Goal: Transaction & Acquisition: Purchase product/service

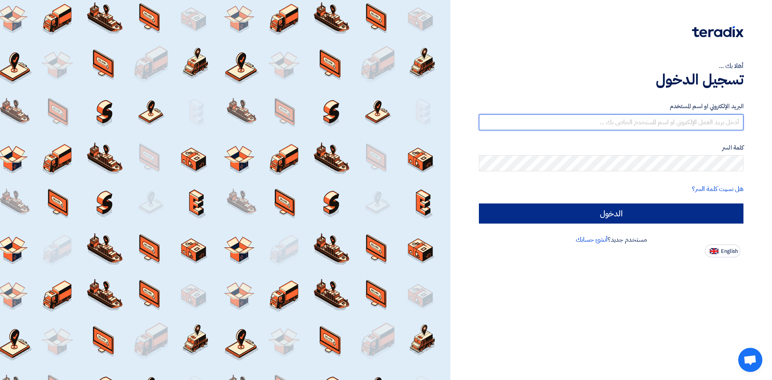
type input "[EMAIL_ADDRESS][DOMAIN_NAME]"
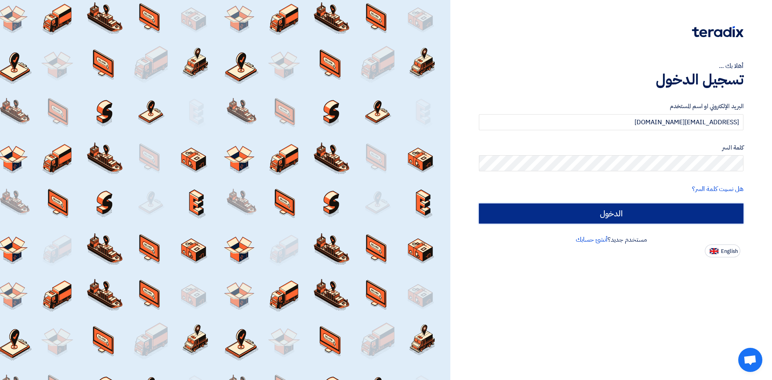
click at [665, 210] on input "الدخول" at bounding box center [611, 213] width 265 height 20
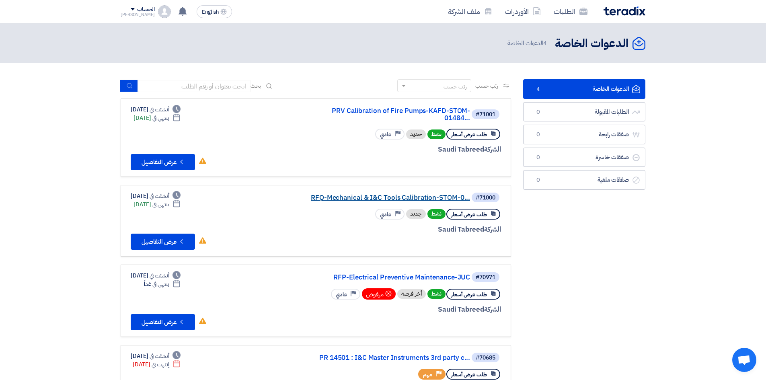
click at [340, 194] on link "RFQ-Mechanical & I&C Tools Calibration-STOM-0..." at bounding box center [389, 197] width 161 height 7
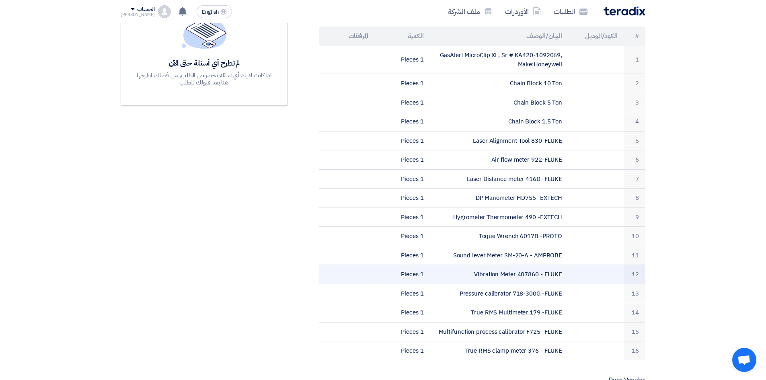
scroll to position [161, 0]
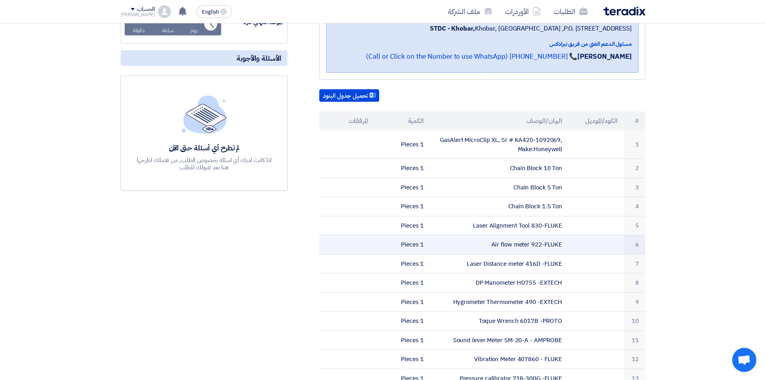
drag, startPoint x: 530, startPoint y: 245, endPoint x: 564, endPoint y: 247, distance: 33.4
click at [564, 247] on td "Air flow meter 922-FLUKE" at bounding box center [499, 244] width 139 height 19
copy td "922-FLUKE"
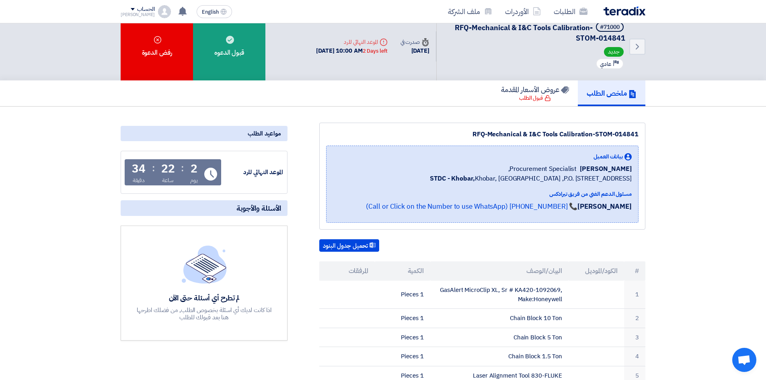
scroll to position [0, 0]
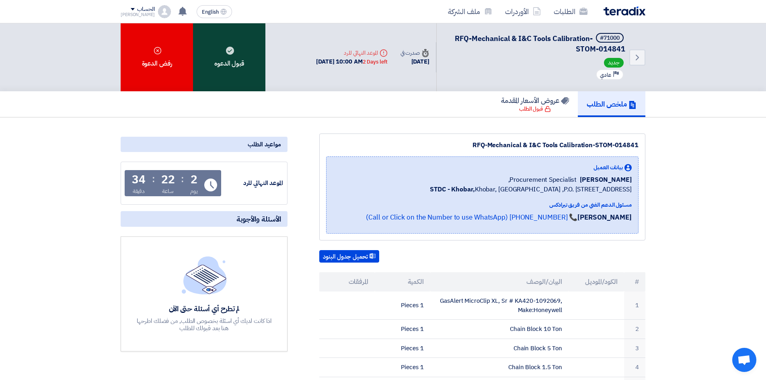
click at [228, 68] on div "قبول الدعوه" at bounding box center [229, 57] width 72 height 68
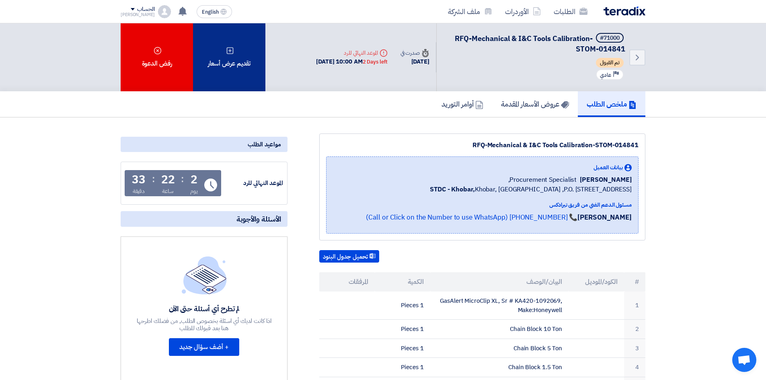
click at [237, 47] on div "تقديم عرض أسعار" at bounding box center [229, 57] width 72 height 68
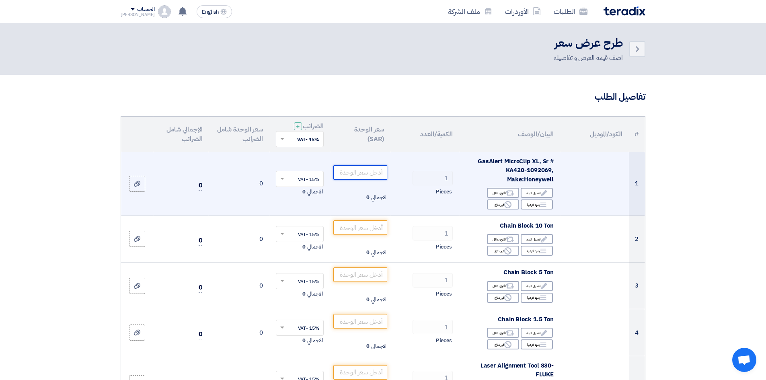
click at [373, 171] on input "number" at bounding box center [360, 172] width 54 height 14
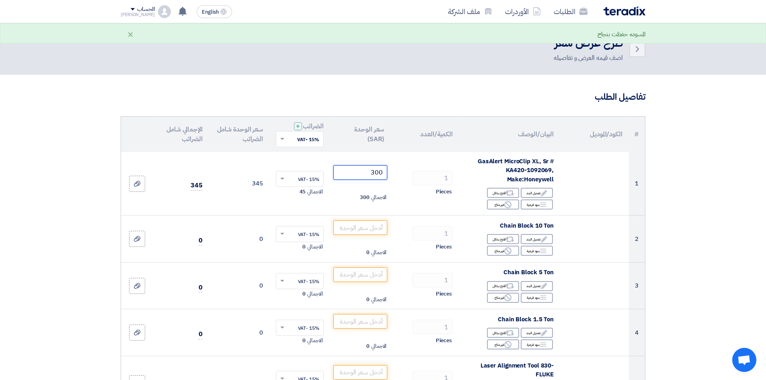
type input "300"
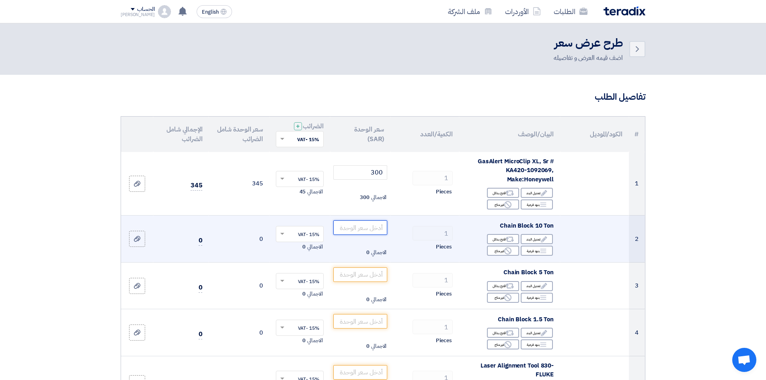
click at [362, 226] on input "number" at bounding box center [360, 227] width 54 height 14
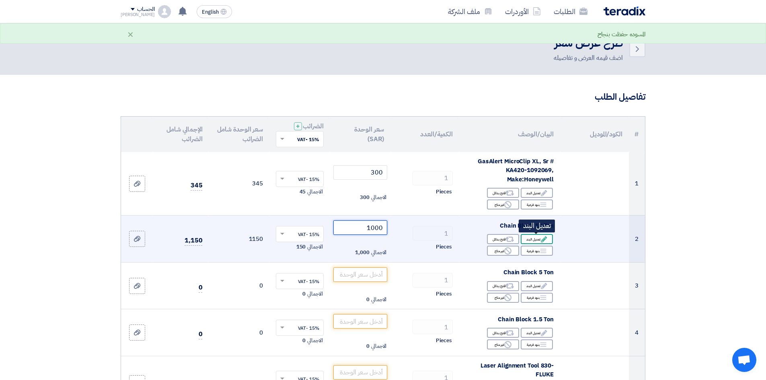
type input "1000"
click at [538, 241] on div "Edit تعديل البند" at bounding box center [537, 239] width 32 height 10
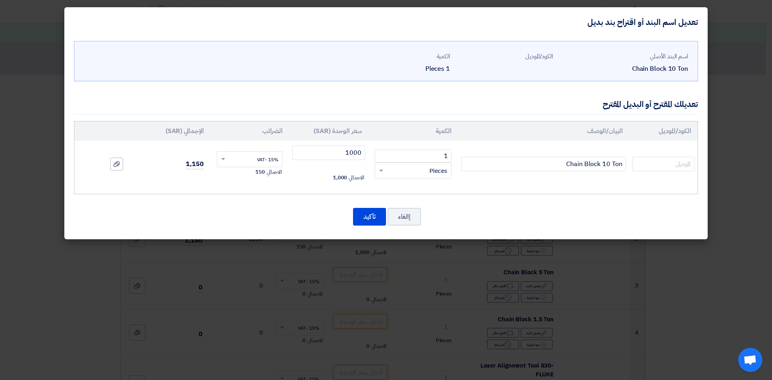
click at [616, 66] on div "Chain Block 10 Ton" at bounding box center [623, 69] width 129 height 10
click at [630, 68] on div "Chain Block 10 Ton" at bounding box center [623, 69] width 129 height 10
click at [552, 165] on input "Chain Block 10 Ton" at bounding box center [543, 164] width 165 height 14
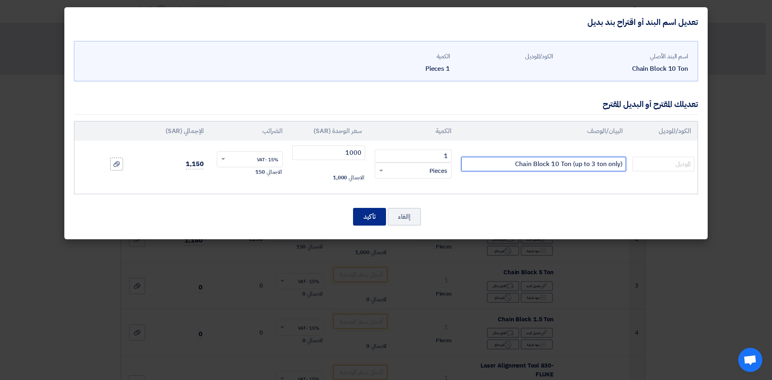
type input "Chain Block 10 Ton (up to 3 ton only)"
click at [366, 211] on button "تأكيد" at bounding box center [369, 217] width 33 height 18
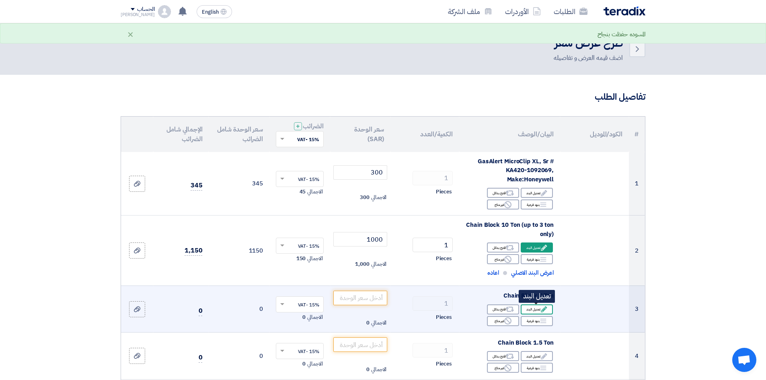
click at [532, 311] on div "Edit تعديل البند" at bounding box center [537, 309] width 32 height 10
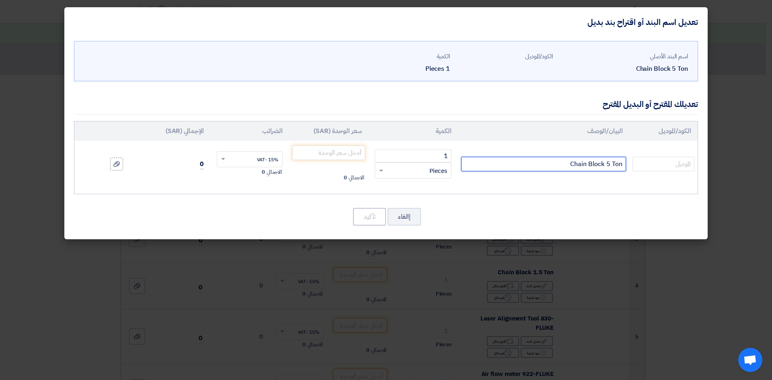
click at [567, 162] on input "Chain Block 5 Ton" at bounding box center [543, 164] width 165 height 14
type input "Chain Block 5 Ton(up to 3 ton only)"
click at [322, 154] on input "number" at bounding box center [328, 153] width 73 height 14
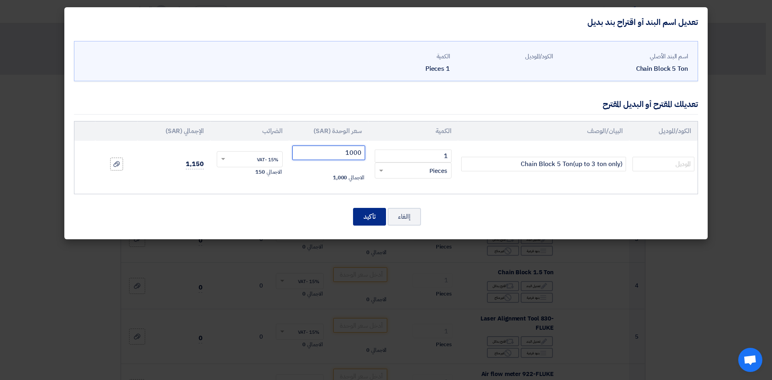
type input "1000"
click at [370, 219] on button "تأكيد" at bounding box center [369, 217] width 33 height 18
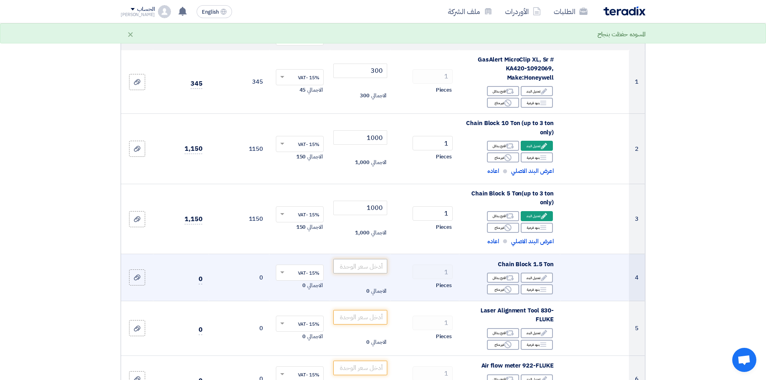
scroll to position [121, 0]
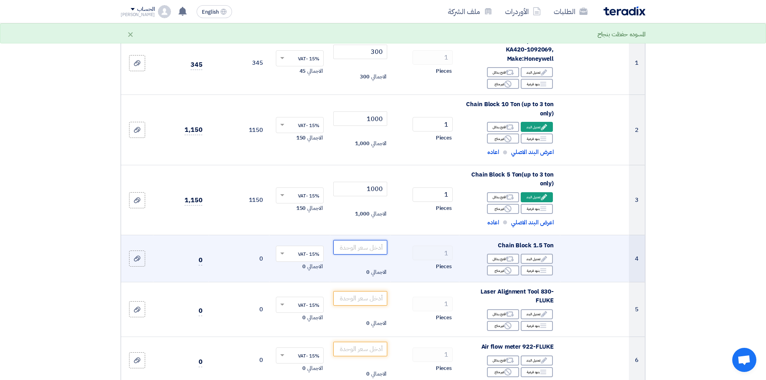
click at [354, 246] on input "number" at bounding box center [360, 247] width 54 height 14
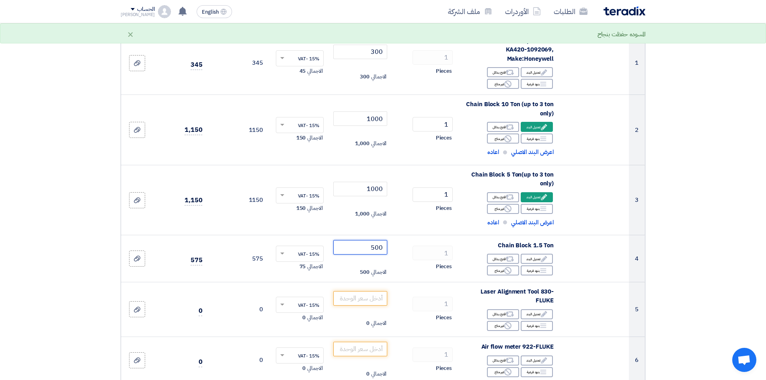
type input "500"
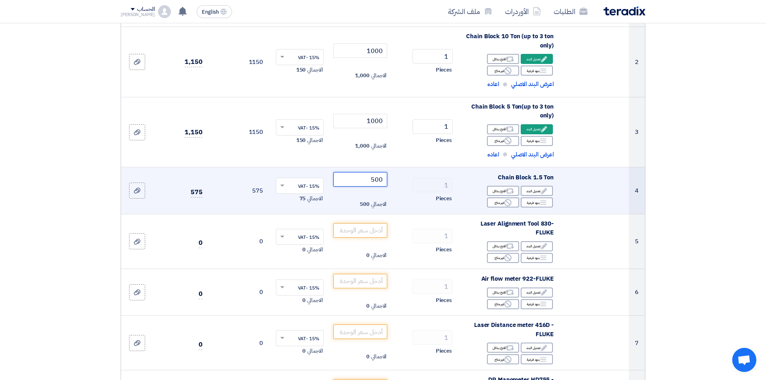
scroll to position [201, 0]
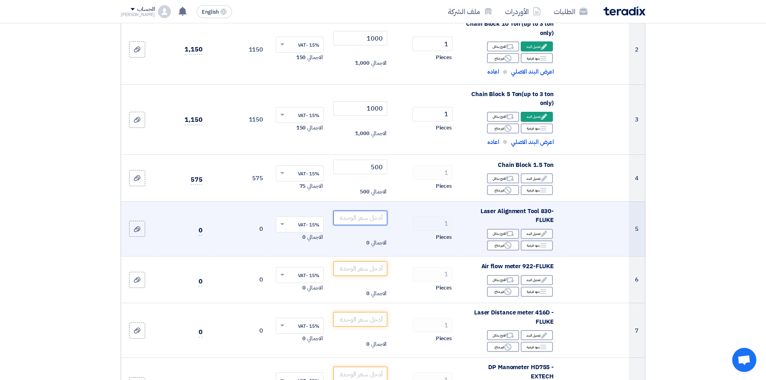
click at [358, 215] on input "number" at bounding box center [360, 218] width 54 height 14
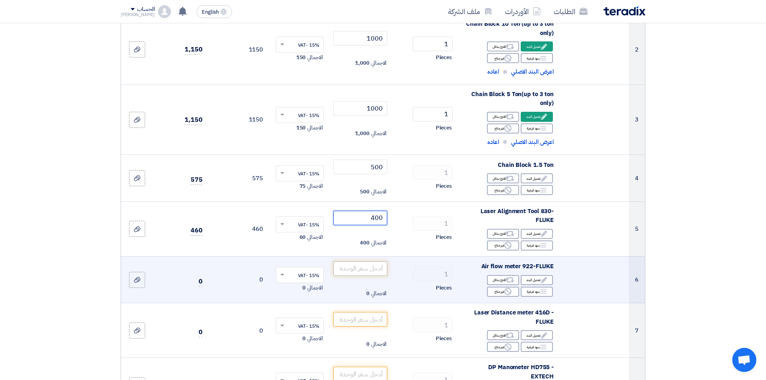
type input "400"
click at [363, 268] on input "number" at bounding box center [360, 268] width 54 height 14
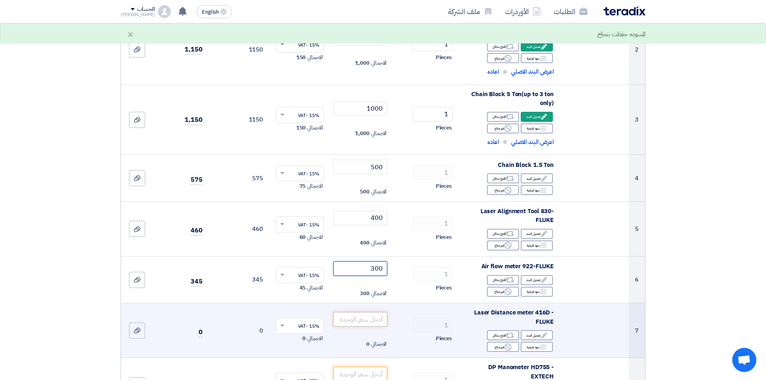
type input "300"
click at [359, 317] on input "number" at bounding box center [360, 319] width 54 height 14
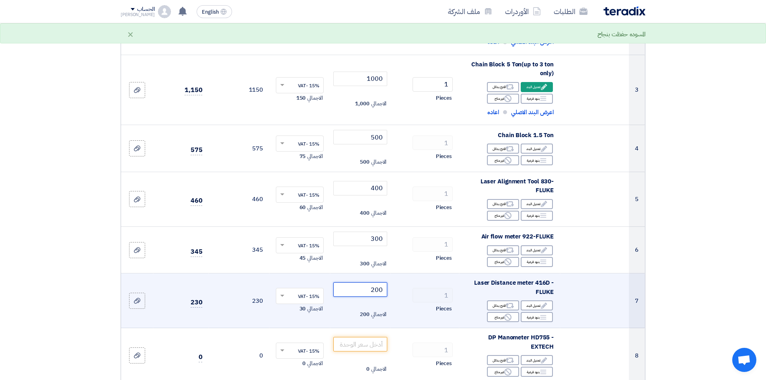
scroll to position [281, 0]
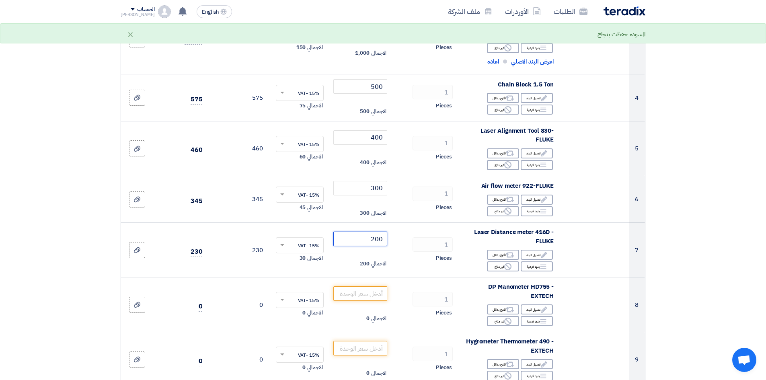
type input "200"
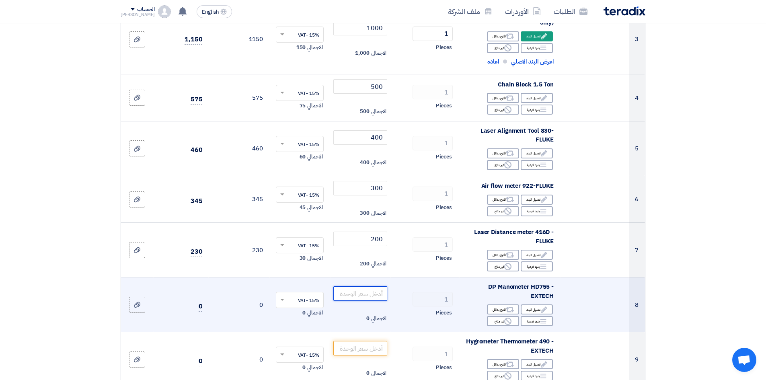
click at [382, 296] on input "number" at bounding box center [360, 293] width 54 height 14
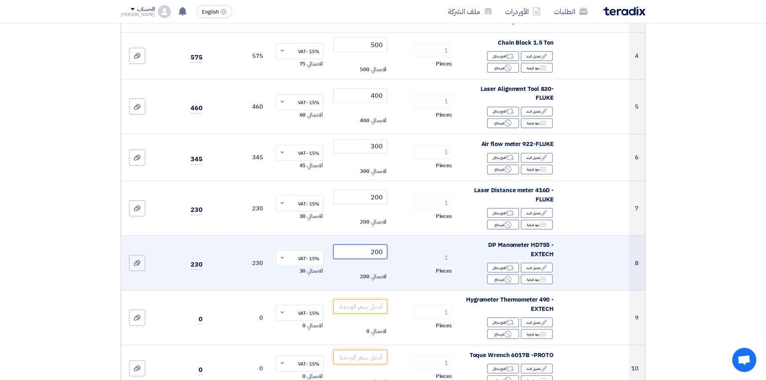
scroll to position [362, 0]
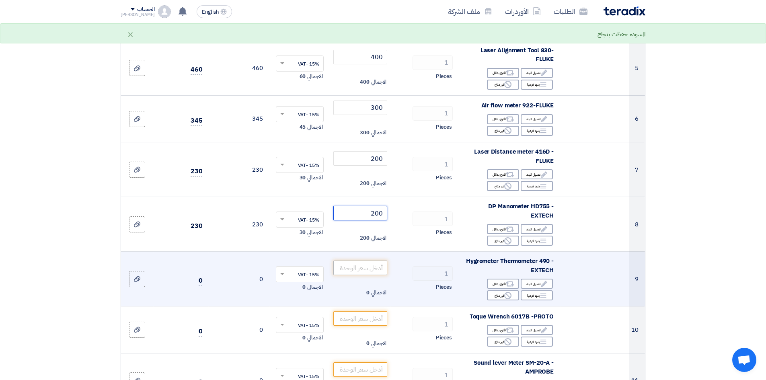
type input "200"
click at [361, 266] on input "number" at bounding box center [360, 268] width 54 height 14
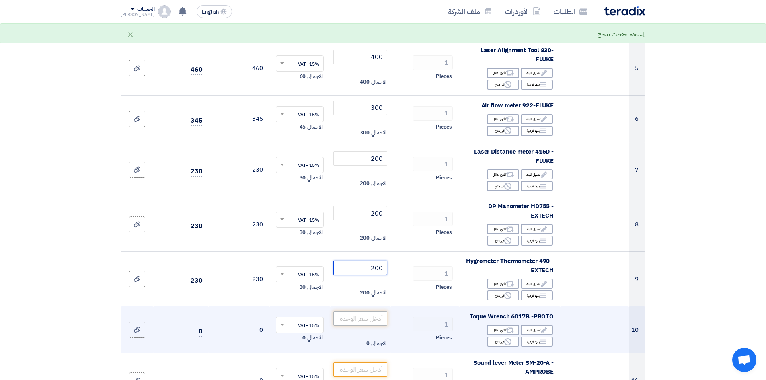
type input "200"
click at [363, 317] on input "number" at bounding box center [360, 318] width 54 height 14
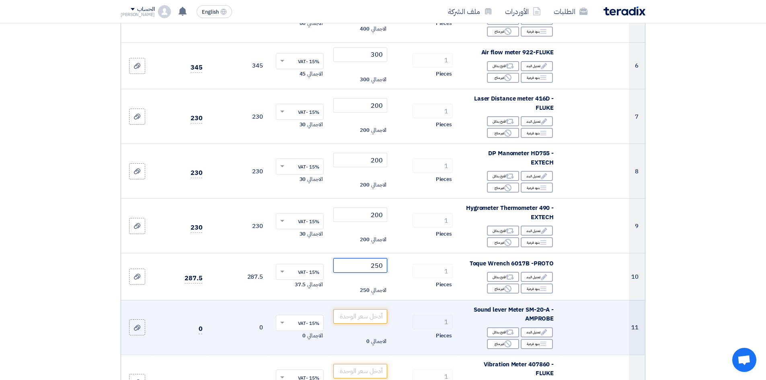
scroll to position [442, 0]
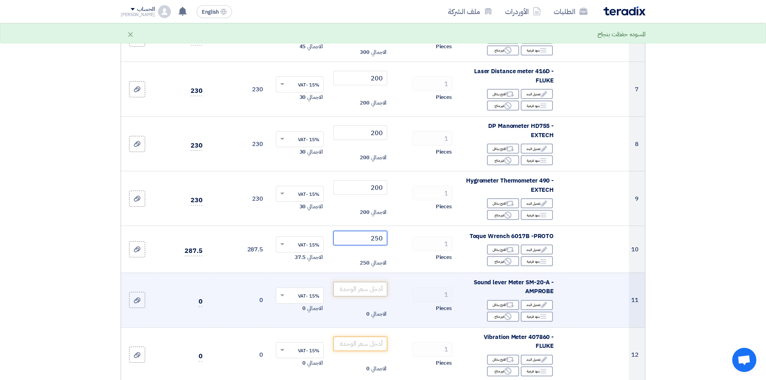
type input "250"
click at [355, 286] on input "number" at bounding box center [360, 289] width 54 height 14
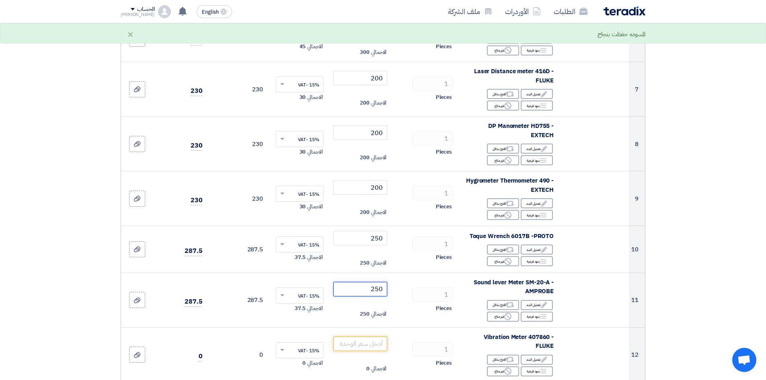
type input "250"
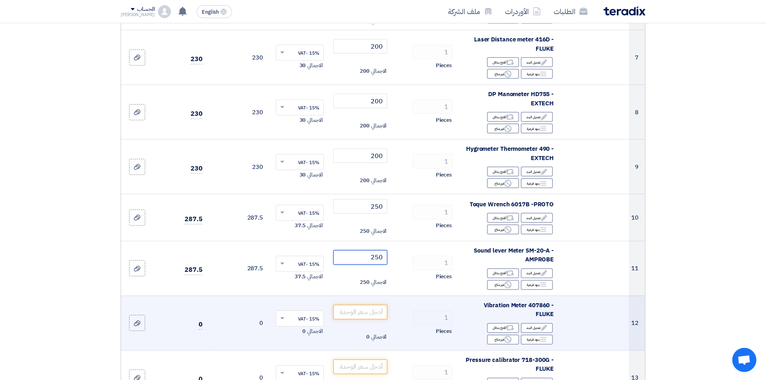
scroll to position [523, 0]
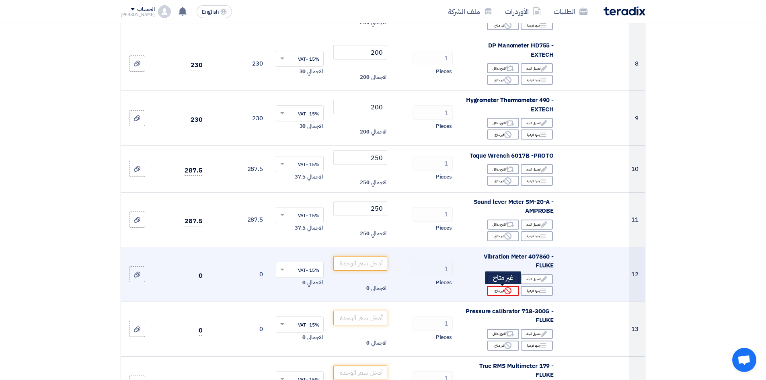
click at [512, 291] on div "Reject غير متاح" at bounding box center [503, 291] width 32 height 10
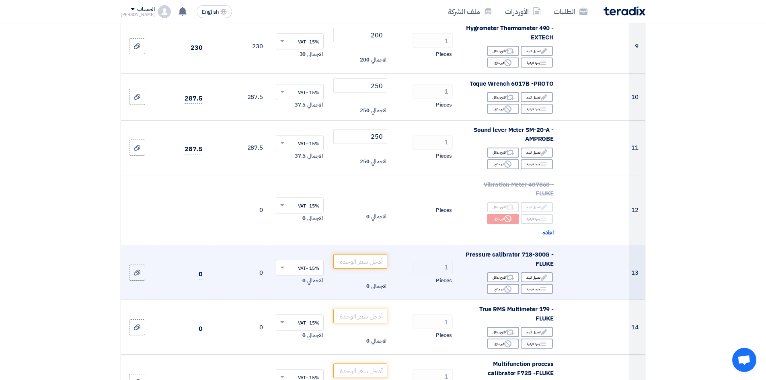
scroll to position [603, 0]
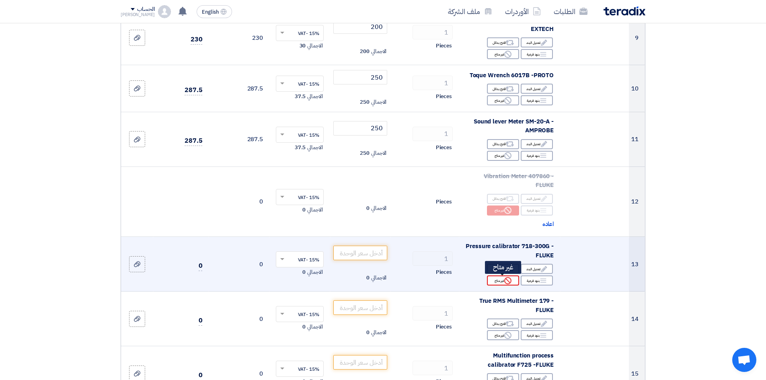
click at [512, 280] on div "Reject غير متاح" at bounding box center [503, 280] width 32 height 10
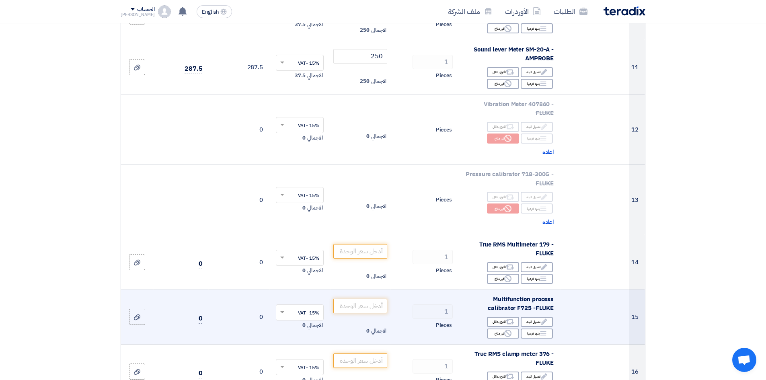
scroll to position [683, 0]
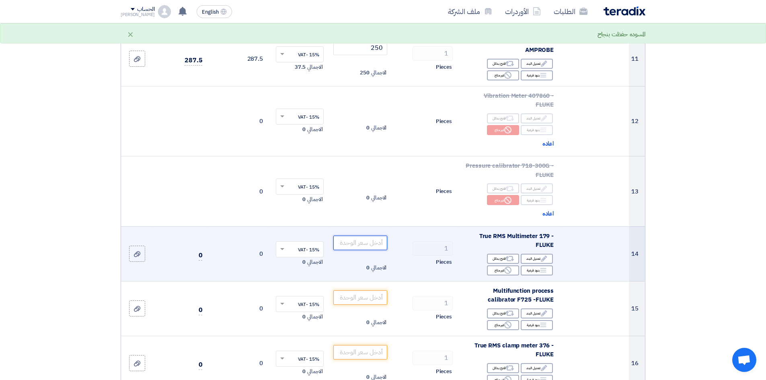
click at [365, 243] on input "number" at bounding box center [360, 243] width 54 height 14
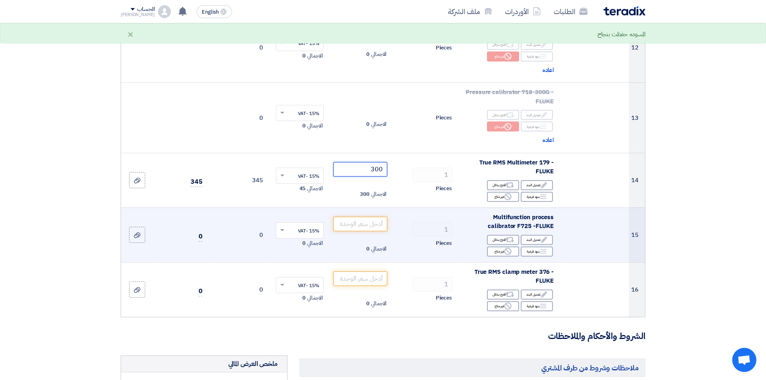
scroll to position [724, 0]
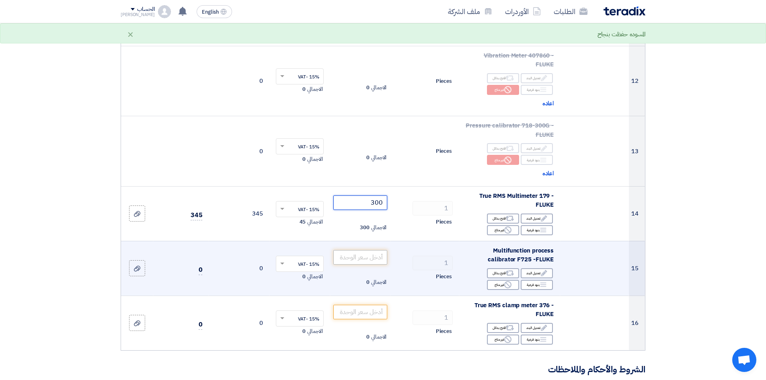
type input "300"
click at [360, 255] on input "number" at bounding box center [360, 257] width 54 height 14
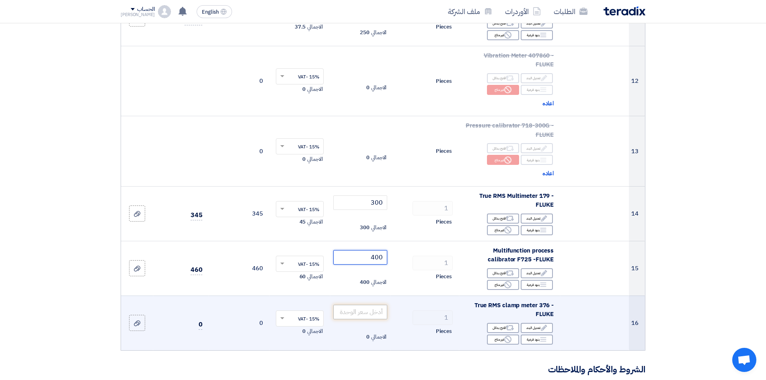
type input "400"
click at [373, 312] on input "number" at bounding box center [360, 312] width 54 height 14
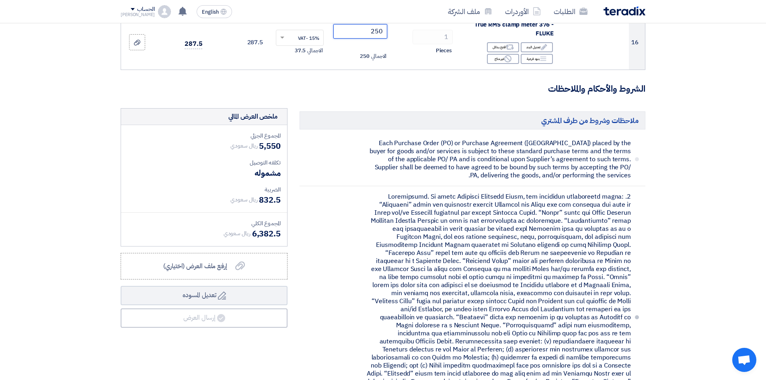
scroll to position [1005, 0]
type input "250"
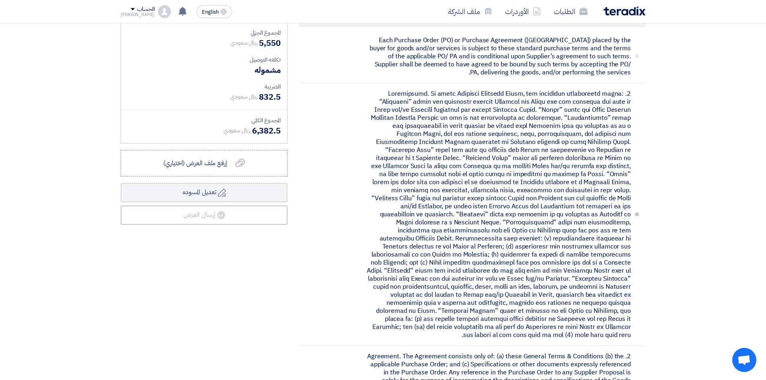
scroll to position [1126, 0]
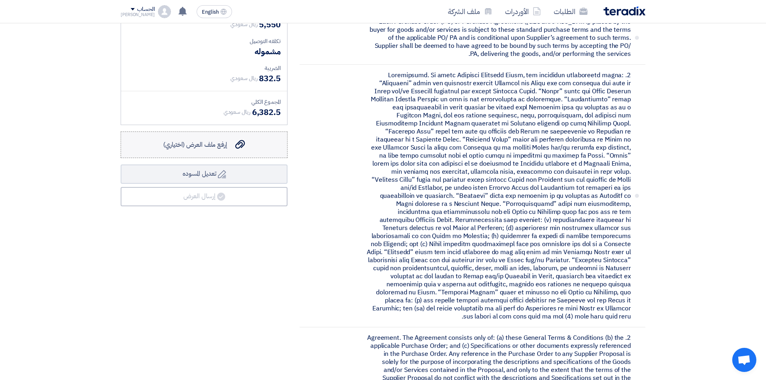
click at [210, 149] on span "إرفع ملف العرض (اختياري)" at bounding box center [195, 145] width 64 height 10
click at [0, 0] on input "إرفع ملف العرض (اختياري) إرفع ملف العرض (اختياري)" at bounding box center [0, 0] width 0 height 0
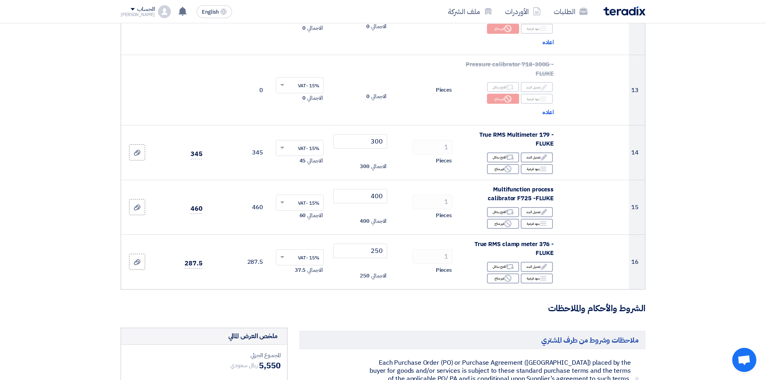
scroll to position [804, 0]
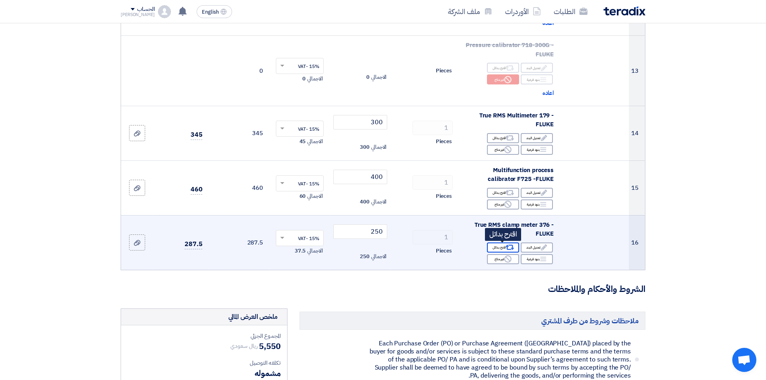
click at [502, 246] on div "Alternative اقترح بدائل" at bounding box center [503, 247] width 32 height 10
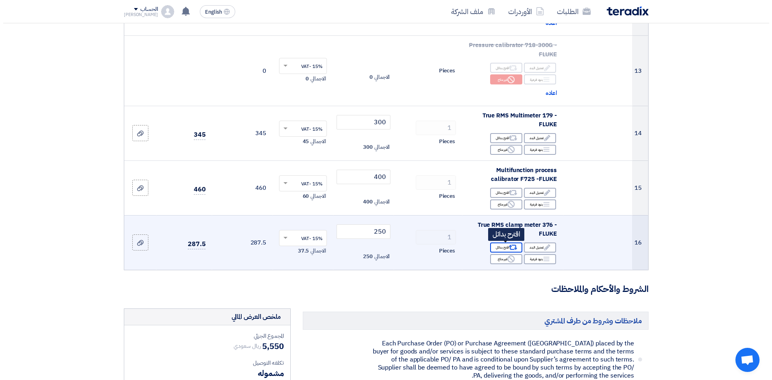
scroll to position [664, 0]
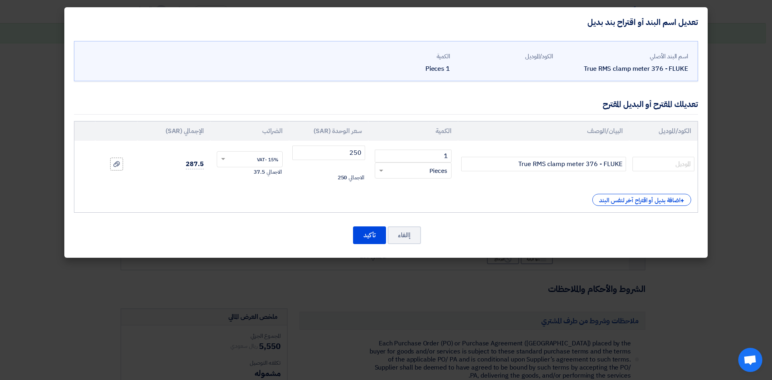
click at [536, 274] on modal-container "تعديل اسم البند أو اقتراح بند بديل اسم البند الأصلي True RMS clamp meter 376 - …" at bounding box center [386, 190] width 772 height 380
click at [411, 238] on button "إالغاء" at bounding box center [404, 235] width 33 height 18
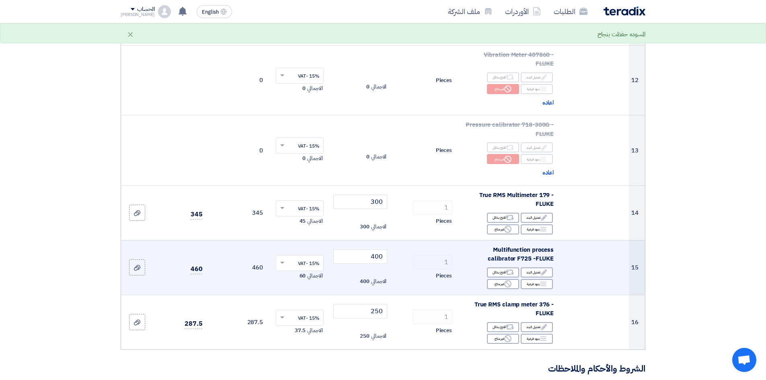
scroll to position [724, 0]
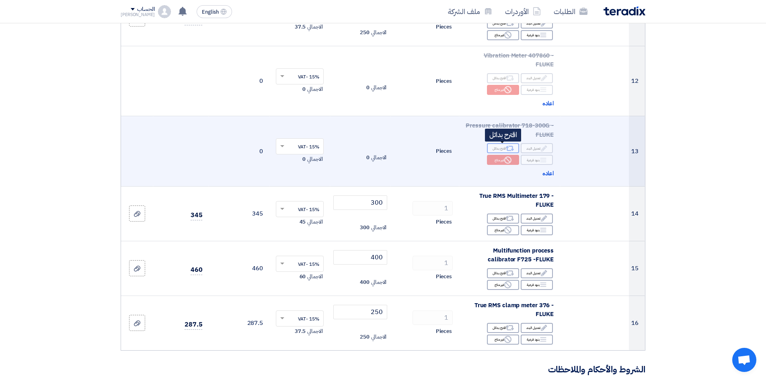
click at [510, 146] on icon "Alternative" at bounding box center [510, 148] width 8 height 8
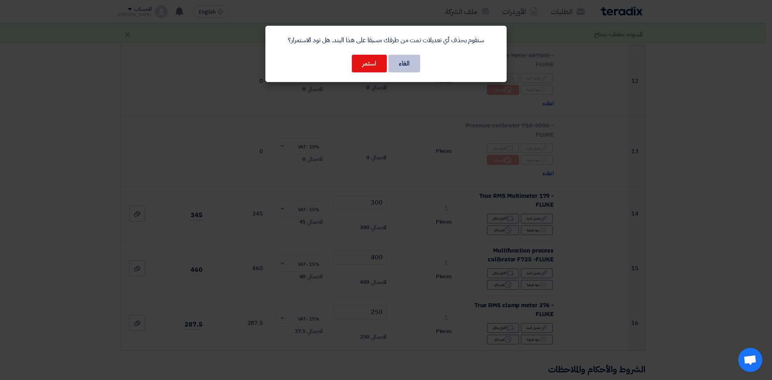
click at [398, 65] on button "الغاء" at bounding box center [404, 64] width 32 height 18
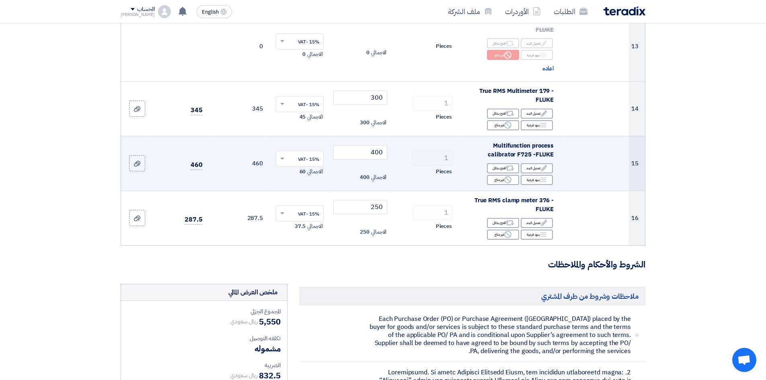
scroll to position [965, 0]
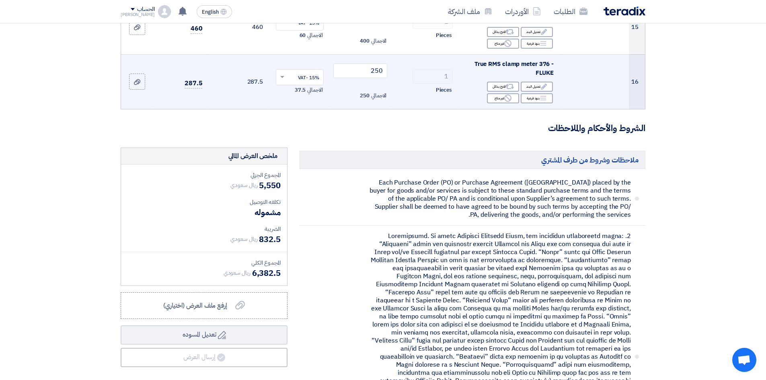
click at [640, 92] on td "16" at bounding box center [637, 81] width 16 height 55
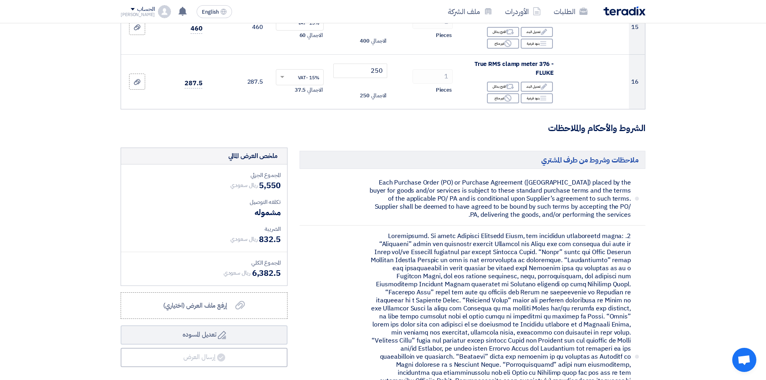
drag, startPoint x: 640, startPoint y: 92, endPoint x: 589, endPoint y: 123, distance: 59.4
click at [589, 123] on h3 "الشروط والأحكام والملاحظات" at bounding box center [383, 128] width 525 height 12
click at [437, 122] on h3 "الشروط والأحكام والملاحظات" at bounding box center [383, 128] width 525 height 12
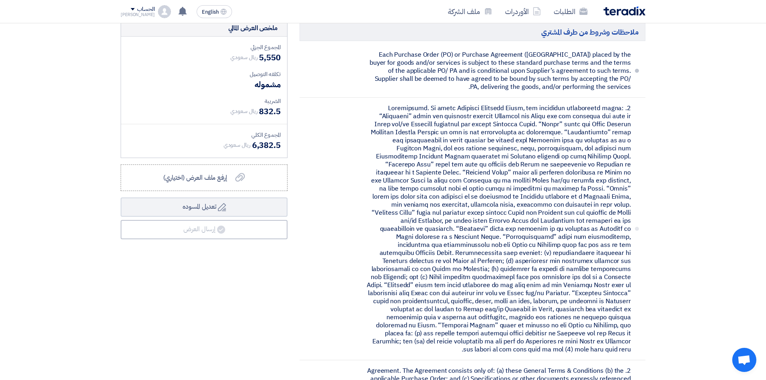
scroll to position [1045, 0]
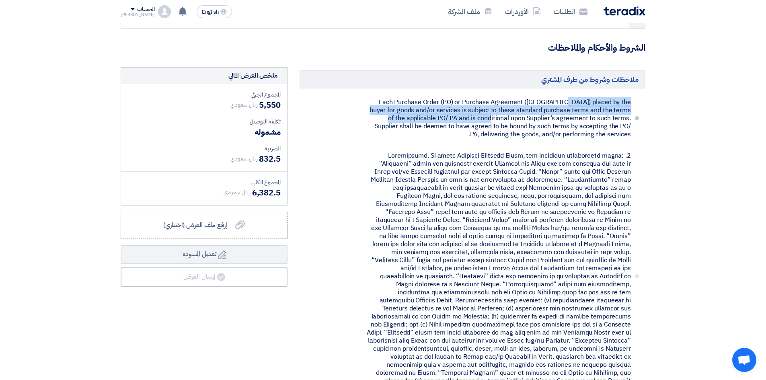
drag, startPoint x: 381, startPoint y: 117, endPoint x: 471, endPoint y: 96, distance: 92.3
click at [471, 96] on li "Each Purchase Order (PO) or Purchase Agreement ([GEOGRAPHIC_DATA]) placed by th…" at bounding box center [473, 118] width 346 height 53
click at [486, 113] on span "Each Purchase Order (PO) or Purchase Agreement ([GEOGRAPHIC_DATA]) placed by th…" at bounding box center [498, 118] width 265 height 40
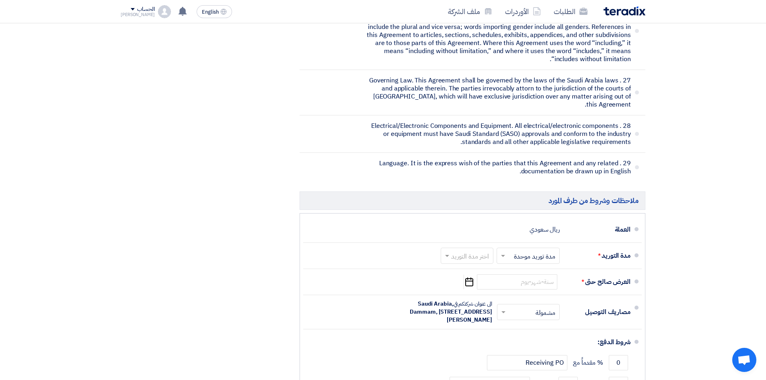
scroll to position [3695, 0]
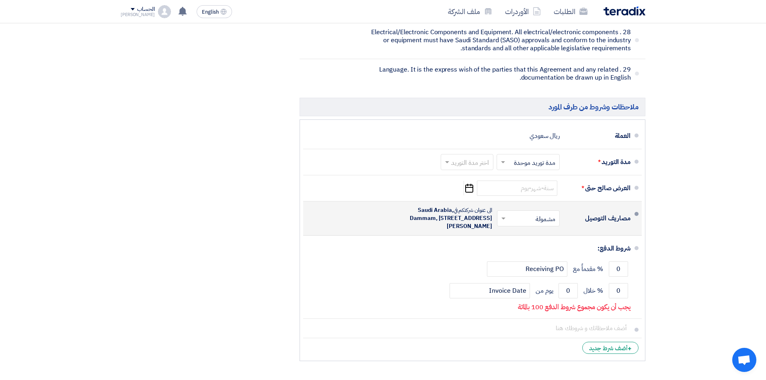
click at [546, 213] on input "text" at bounding box center [526, 219] width 59 height 12
click at [552, 246] on span "غير مشمولة" at bounding box center [543, 251] width 28 height 10
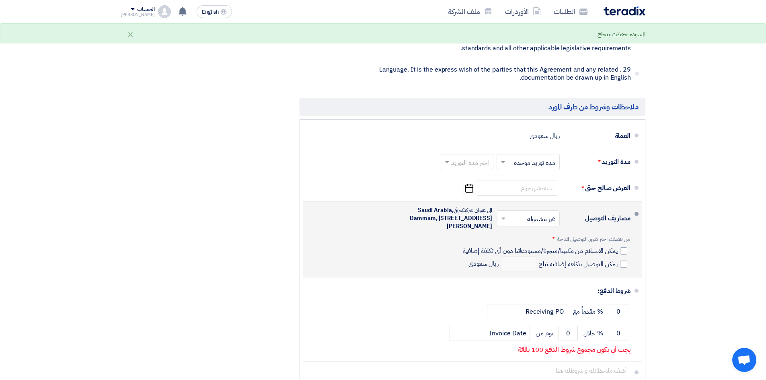
click at [541, 213] on input "text" at bounding box center [526, 219] width 59 height 12
click at [546, 231] on span "مشمولة" at bounding box center [547, 236] width 20 height 10
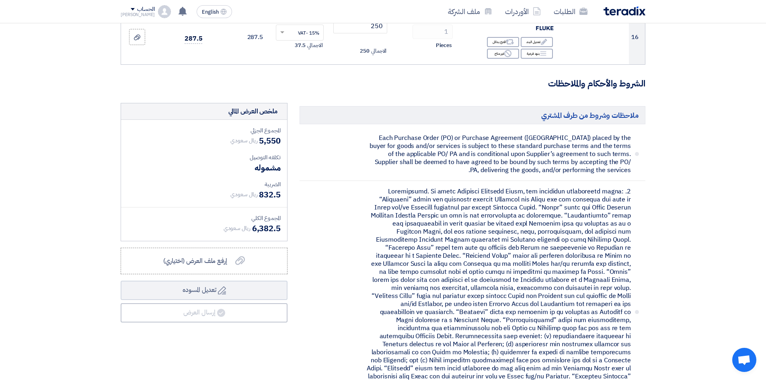
scroll to position [1028, 0]
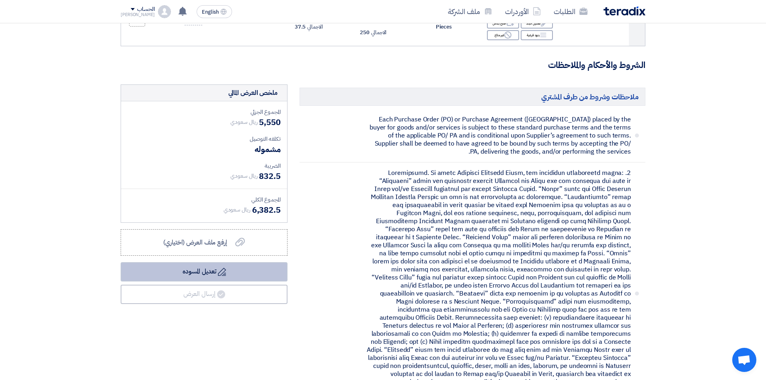
click at [243, 274] on button "Draft تعديل المسوده" at bounding box center [204, 271] width 167 height 19
click at [218, 273] on icon "Draft" at bounding box center [222, 272] width 8 height 8
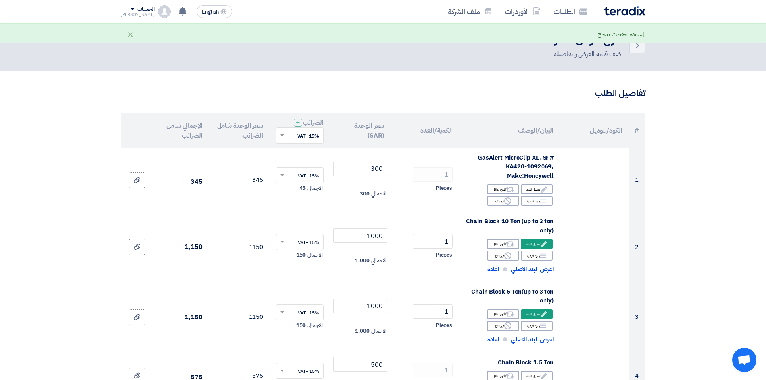
scroll to position [0, 0]
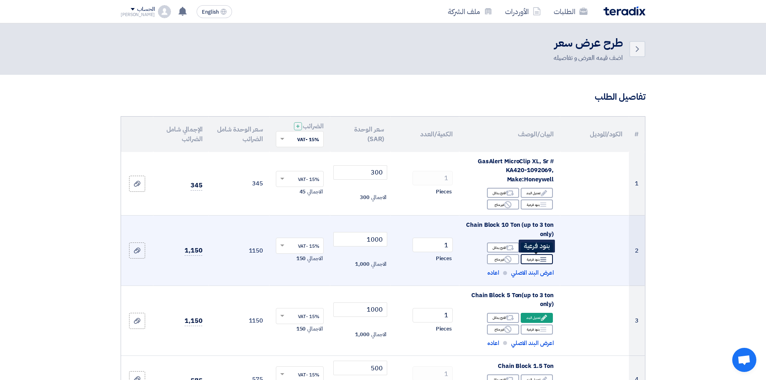
click at [536, 259] on div "Breakdown بنود فرعية" at bounding box center [537, 259] width 32 height 10
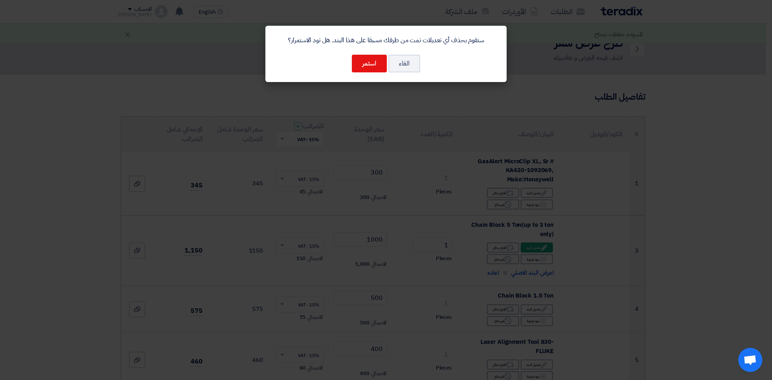
drag, startPoint x: 583, startPoint y: 212, endPoint x: 524, endPoint y: 164, distance: 76.6
click at [582, 211] on modal-container "ستقوم بحذف أي تعديلات تمت من طرفك مسبقا على هذا البند. هل تود الاستمرار؟ الغاء …" at bounding box center [386, 190] width 772 height 380
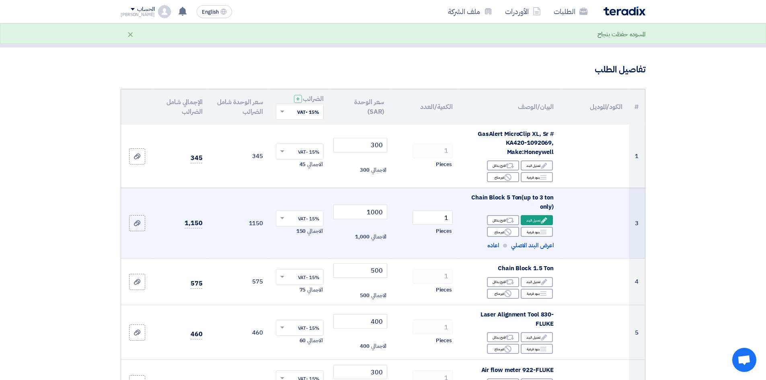
scroll to position [40, 0]
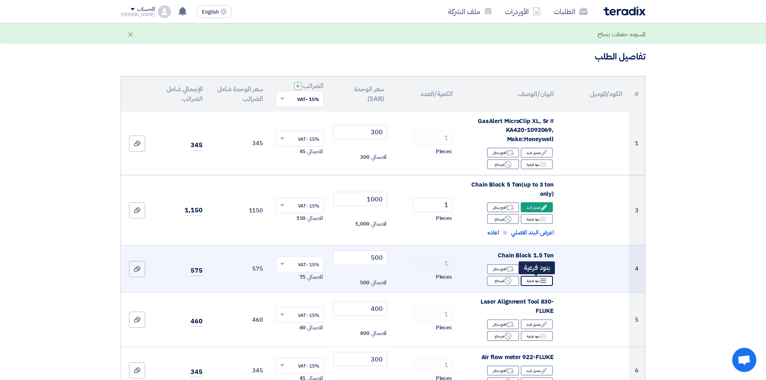
click at [540, 282] on icon "Breakdown" at bounding box center [543, 280] width 7 height 7
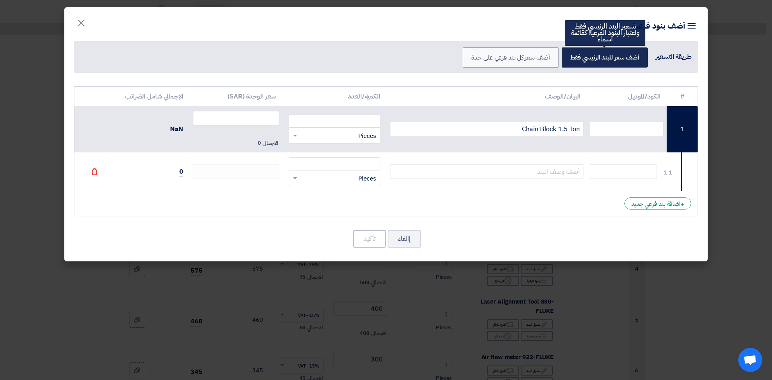
click at [594, 64] on label "أضف سعر للبند الرئيسي فقط" at bounding box center [605, 57] width 86 height 20
click at [634, 60] on input "أضف سعر للبند الرئيسي فقط" at bounding box center [636, 56] width 5 height 5
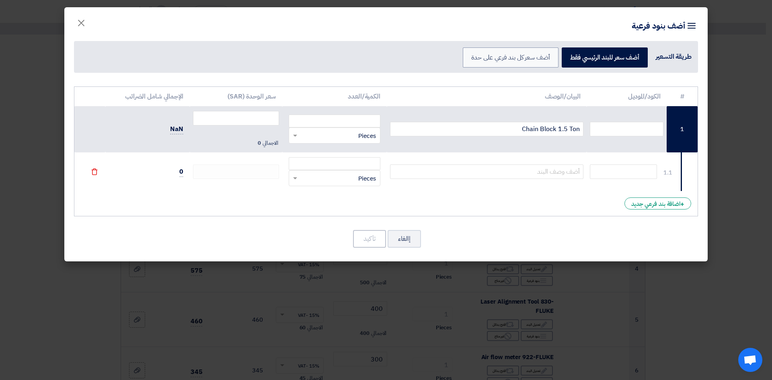
click at [675, 60] on div "طريقة التسعير" at bounding box center [674, 57] width 36 height 10
click at [615, 172] on input "text" at bounding box center [623, 171] width 67 height 14
click at [744, 77] on modal-container "Item breakdown أضف بنود فرعية طريقة التسعير أضف سعر للبند [DEMOGRAPHIC_DATA] فق…" at bounding box center [386, 190] width 772 height 380
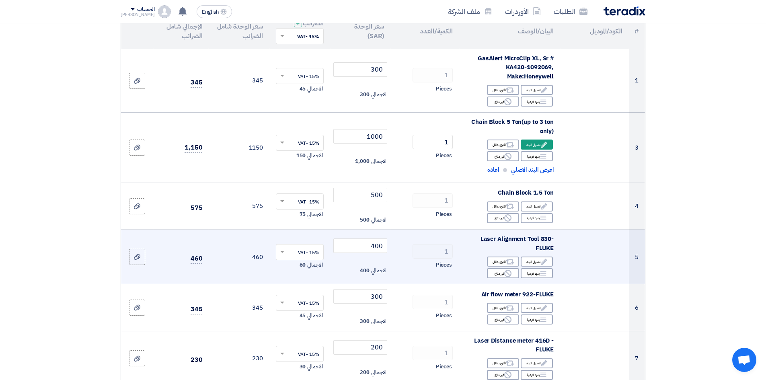
scroll to position [121, 0]
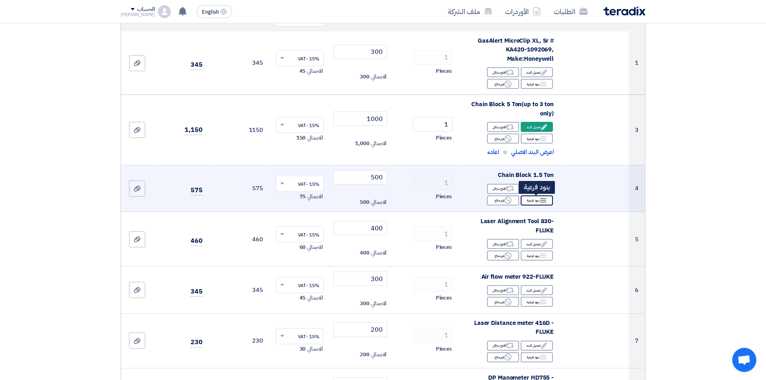
click at [534, 199] on div "Breakdown بنود فرعية" at bounding box center [537, 200] width 32 height 10
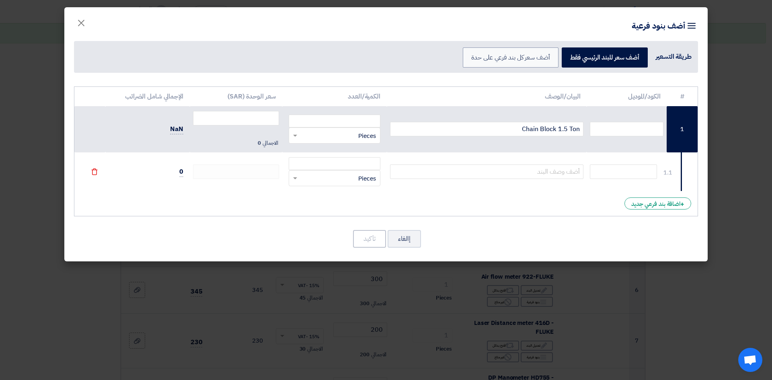
click at [726, 49] on modal-container "Item breakdown أضف بنود فرعية طريقة التسعير أضف سعر للبند [DEMOGRAPHIC_DATA] فق…" at bounding box center [386, 190] width 772 height 380
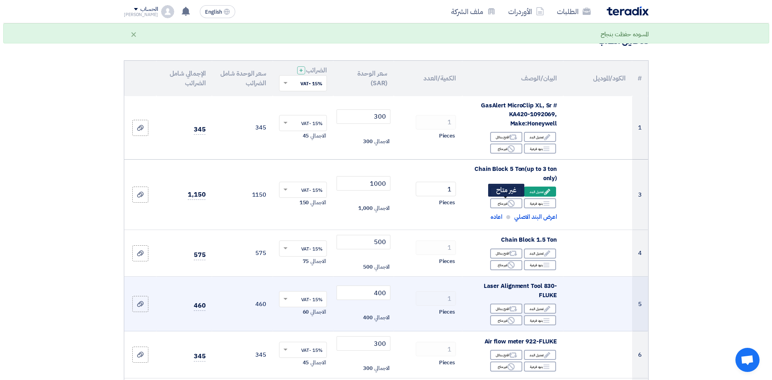
scroll to position [80, 0]
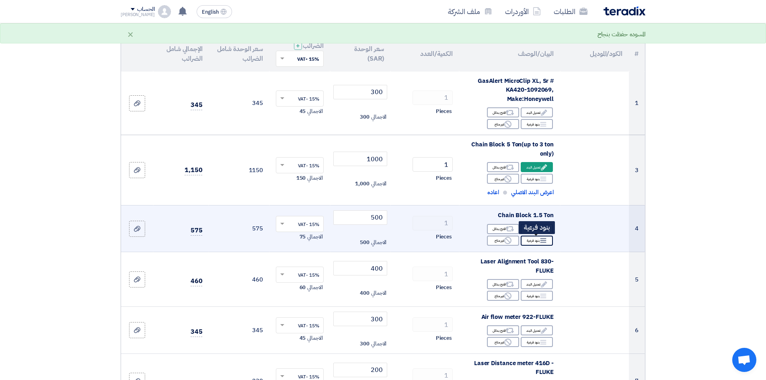
click at [540, 244] on icon "Breakdown" at bounding box center [543, 240] width 7 height 7
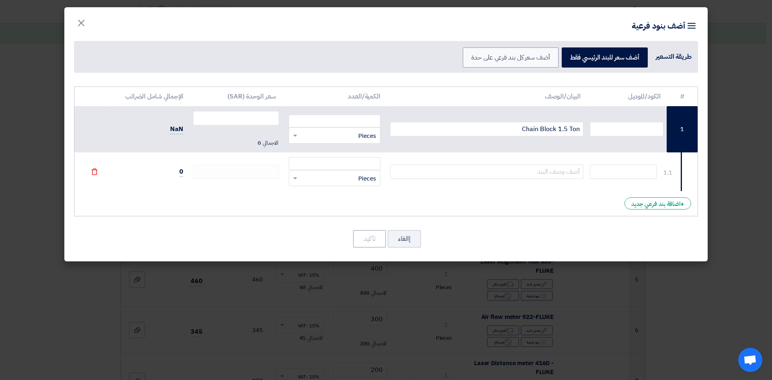
click at [730, 212] on modal-container "Item breakdown أضف بنود فرعية طريقة التسعير أضف سعر للبند [DEMOGRAPHIC_DATA] فق…" at bounding box center [386, 190] width 772 height 380
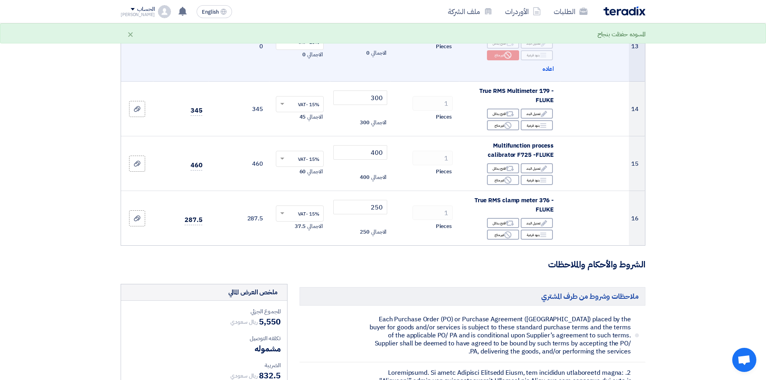
scroll to position [764, 0]
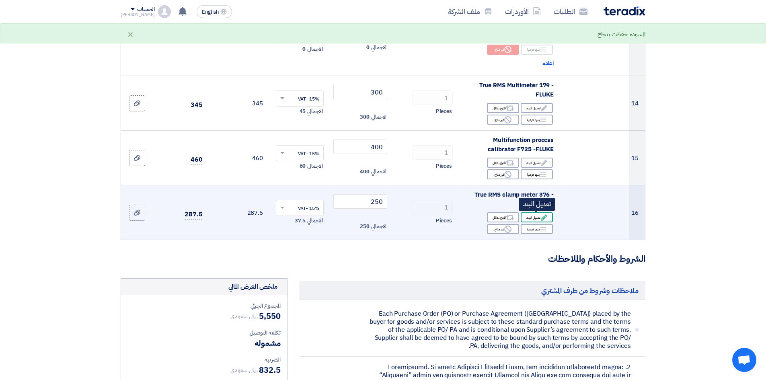
click at [531, 220] on div "Edit تعديل البند" at bounding box center [537, 217] width 32 height 10
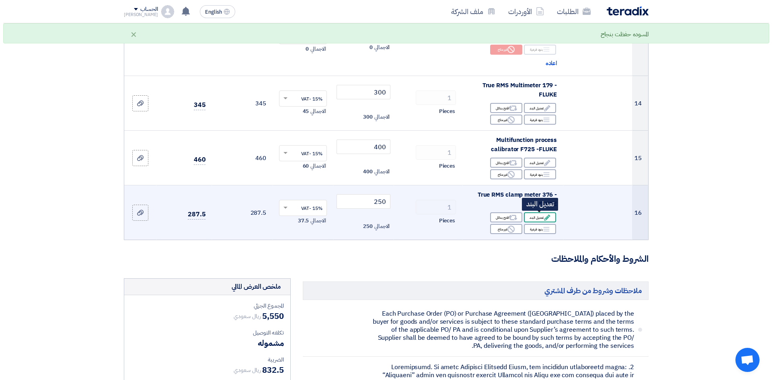
scroll to position [694, 0]
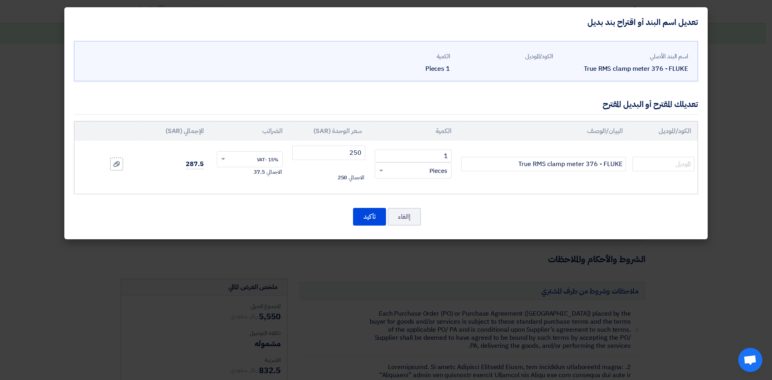
click at [717, 216] on modal-container "تعديل اسم البند أو اقتراح بند بديل اسم البند الأصلي True RMS clamp meter 376 - …" at bounding box center [386, 190] width 772 height 380
click at [365, 222] on button "تأكيد" at bounding box center [369, 217] width 33 height 18
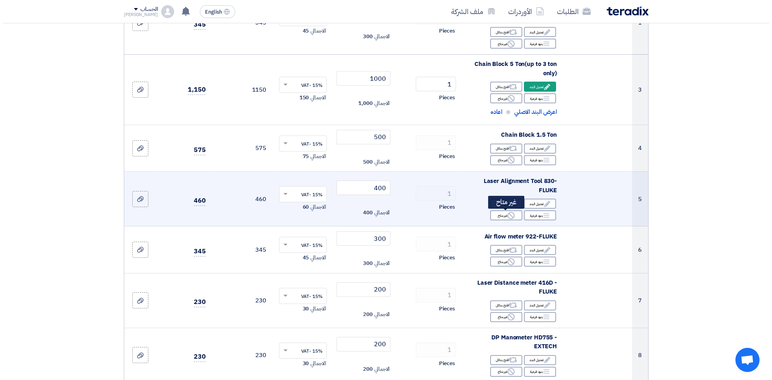
scroll to position [121, 0]
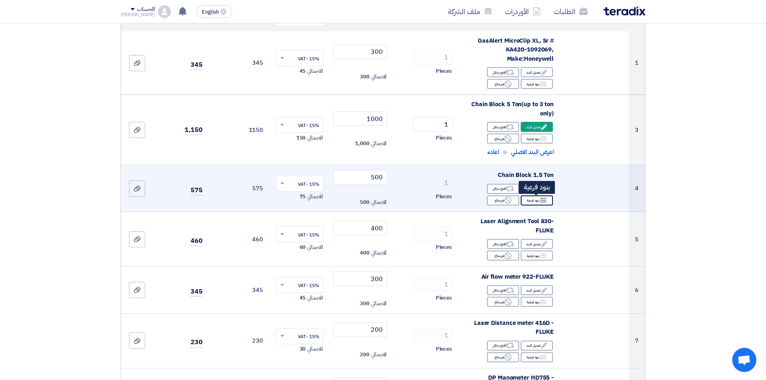
click at [538, 201] on div "Breakdown بنود فرعية" at bounding box center [537, 200] width 32 height 10
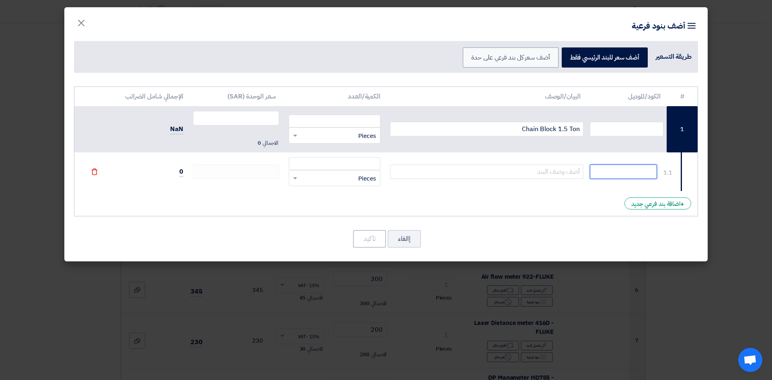
click at [608, 173] on input "text" at bounding box center [623, 171] width 67 height 14
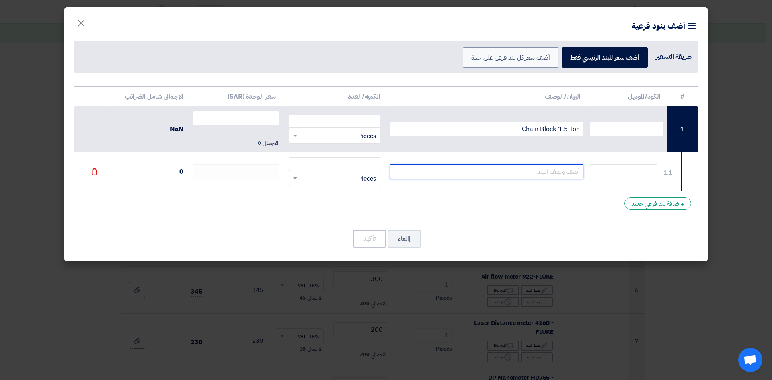
click at [528, 173] on input "text" at bounding box center [487, 171] width 194 height 14
type input "t"
type input "Transportations of weights"
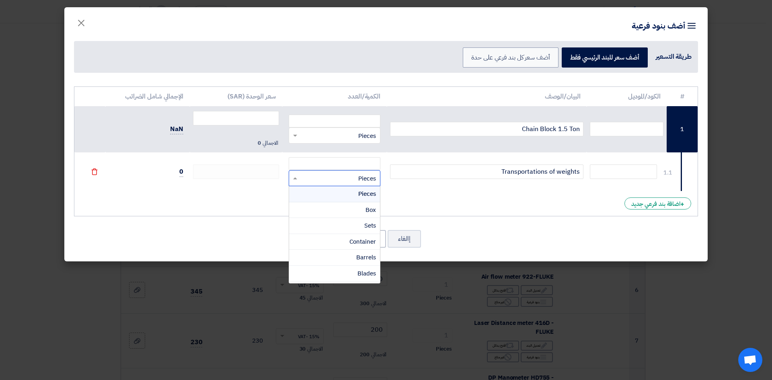
click at [341, 176] on div "RFQ_STEP1.ITEMS.2.TYPE_PLACEHOLDER × Pieces" at bounding box center [339, 178] width 81 height 9
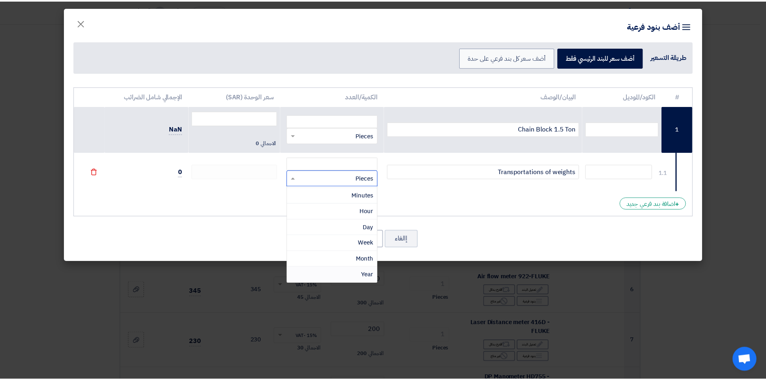
scroll to position [0, 0]
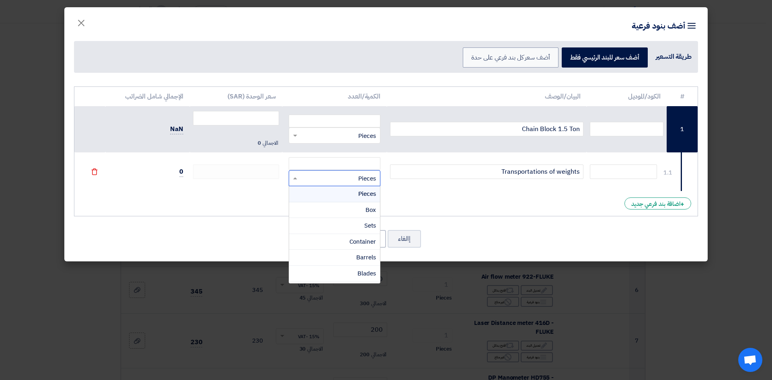
click at [336, 199] on div "Pieces" at bounding box center [334, 194] width 91 height 16
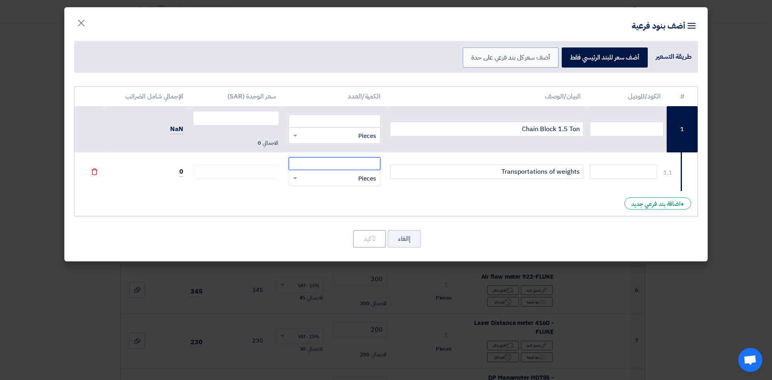
click at [316, 158] on input "number" at bounding box center [335, 163] width 92 height 13
type input "1"
click at [186, 170] on td "0" at bounding box center [147, 171] width 84 height 39
click at [182, 172] on span "0" at bounding box center [181, 172] width 4 height 10
click at [180, 172] on span "0" at bounding box center [181, 172] width 4 height 10
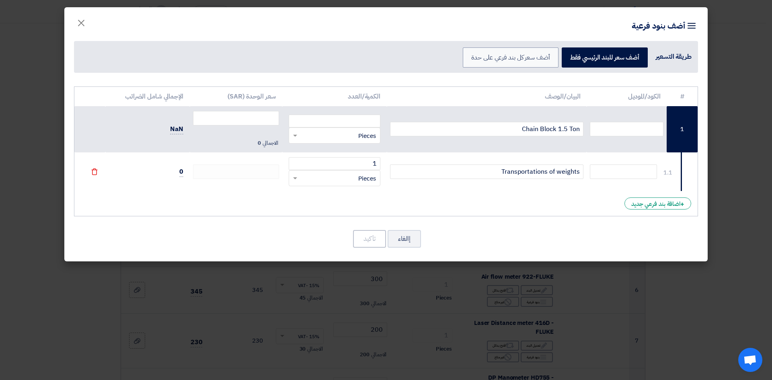
click at [275, 186] on td at bounding box center [236, 171] width 92 height 39
click at [183, 172] on td "0" at bounding box center [147, 171] width 84 height 39
click at [178, 172] on td "0" at bounding box center [147, 171] width 84 height 39
click at [339, 125] on input "number" at bounding box center [335, 121] width 92 height 13
type input "1"
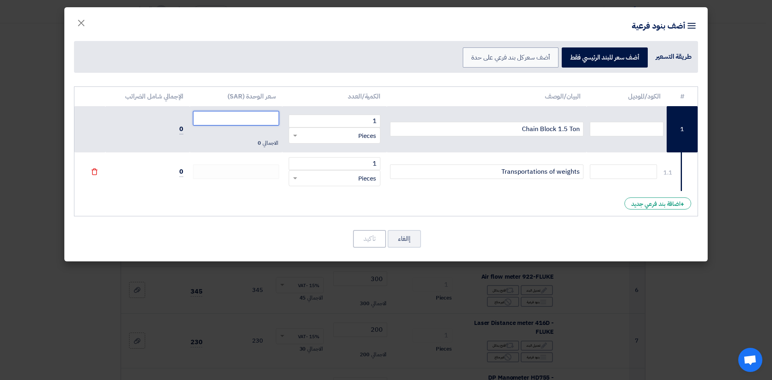
click at [255, 119] on input "number" at bounding box center [236, 118] width 86 height 14
type input "500"
click at [250, 182] on td at bounding box center [236, 171] width 92 height 39
click at [182, 172] on span "0" at bounding box center [181, 172] width 4 height 10
click at [273, 161] on td at bounding box center [236, 171] width 92 height 39
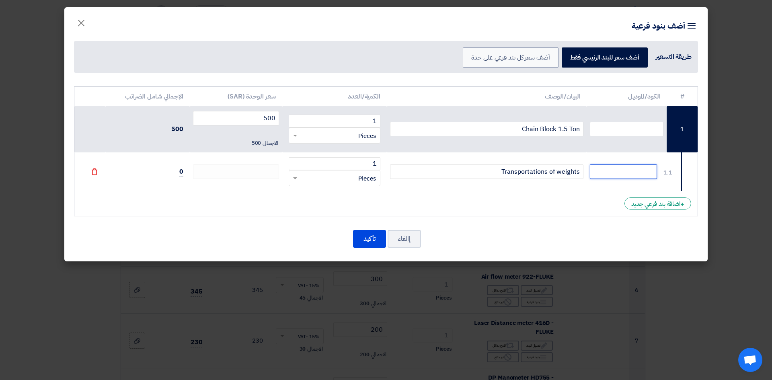
click at [624, 168] on input "text" at bounding box center [623, 171] width 67 height 14
click at [412, 245] on button "إالغاء" at bounding box center [404, 239] width 33 height 18
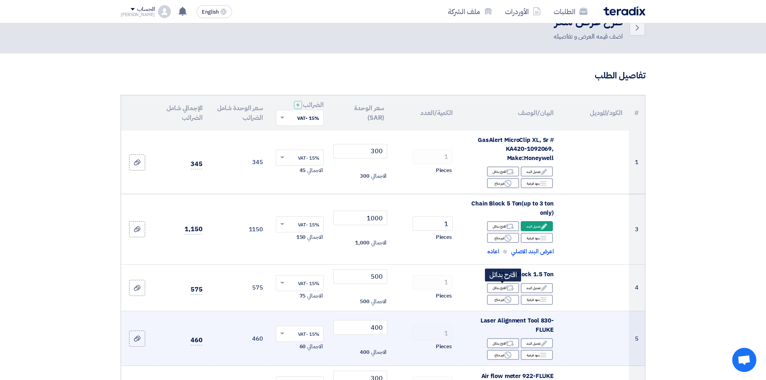
scroll to position [40, 0]
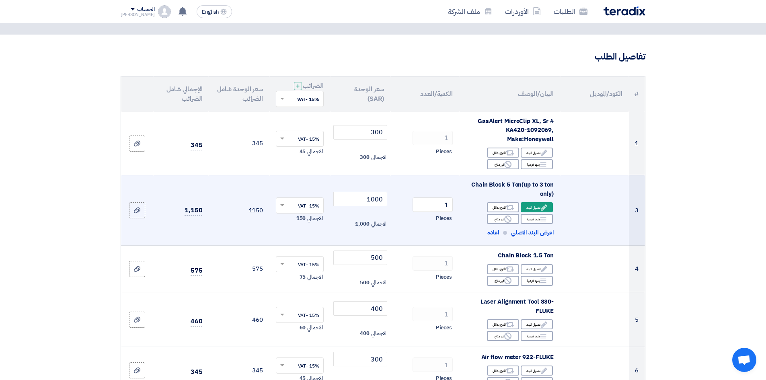
click at [506, 186] on div "Chain Block 5 Ton(up to 3 ton only)" at bounding box center [510, 189] width 88 height 18
click at [529, 209] on div "Edit تعديل البند" at bounding box center [537, 207] width 32 height 10
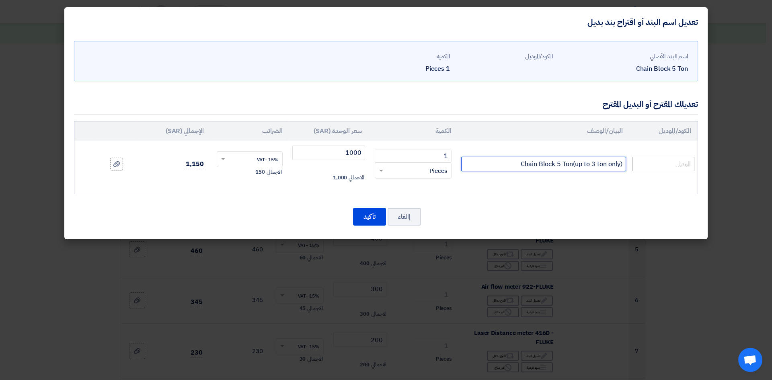
drag, startPoint x: 507, startPoint y: 164, endPoint x: 651, endPoint y: 164, distance: 143.9
click at [651, 164] on tr "Chain Block 5 Ton(up to 3 ton only) 1 RFQ_STEP1.ITEMS.2.TYPE_PLACEHOLDER ×" at bounding box center [385, 164] width 623 height 47
drag, startPoint x: 425, startPoint y: 156, endPoint x: 471, endPoint y: 157, distance: 46.2
click at [471, 157] on tr "Chain Block 5 Ton(up to 3 ton only) 1 RFQ_STEP1.ITEMS.2.TYPE_PLACEHOLDER ×" at bounding box center [385, 164] width 623 height 47
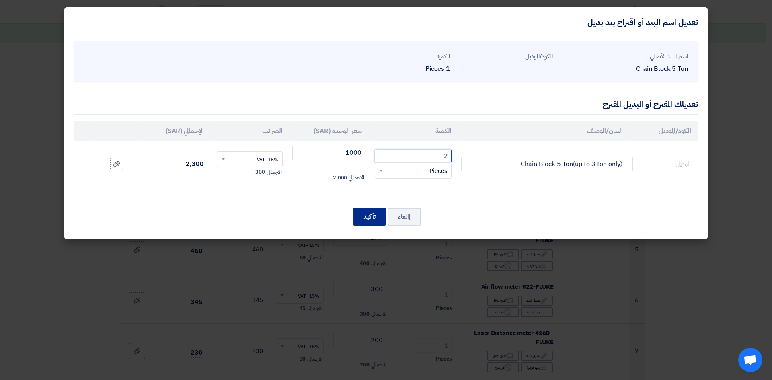
type input "2"
click at [356, 215] on button "تأكيد" at bounding box center [369, 217] width 33 height 18
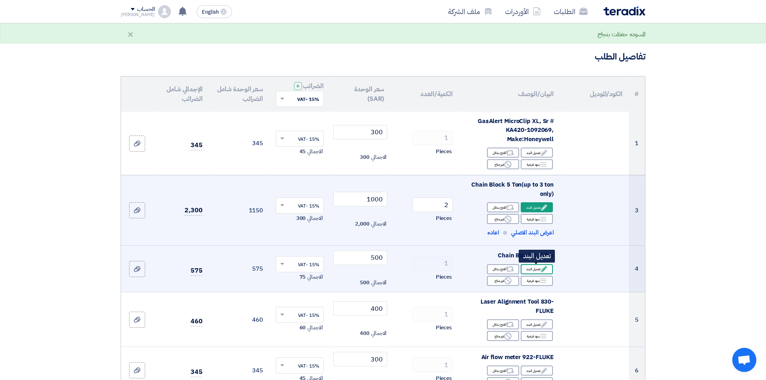
click at [532, 271] on div "Edit تعديل البند" at bounding box center [537, 269] width 32 height 10
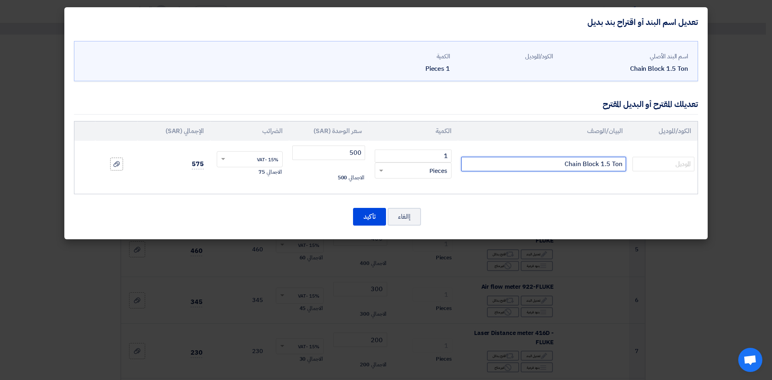
drag, startPoint x: 550, startPoint y: 161, endPoint x: 713, endPoint y: 159, distance: 162.8
click at [713, 159] on modal-container "تعديل اسم البند أو اقتراح بند بديل اسم البند الأصلي Chain Block 1.5 Ton الكود/ا…" at bounding box center [386, 190] width 772 height 380
paste input "5 Ton(up to 3 ton only)"
click at [561, 165] on input "Chain Block 5 Ton(up to 3 ton only)" at bounding box center [543, 164] width 165 height 14
type input "Chain Block 10 Ton(up to 3 ton only)"
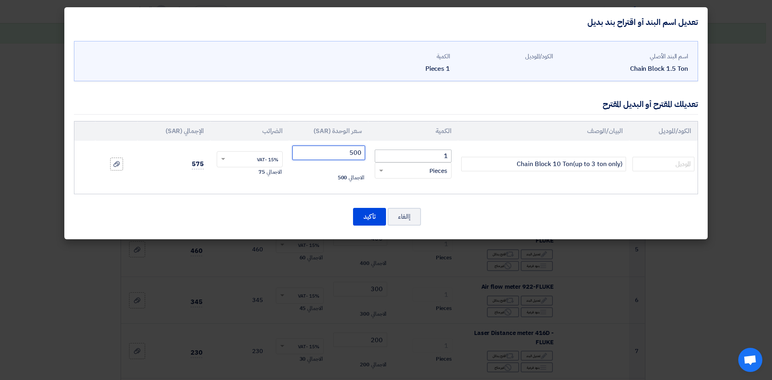
drag, startPoint x: 343, startPoint y: 152, endPoint x: 444, endPoint y: 159, distance: 101.9
click at [444, 159] on tr "Chain Block 10 Ton(up to 3 ton only) 1 RFQ_STEP1.ITEMS.2.TYPE_PLACEHOLDER ×" at bounding box center [385, 164] width 623 height 47
type input "1000"
click at [370, 220] on button "تأكيد" at bounding box center [369, 217] width 33 height 18
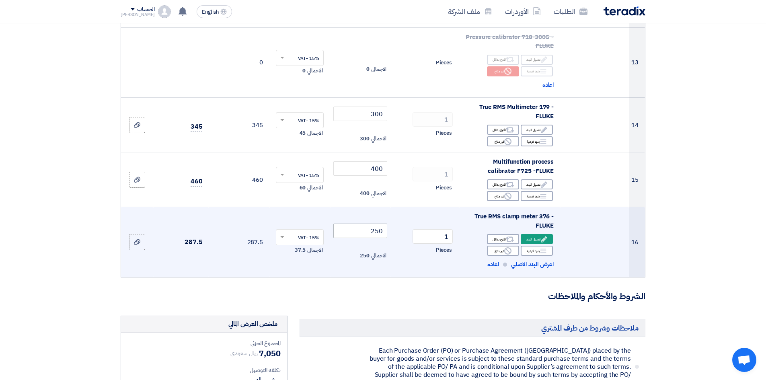
scroll to position [844, 0]
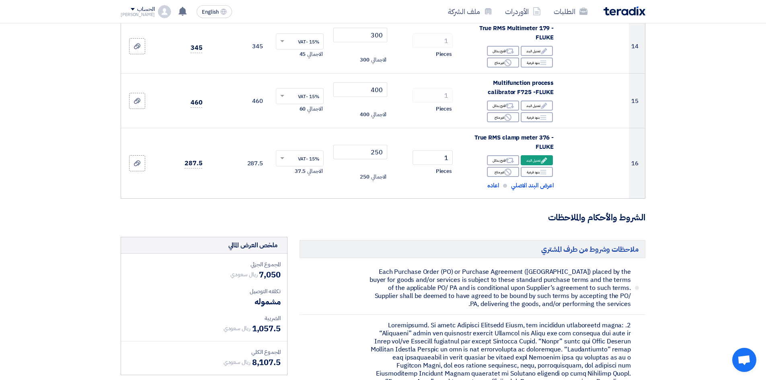
click at [257, 265] on div "المجموع الجزئي" at bounding box center [203, 264] width 153 height 8
click at [369, 241] on h5 "ملاحظات وشروط من طرف المشتري" at bounding box center [473, 249] width 346 height 18
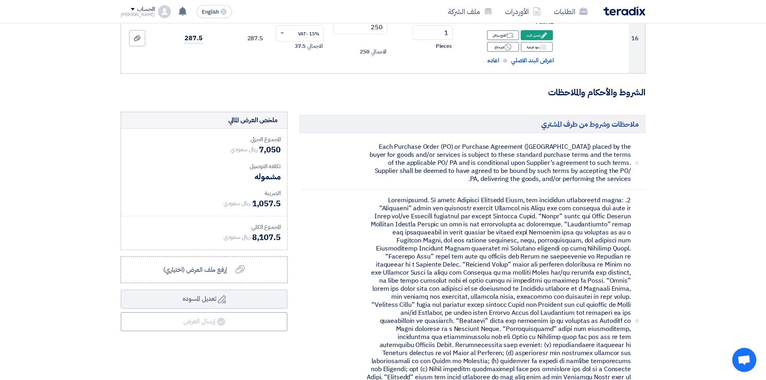
scroll to position [1086, 0]
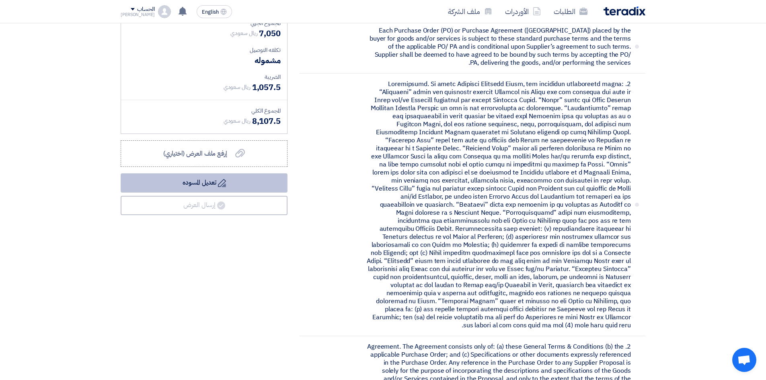
click at [216, 181] on button "Draft تعديل المسوده" at bounding box center [204, 182] width 167 height 19
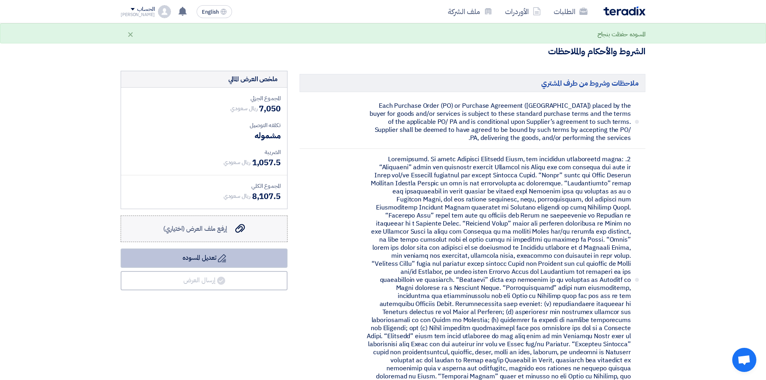
scroll to position [1005, 0]
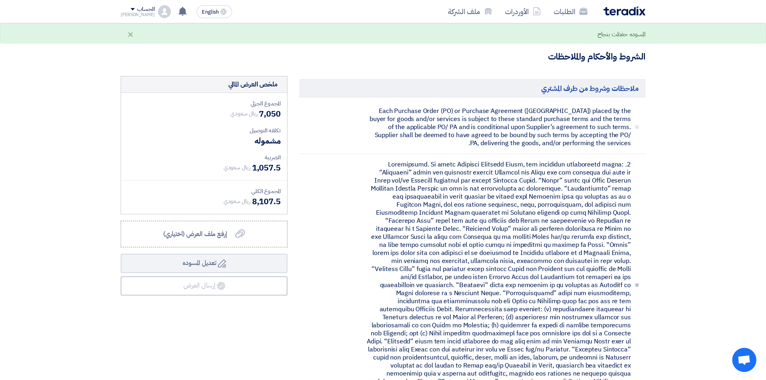
click at [312, 186] on li at bounding box center [473, 285] width 346 height 263
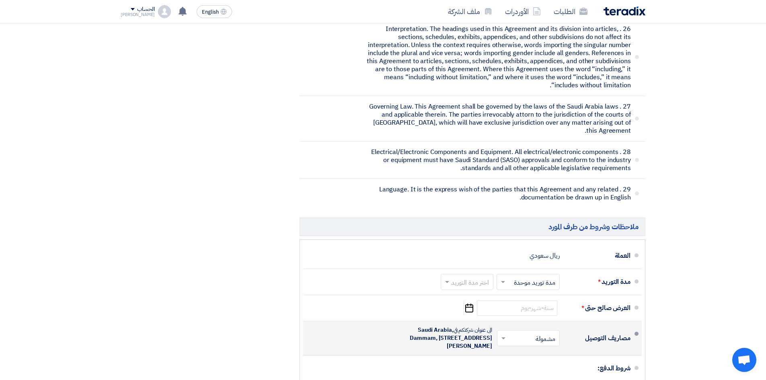
scroll to position [3674, 0]
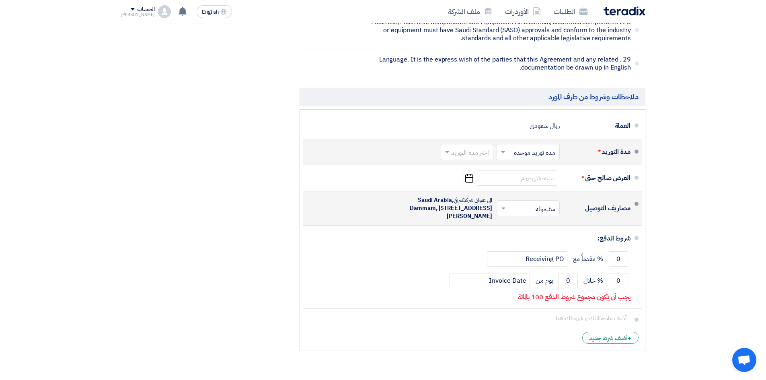
click at [519, 147] on input "text" at bounding box center [526, 153] width 59 height 12
click at [480, 147] on input "text" at bounding box center [465, 153] width 49 height 12
click at [489, 179] on span "(3-5) أيام" at bounding box center [478, 184] width 25 height 10
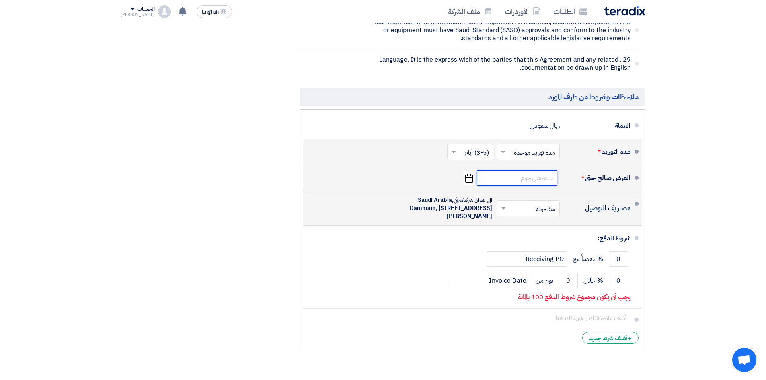
click at [557, 170] on input at bounding box center [517, 177] width 80 height 15
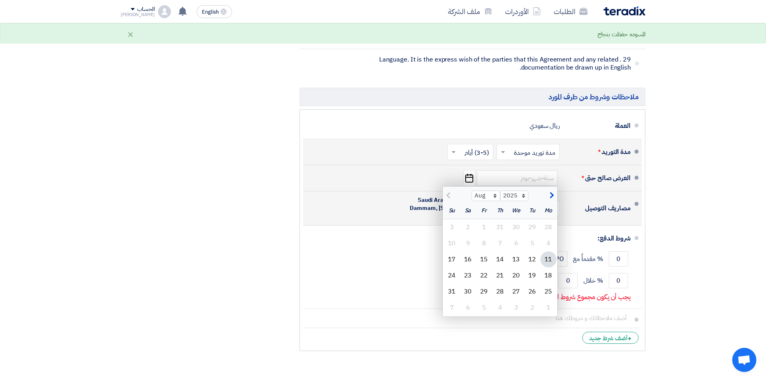
click at [551, 191] on span "button" at bounding box center [550, 195] width 4 height 9
select select "9"
click at [501, 235] on div "11" at bounding box center [500, 243] width 16 height 16
type input "[DATE]"
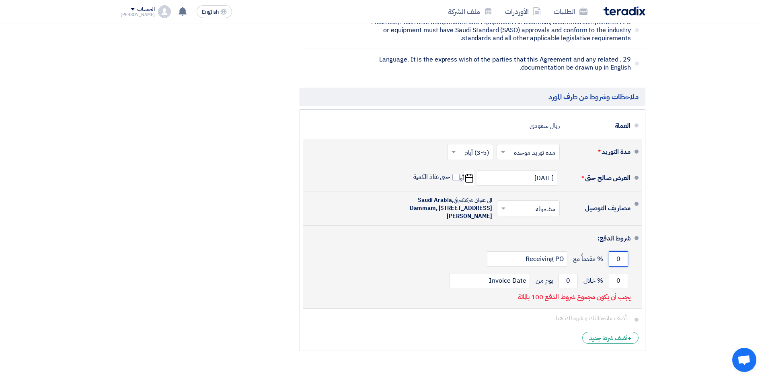
drag, startPoint x: 618, startPoint y: 234, endPoint x: 623, endPoint y: 235, distance: 5.4
click at [623, 251] on input "0" at bounding box center [618, 258] width 19 height 15
type input "50"
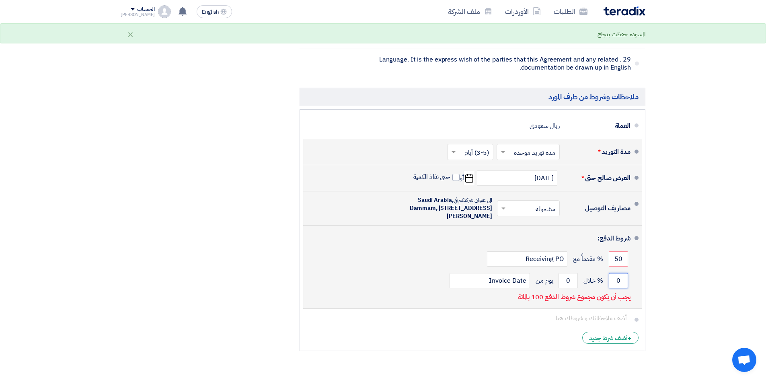
drag, startPoint x: 618, startPoint y: 259, endPoint x: 625, endPoint y: 258, distance: 6.9
click at [625, 273] on input "0" at bounding box center [618, 280] width 19 height 15
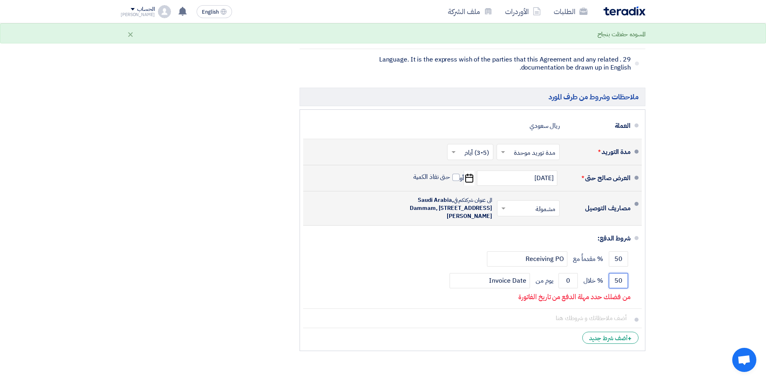
type input "50"
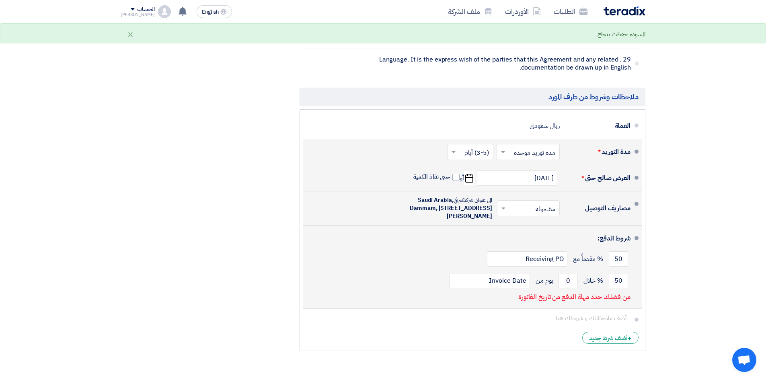
drag, startPoint x: 595, startPoint y: 274, endPoint x: 550, endPoint y: 273, distance: 45.8
click at [550, 293] on p "من فضلك حدد مهلة الدفع من تاريخ الفاتورة" at bounding box center [574, 297] width 112 height 8
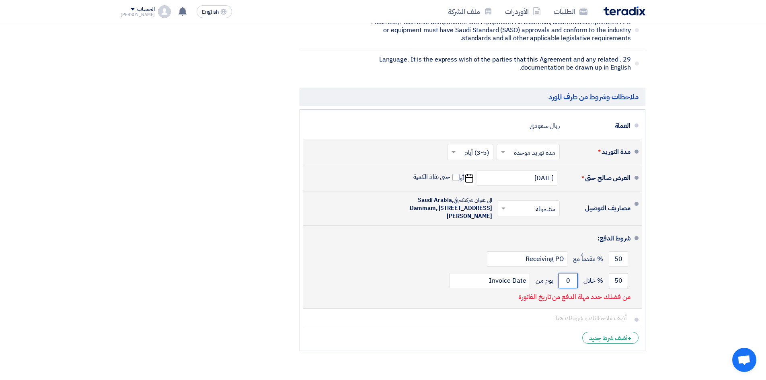
drag, startPoint x: 563, startPoint y: 256, endPoint x: 624, endPoint y: 259, distance: 61.2
click at [622, 270] on div "50 % خلال 0 يوم من Invoice Date" at bounding box center [470, 281] width 321 height 22
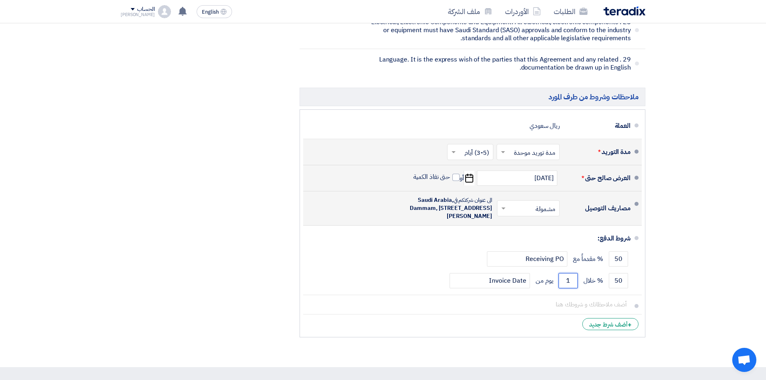
type input "1"
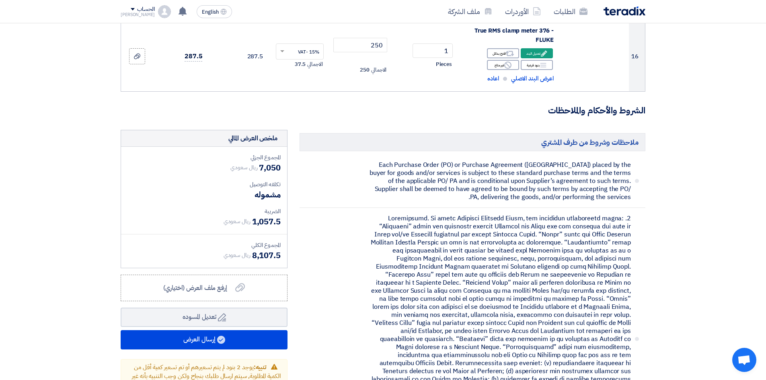
scroll to position [1016, 0]
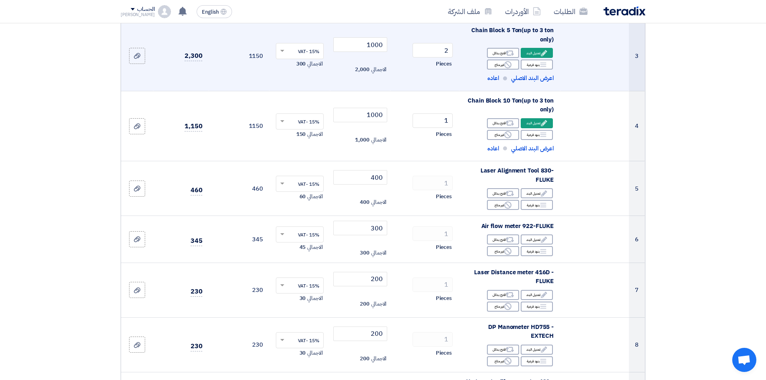
scroll to position [51, 0]
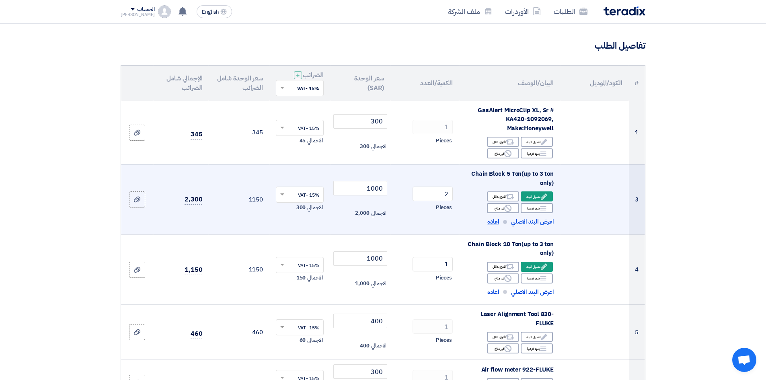
click at [497, 221] on span "اعاده" at bounding box center [493, 221] width 12 height 9
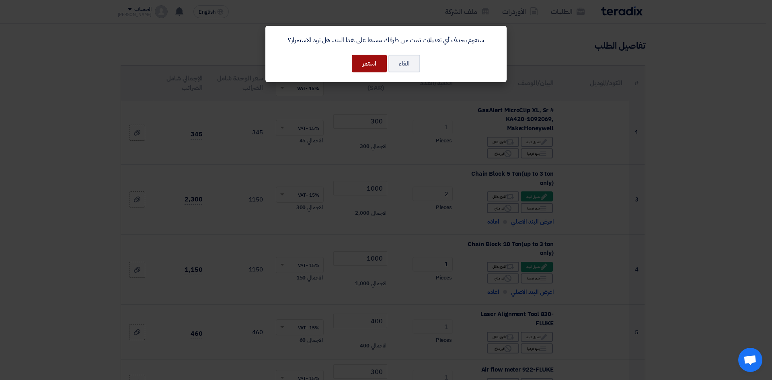
click at [361, 62] on button "استمر" at bounding box center [369, 64] width 35 height 18
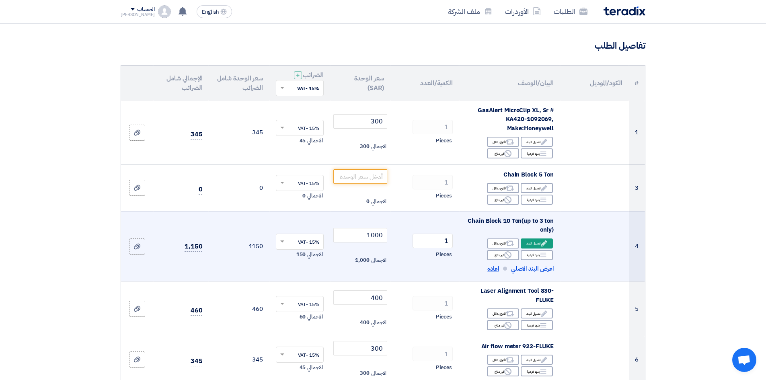
click at [496, 269] on span "اعاده" at bounding box center [493, 268] width 12 height 9
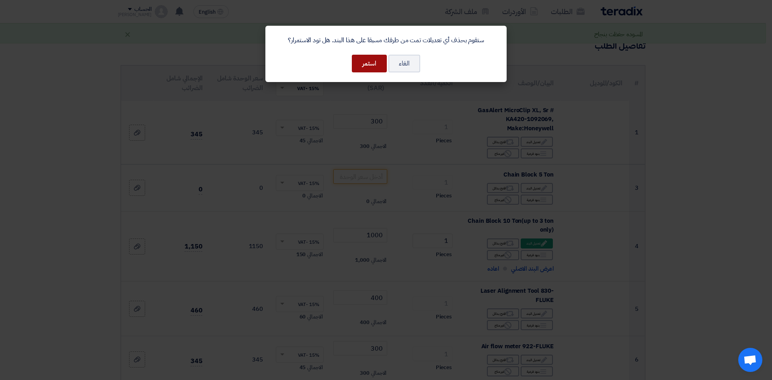
click at [370, 69] on button "استمر" at bounding box center [369, 64] width 35 height 18
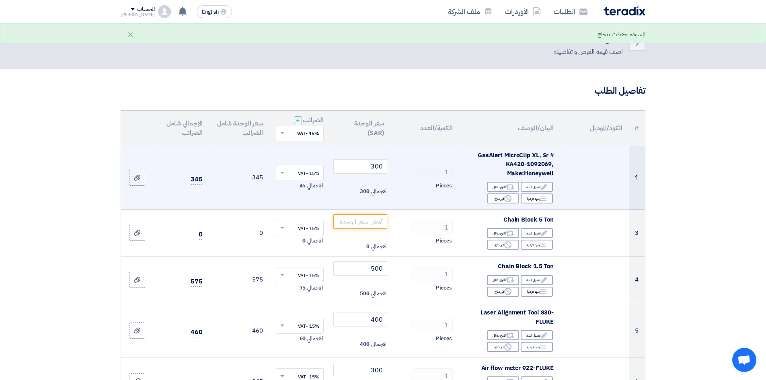
scroll to position [0, 0]
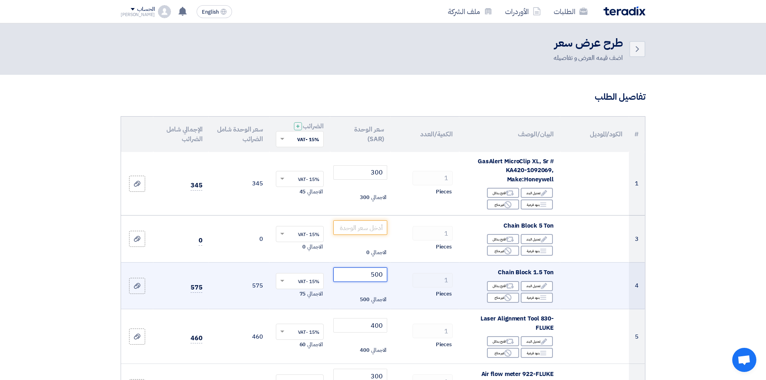
click at [437, 273] on tr "4 Chain Block 1.5 Ton Edit تعديل البند Alternative اقترح بدائل Breakdown Reject…" at bounding box center [383, 285] width 524 height 47
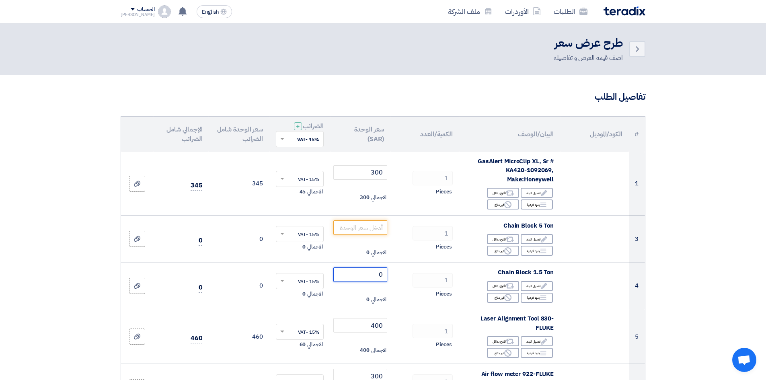
type input "0"
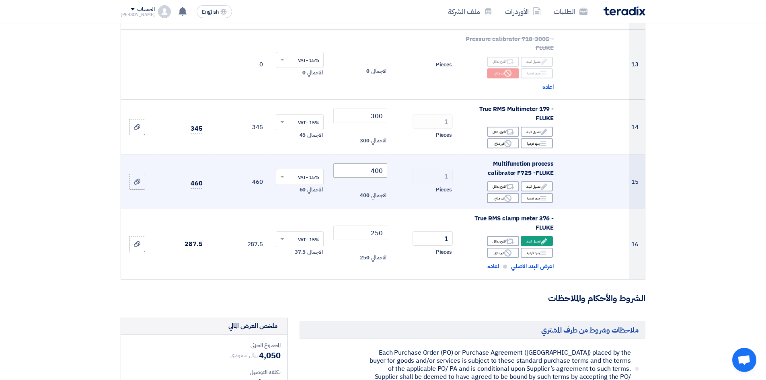
scroll to position [764, 0]
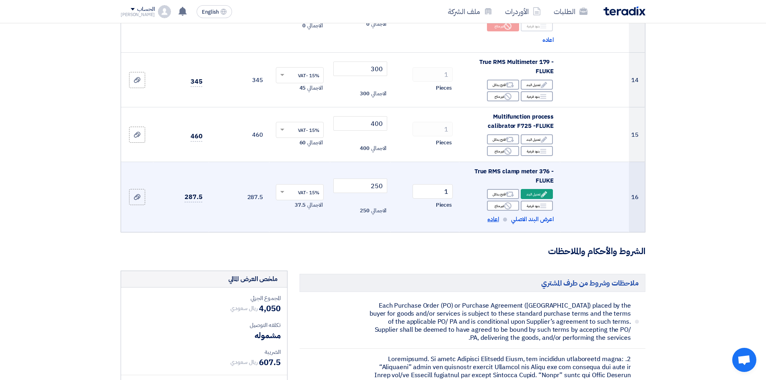
click at [495, 219] on span "اعاده" at bounding box center [493, 219] width 12 height 9
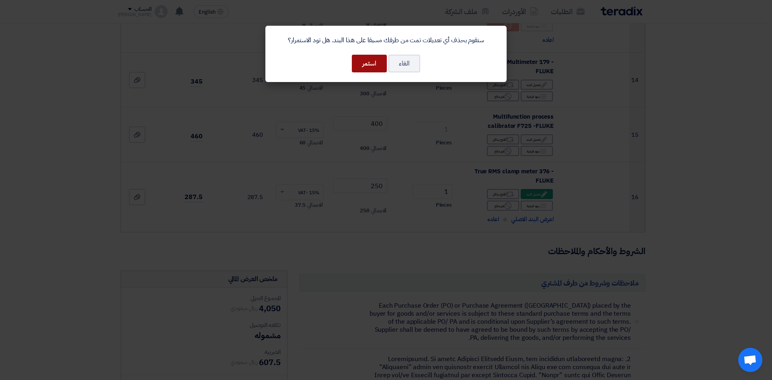
click at [364, 64] on button "استمر" at bounding box center [369, 64] width 35 height 18
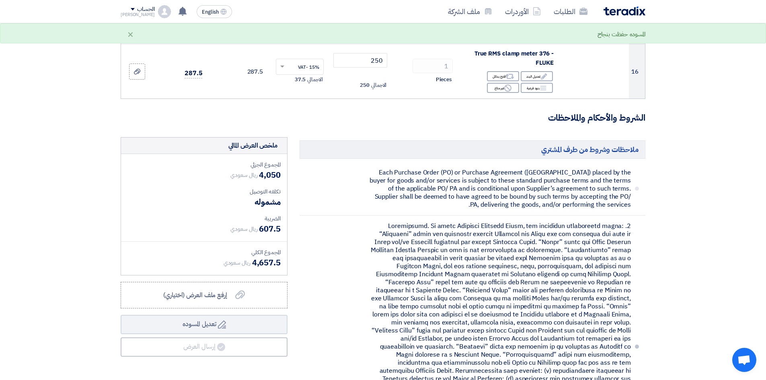
scroll to position [884, 0]
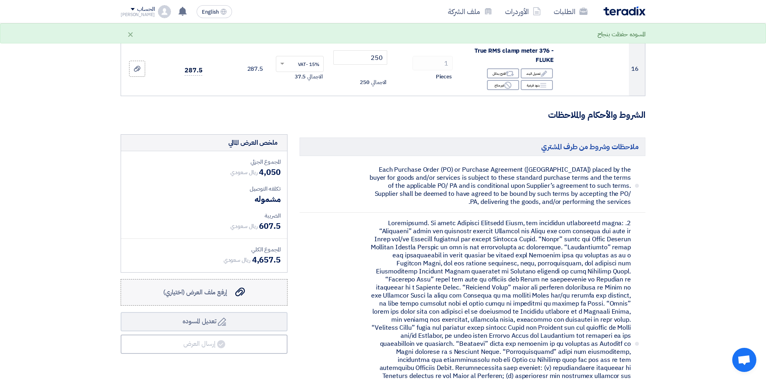
click at [208, 292] on span "إرفع ملف العرض (اختياري)" at bounding box center [195, 292] width 64 height 10
click at [0, 0] on input "إرفع ملف العرض (اختياري) إرفع ملف العرض (اختياري)" at bounding box center [0, 0] width 0 height 0
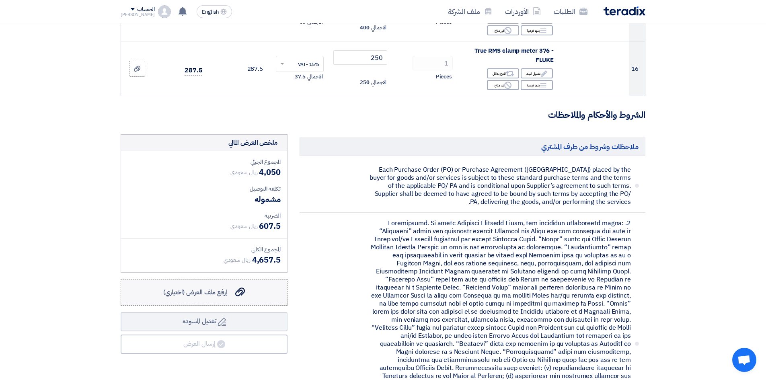
click at [219, 288] on span "إرفع ملف العرض (اختياري)" at bounding box center [195, 292] width 64 height 10
click at [0, 0] on input "إرفع ملف العرض (اختياري) إرفع ملف العرض (اختياري)" at bounding box center [0, 0] width 0 height 0
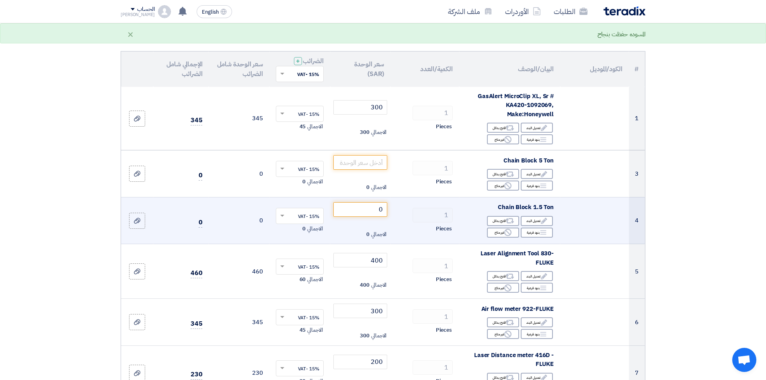
scroll to position [0, 0]
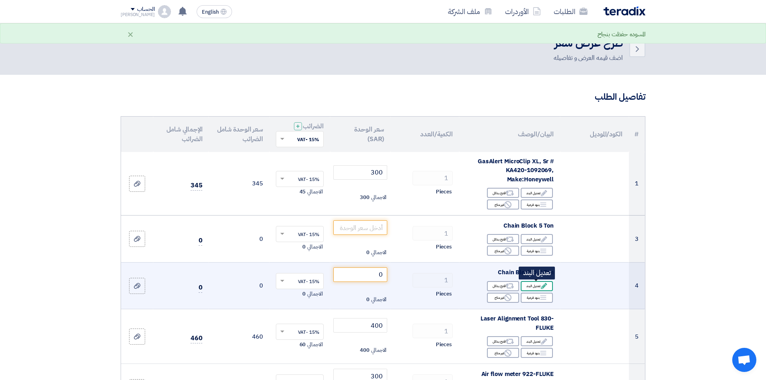
click at [529, 286] on div "Edit تعديل البند" at bounding box center [537, 286] width 32 height 10
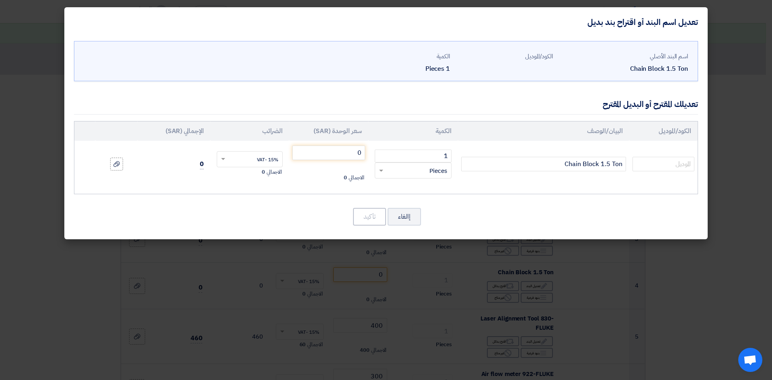
click at [384, 169] on span at bounding box center [380, 170] width 10 height 9
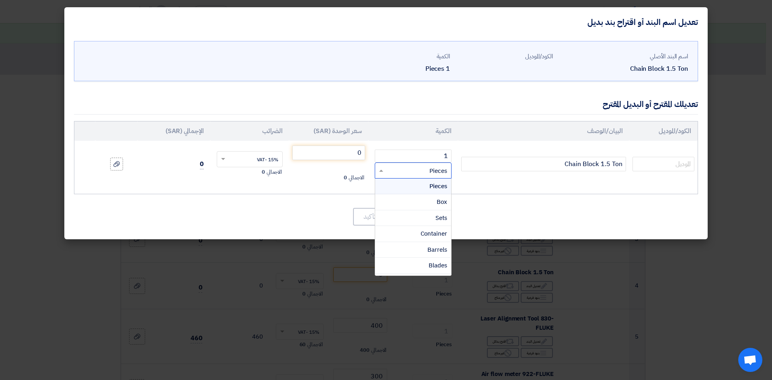
click at [384, 169] on span at bounding box center [380, 170] width 10 height 9
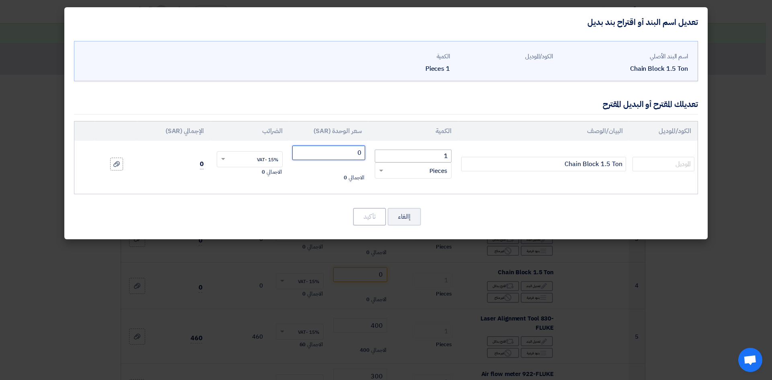
drag, startPoint x: 340, startPoint y: 154, endPoint x: 390, endPoint y: 151, distance: 50.7
click at [388, 152] on tr "Chain Block 1.5 Ton 1 RFQ_STEP1.ITEMS.2.TYPE_PLACEHOLDER" at bounding box center [385, 164] width 623 height 47
type input "1000"
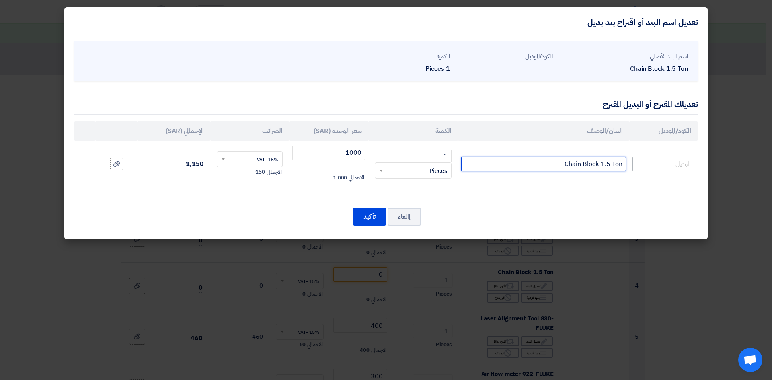
drag, startPoint x: 538, startPoint y: 164, endPoint x: 685, endPoint y: 158, distance: 147.3
click at [685, 158] on tr "Chain Block 1.5 Ton 1 RFQ_STEP1.ITEMS.2.TYPE_PLACEHOLDER" at bounding box center [385, 164] width 623 height 47
paste input "5 Ton(up to 3 ton only)"
drag, startPoint x: 557, startPoint y: 163, endPoint x: 562, endPoint y: 166, distance: 5.8
click at [562, 166] on input "Chain Block 5 Ton(up to 3 ton only)" at bounding box center [543, 164] width 165 height 14
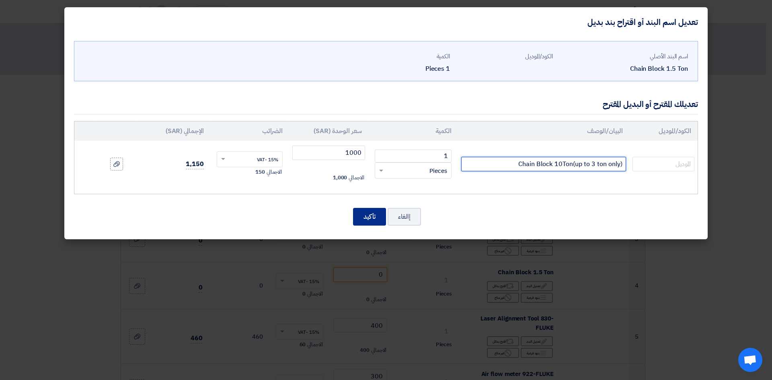
type input "Chain Block 10Ton(up to 3 ton only)"
click at [382, 213] on button "تأكيد" at bounding box center [369, 217] width 33 height 18
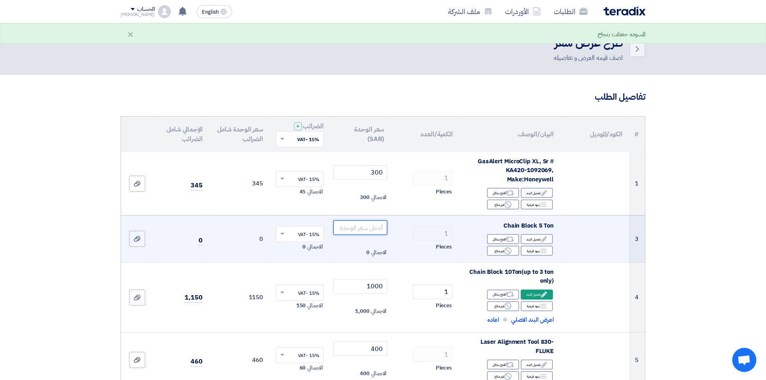
click at [360, 224] on input "number" at bounding box center [360, 227] width 54 height 14
type input "1000"
click at [531, 241] on div "Edit تعديل البند" at bounding box center [537, 239] width 32 height 10
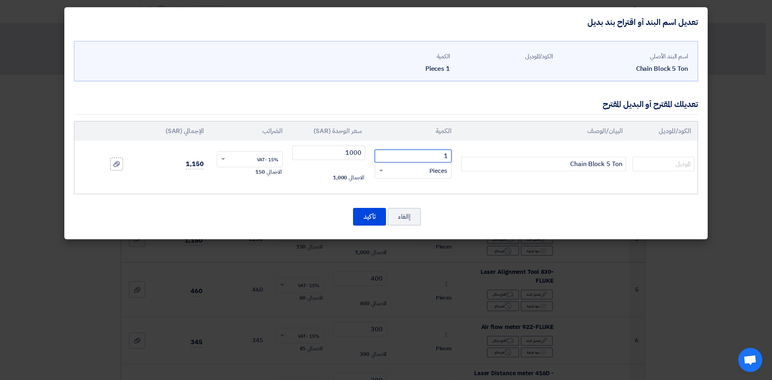
click at [428, 158] on input "1" at bounding box center [413, 156] width 77 height 13
drag, startPoint x: 432, startPoint y: 158, endPoint x: 462, endPoint y: 160, distance: 30.2
click at [462, 160] on tr "Chain Block 5 Ton 1 RFQ_STEP1.ITEMS.2.TYPE_PLACEHOLDER" at bounding box center [385, 164] width 623 height 47
type input "2"
drag, startPoint x: 554, startPoint y: 165, endPoint x: 651, endPoint y: 157, distance: 97.6
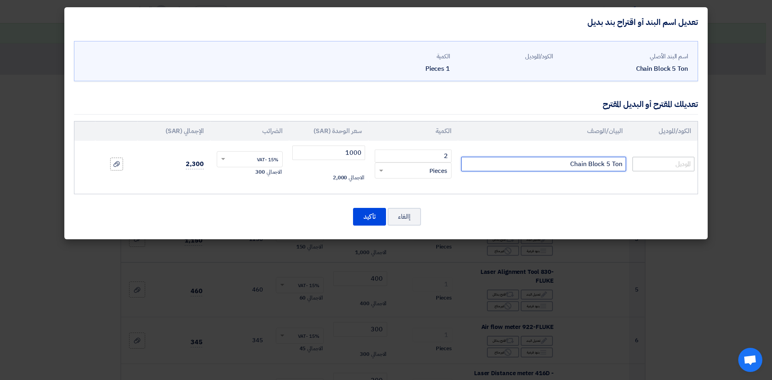
click at [651, 157] on tr "Chain Block 5 Ton 2 RFQ_STEP1.ITEMS.2.TYPE_PLACEHOLDER" at bounding box center [385, 164] width 623 height 47
paste input "(up to 3 ton only)"
type input "Chain Block 5 Ton(up to 3 ton only)"
click at [368, 219] on button "تأكيد" at bounding box center [369, 217] width 33 height 18
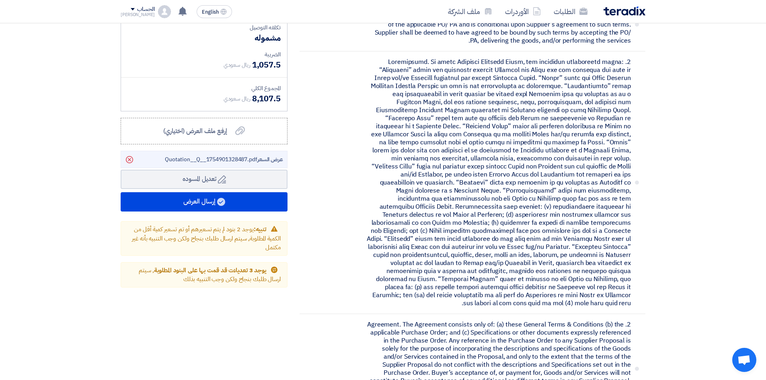
scroll to position [991, 0]
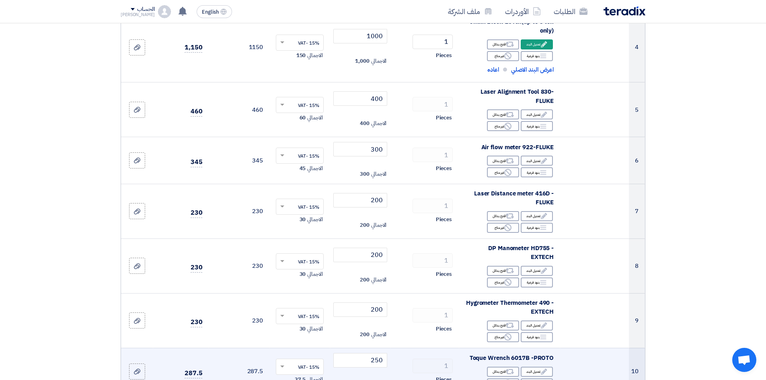
scroll to position [348, 0]
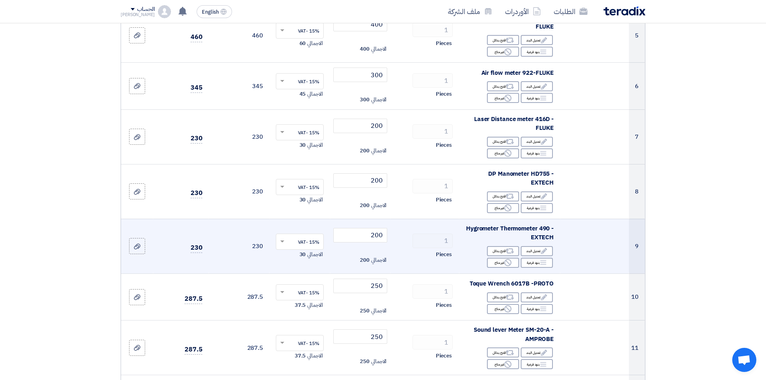
click at [637, 247] on td "9" at bounding box center [637, 246] width 16 height 55
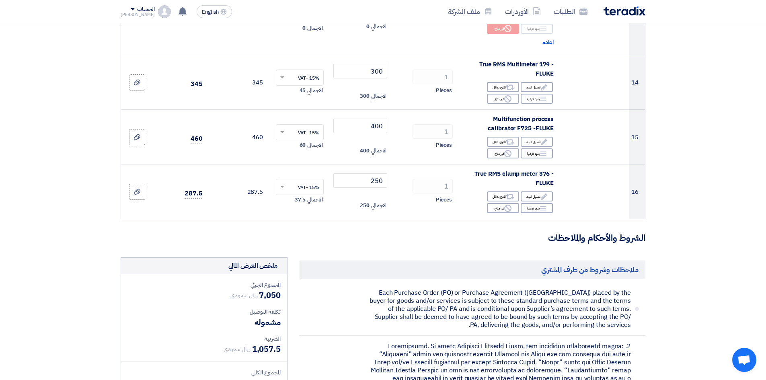
scroll to position [870, 0]
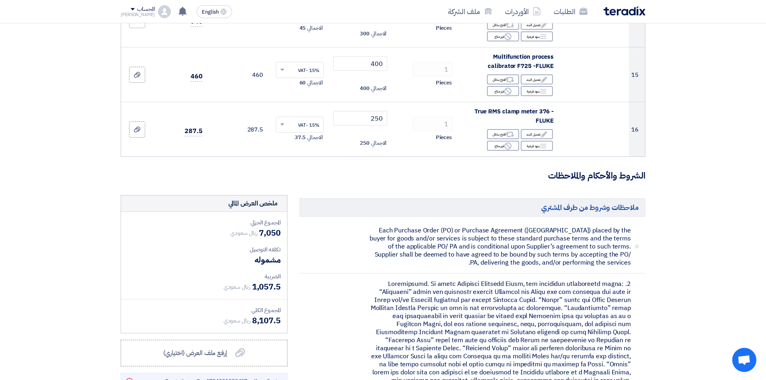
click at [271, 236] on span "7,050" at bounding box center [270, 233] width 22 height 12
click at [268, 232] on span "7,050" at bounding box center [270, 233] width 22 height 12
drag, startPoint x: 268, startPoint y: 232, endPoint x: 311, endPoint y: 211, distance: 48.2
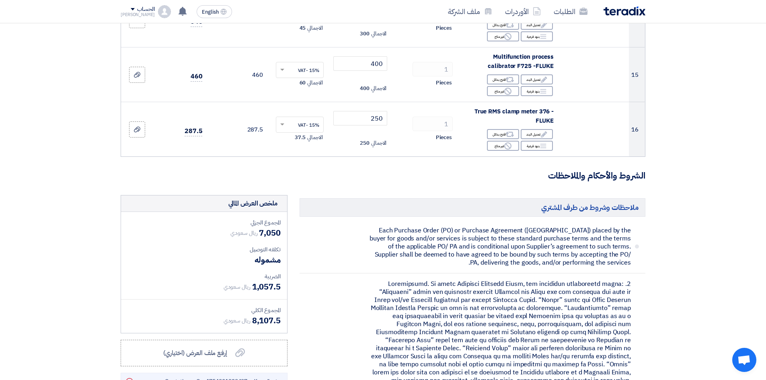
click at [311, 211] on h5 "ملاحظات وشروط من طرف المشتري" at bounding box center [473, 207] width 346 height 18
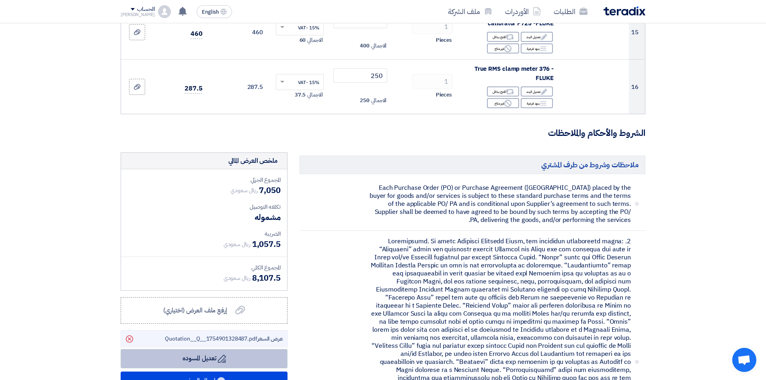
scroll to position [951, 0]
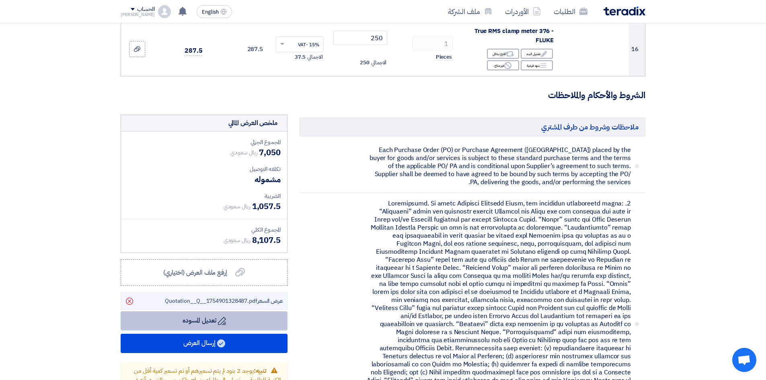
click at [230, 326] on button "Draft تعديل المسوده" at bounding box center [204, 320] width 167 height 19
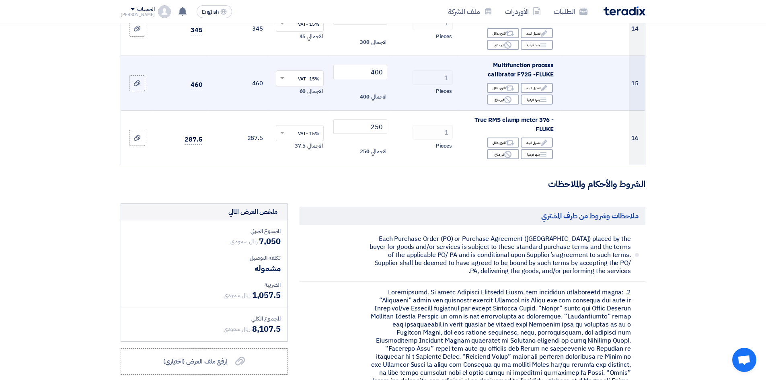
scroll to position [911, 0]
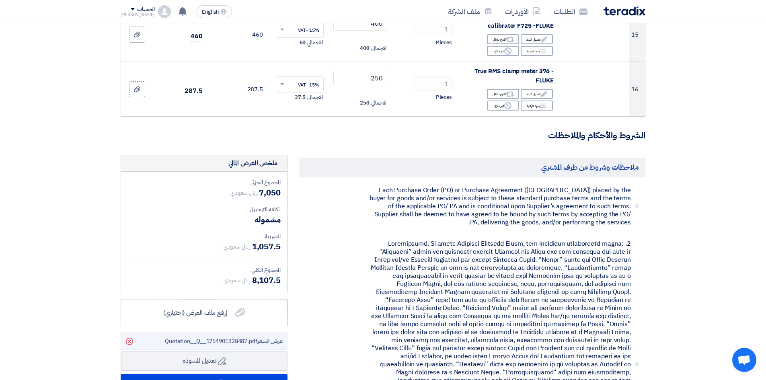
click at [267, 197] on span "7,050" at bounding box center [270, 193] width 22 height 12
drag, startPoint x: 263, startPoint y: 195, endPoint x: 309, endPoint y: 195, distance: 46.6
click at [312, 201] on li "Each Purchase Order (PO) or Purchase Agreement ([GEOGRAPHIC_DATA]) placed by th…" at bounding box center [473, 206] width 346 height 53
drag, startPoint x: 252, startPoint y: 245, endPoint x: 293, endPoint y: 245, distance: 41.0
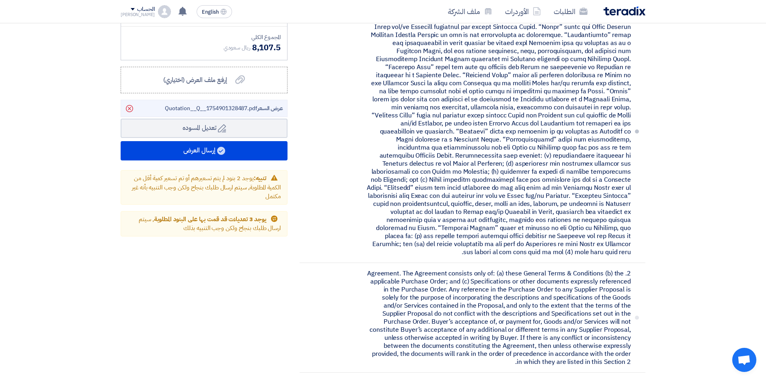
scroll to position [1152, 0]
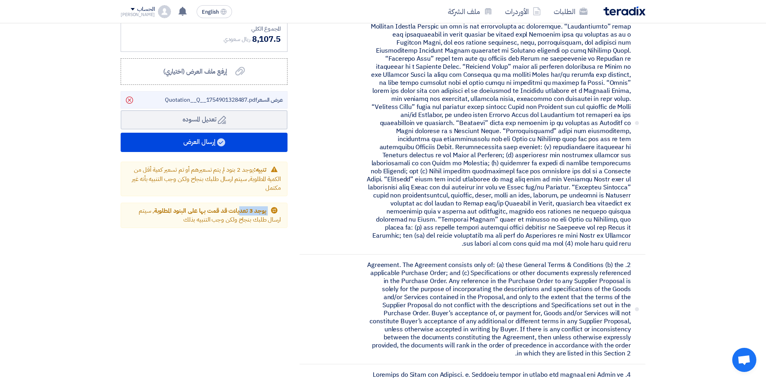
drag, startPoint x: 269, startPoint y: 211, endPoint x: 242, endPoint y: 205, distance: 27.9
click at [242, 205] on div "Back يوجد 3 تعديلات قد قمت بها على البنود المطلوبة , سيتم ارسال طلبك بنجاح ولكن…" at bounding box center [204, 215] width 167 height 25
click at [275, 209] on icon "Back" at bounding box center [274, 210] width 6 height 6
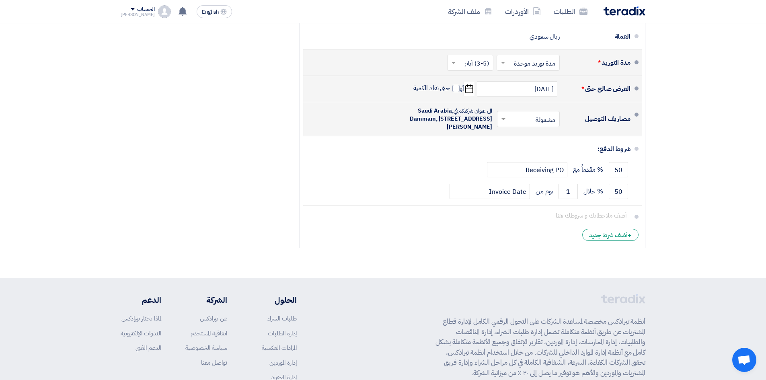
scroll to position [3618, 0]
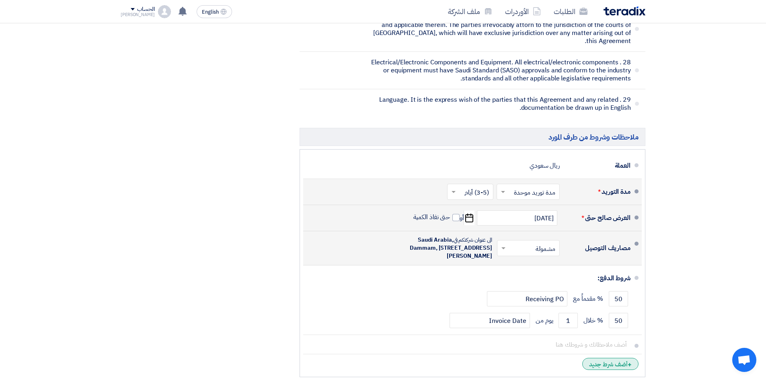
click at [607, 358] on div "+ أضف شرط جديد" at bounding box center [610, 364] width 56 height 12
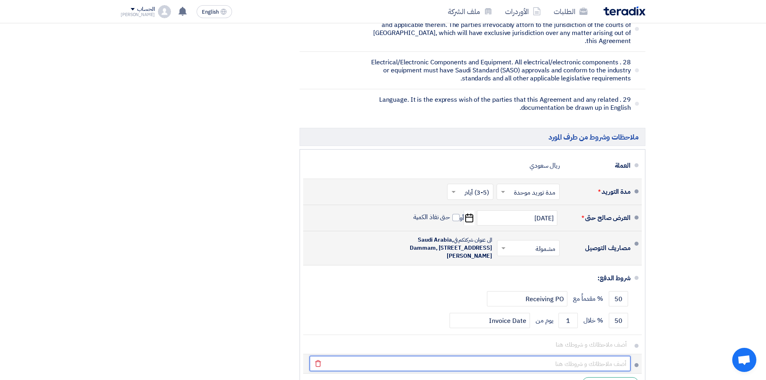
click at [596, 356] on input "text" at bounding box center [470, 363] width 321 height 15
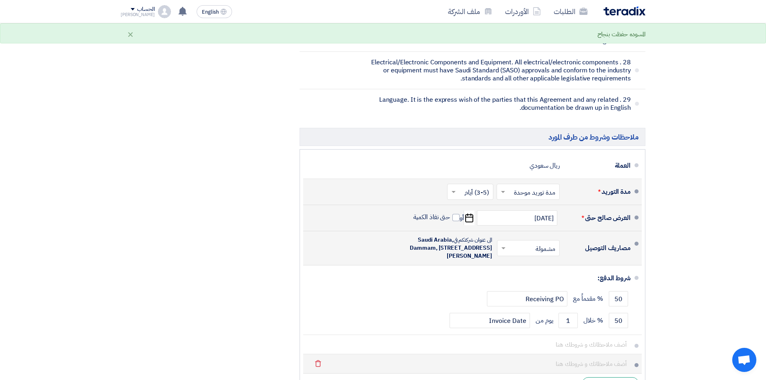
click at [636, 363] on span at bounding box center [636, 365] width 4 height 4
click at [317, 357] on icon "Delete" at bounding box center [318, 364] width 14 height 14
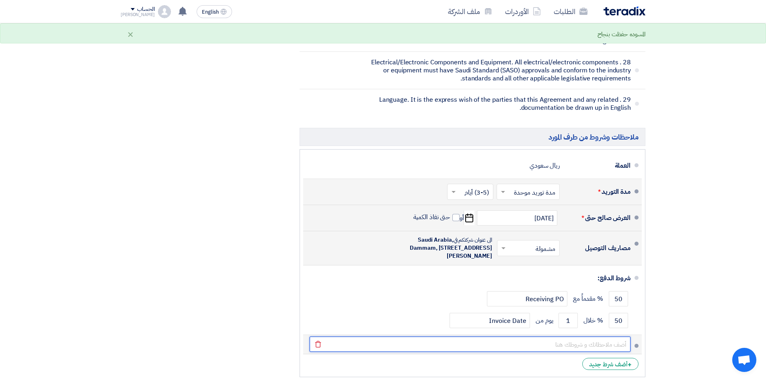
click at [512, 337] on input "text" at bounding box center [470, 344] width 321 height 15
type input "There is 1000SAR for Transportation of weights"
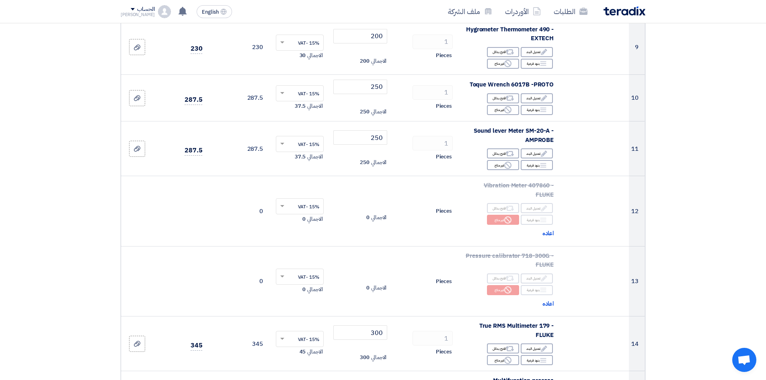
scroll to position [0, 0]
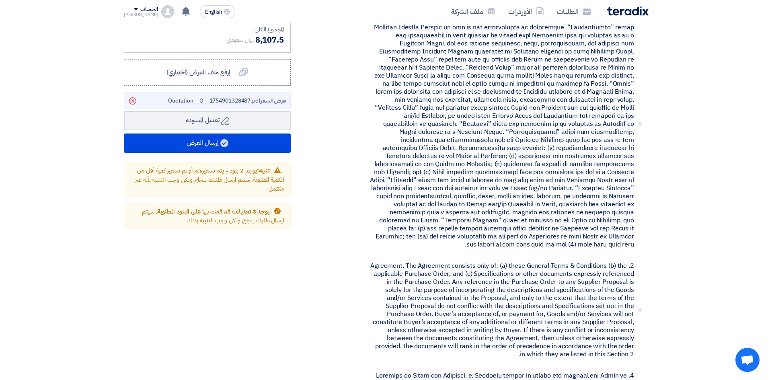
scroll to position [1026, 0]
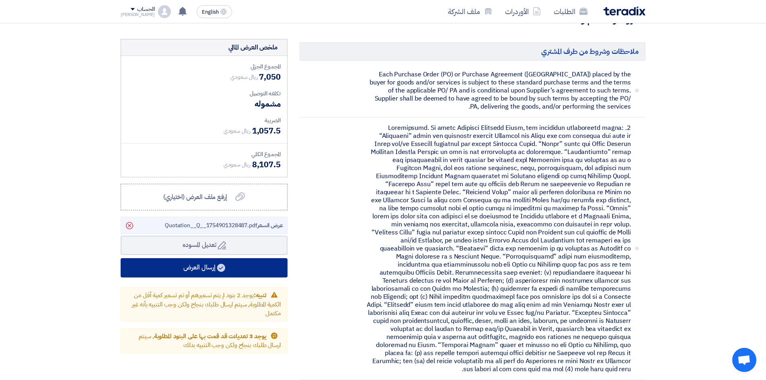
click at [227, 269] on button "إرسال العرض" at bounding box center [204, 267] width 167 height 19
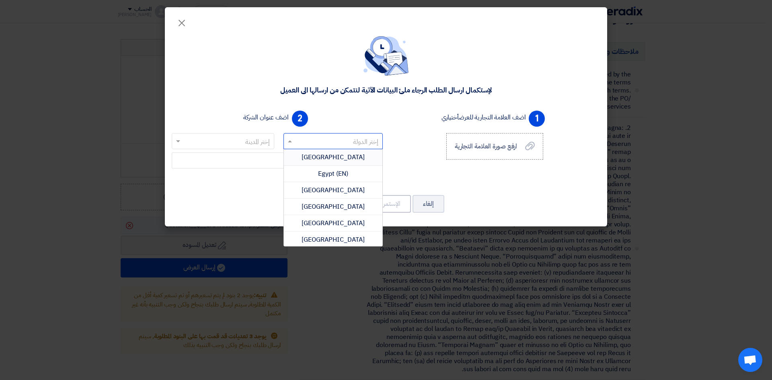
click at [349, 144] on input "text" at bounding box center [338, 141] width 84 height 13
type input "r"
type input "saud"
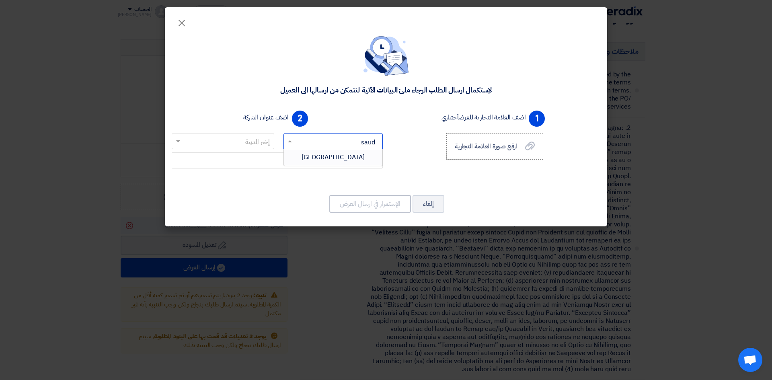
click at [348, 159] on span "[GEOGRAPHIC_DATA]" at bounding box center [333, 157] width 63 height 10
click at [241, 145] on input "text" at bounding box center [227, 141] width 86 height 13
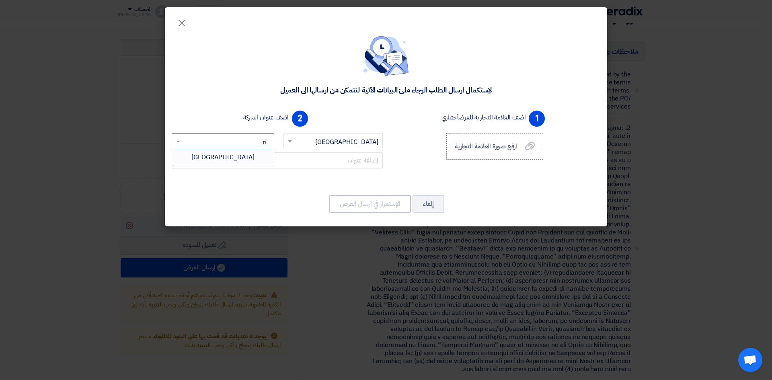
type input "riy"
click at [240, 157] on div "[GEOGRAPHIC_DATA]" at bounding box center [223, 157] width 102 height 16
click at [284, 159] on input "text" at bounding box center [277, 160] width 211 height 16
type input "D"
paste input "Advanced Metrology LLC. [STREET_ADDRESS][PERSON_NAME][PERSON_NAME] Contact: [PE…"
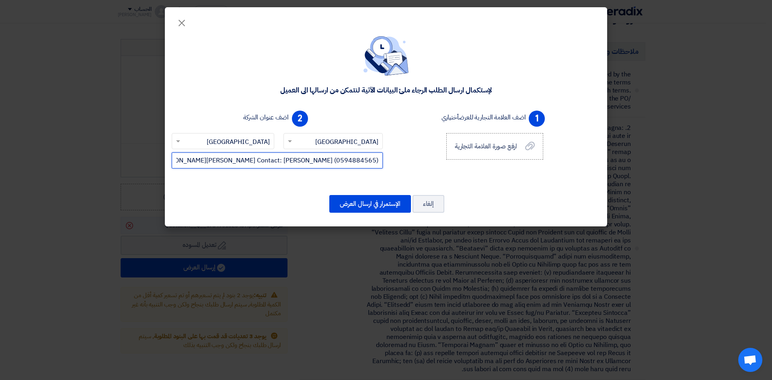
scroll to position [0, -213]
type input "Advanced Metrology LLC. [STREET_ADDRESS][PERSON_NAME][PERSON_NAME] Contact: [PE…"
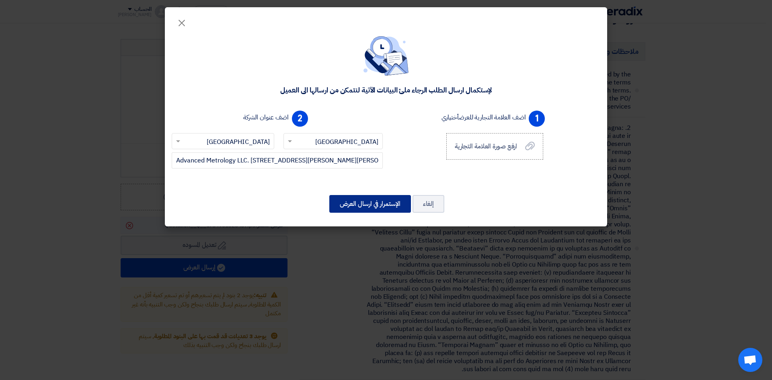
click at [370, 204] on button "الإستمرار في ارسال العرض" at bounding box center [370, 204] width 82 height 18
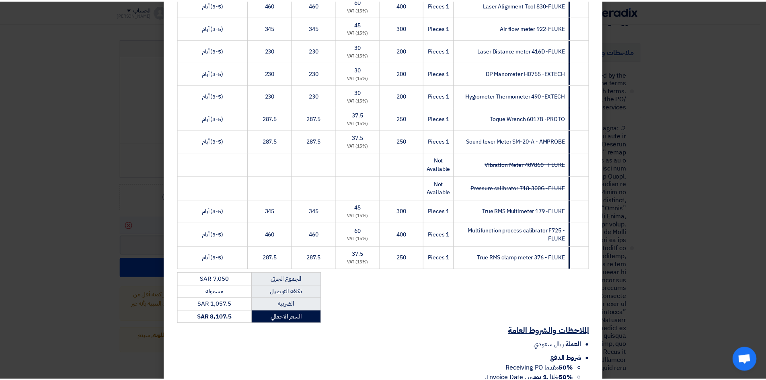
scroll to position [371, 0]
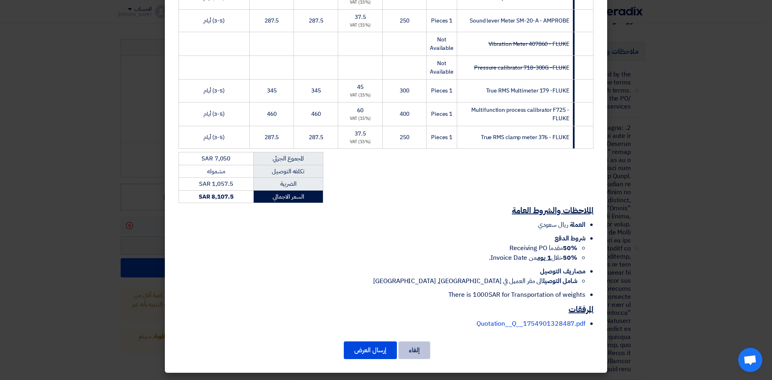
click at [419, 352] on button "إلغاء" at bounding box center [414, 350] width 32 height 18
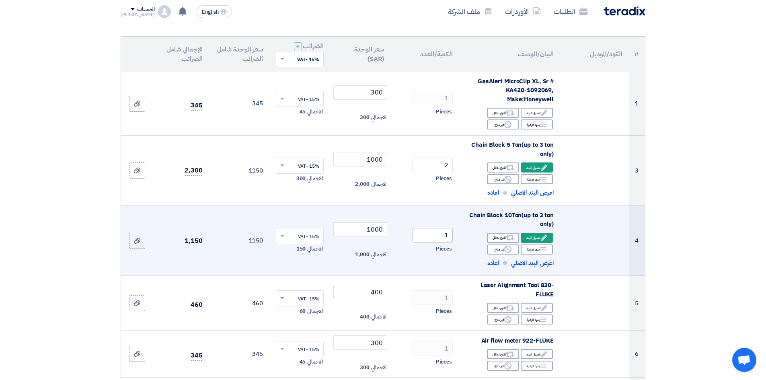
scroll to position [62, 0]
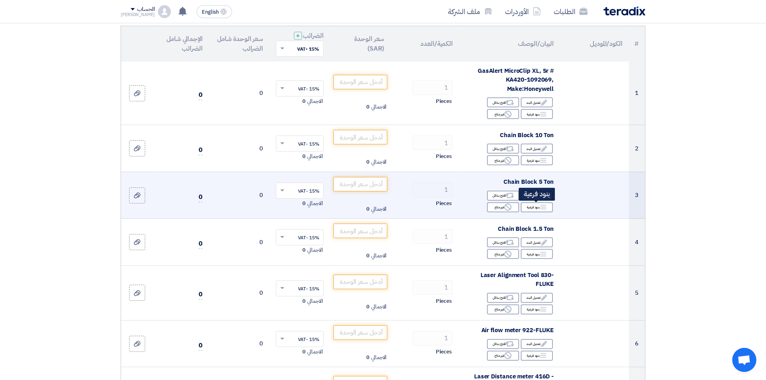
scroll to position [80, 0]
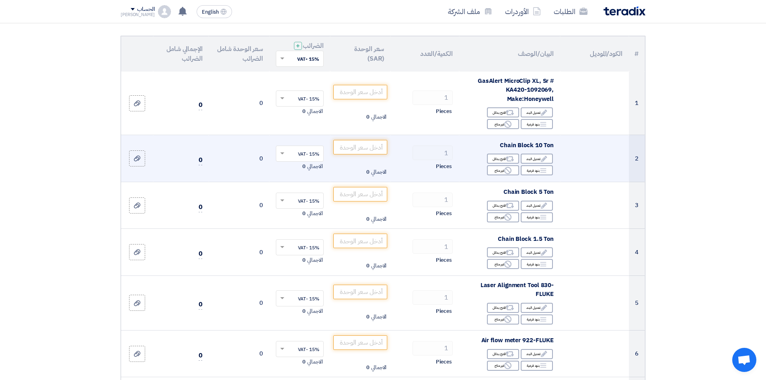
click at [541, 147] on span "Chain Block 10 Ton" at bounding box center [527, 145] width 54 height 9
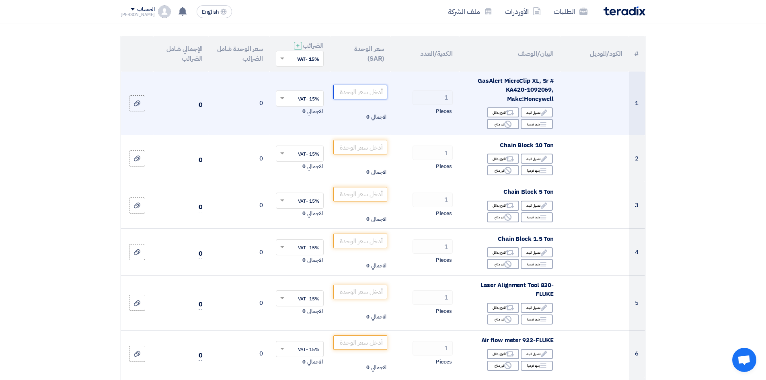
click at [351, 94] on input "number" at bounding box center [360, 92] width 54 height 14
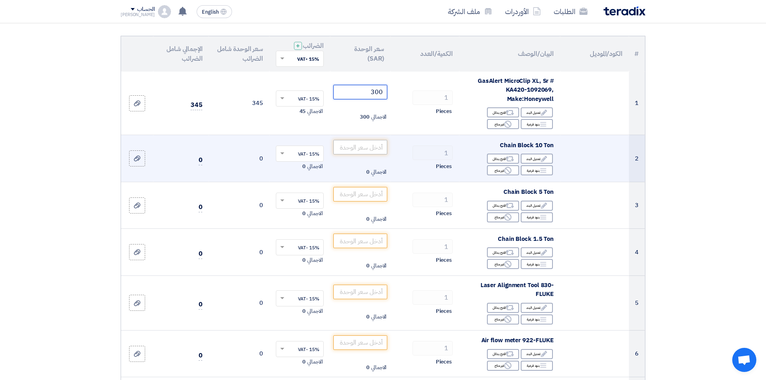
type input "300"
click at [365, 141] on input "number" at bounding box center [360, 147] width 54 height 14
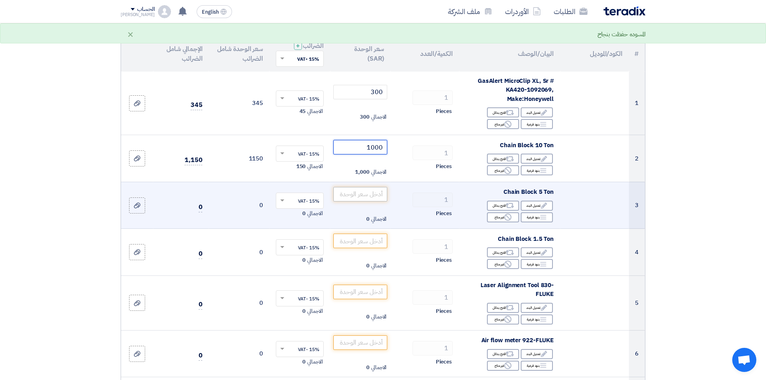
type input "1000"
click at [361, 194] on input "number" at bounding box center [360, 194] width 54 height 14
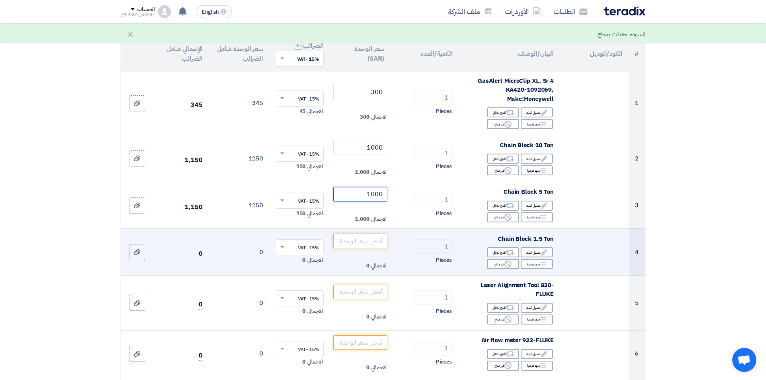
type input "1000"
click at [367, 243] on input "number" at bounding box center [360, 241] width 54 height 14
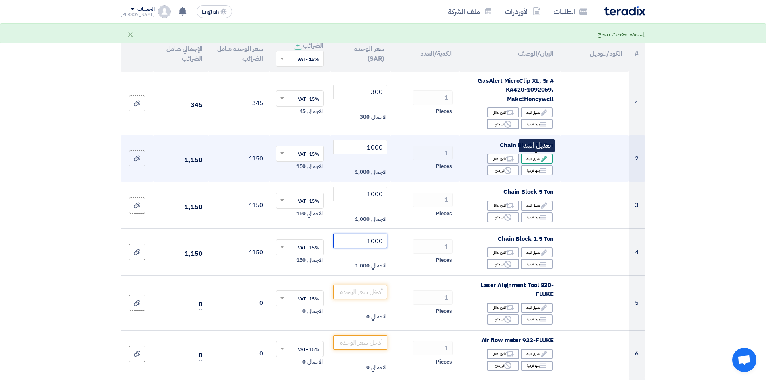
type input "1000"
click at [533, 162] on div "Edit تعديل البند" at bounding box center [537, 159] width 32 height 10
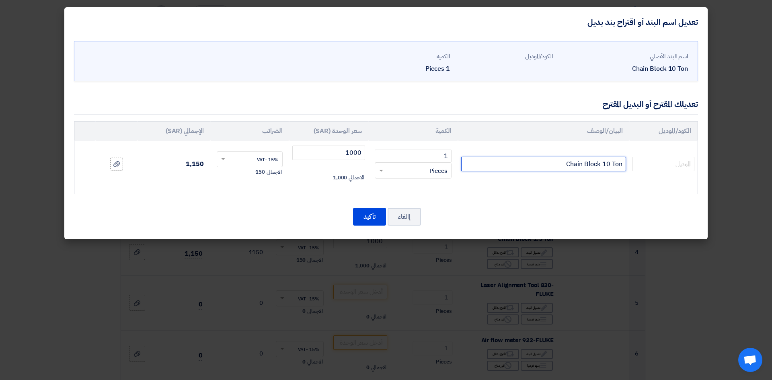
click at [550, 162] on input "Chain Block 10 Ton" at bounding box center [543, 164] width 165 height 14
type input "Chain Block 10 Ton(UP TO 3 TON ONLY)"
click at [362, 214] on button "تأكيد" at bounding box center [369, 217] width 33 height 18
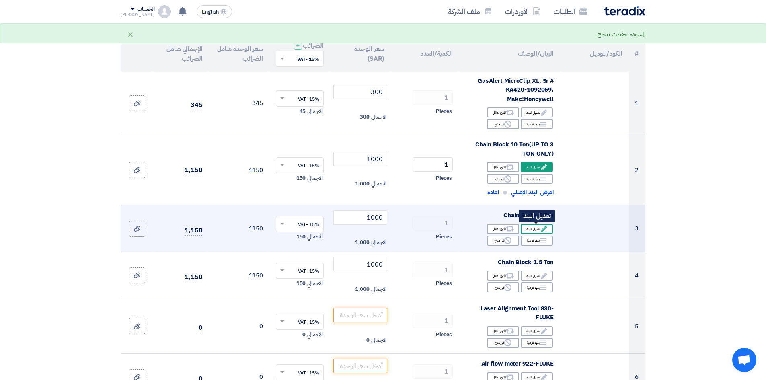
click at [533, 228] on div "Edit تعديل البند" at bounding box center [537, 229] width 32 height 10
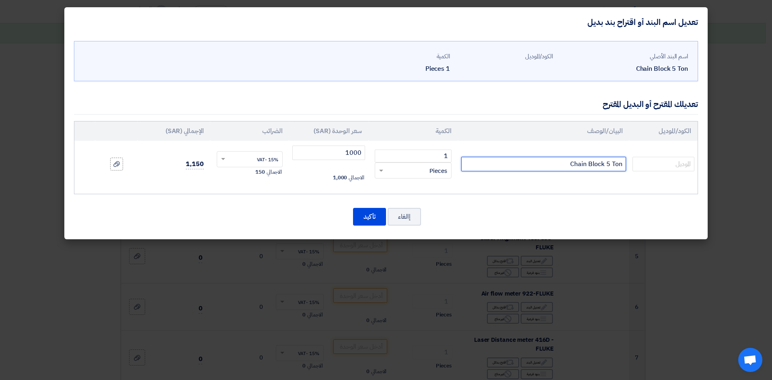
click at [553, 164] on input "Chain Block 5 Ton" at bounding box center [543, 164] width 165 height 14
type input "Chain Block 5 Ton(UP TO 3 TON ONLY)"
drag, startPoint x: 442, startPoint y: 155, endPoint x: 476, endPoint y: 154, distance: 33.4
click at [476, 154] on tr "Chain Block 5 Ton(UP TO 3 TON ONLY) 1 RFQ_STEP1.ITEMS.2.TYPE_PLACEHOLDER ×" at bounding box center [385, 164] width 623 height 47
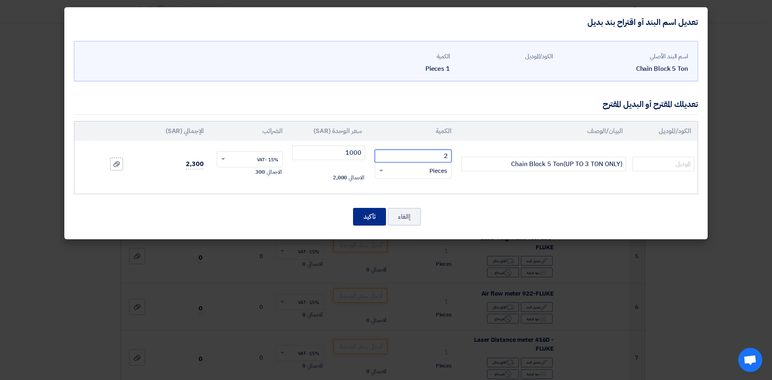
type input "2"
click at [375, 216] on button "تأكيد" at bounding box center [369, 217] width 33 height 18
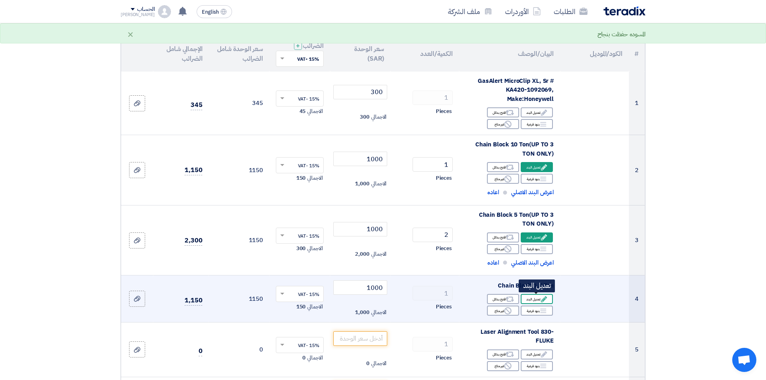
click at [543, 296] on icon "Edit" at bounding box center [543, 299] width 7 height 7
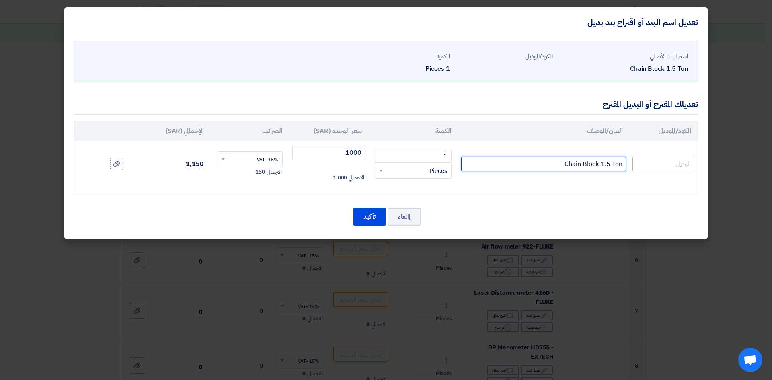
drag, startPoint x: 554, startPoint y: 163, endPoint x: 678, endPoint y: 166, distance: 123.9
click at [676, 166] on tr "Chain Block 1.5 Ton 1 RFQ_STEP1.ITEMS.2.TYPE_PLACEHOLDER" at bounding box center [385, 164] width 623 height 47
type input "Transportations of weights"
click at [366, 218] on button "تأكيد" at bounding box center [369, 217] width 33 height 18
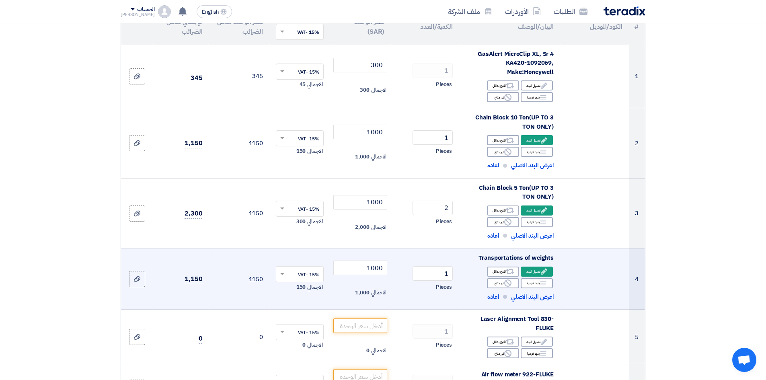
scroll to position [121, 0]
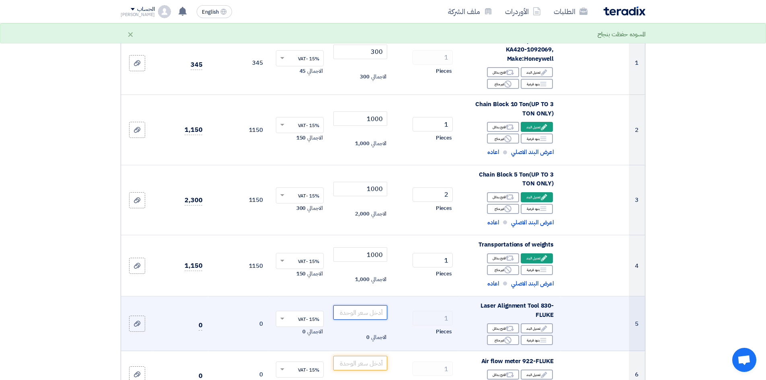
click at [358, 312] on input "number" at bounding box center [360, 312] width 54 height 14
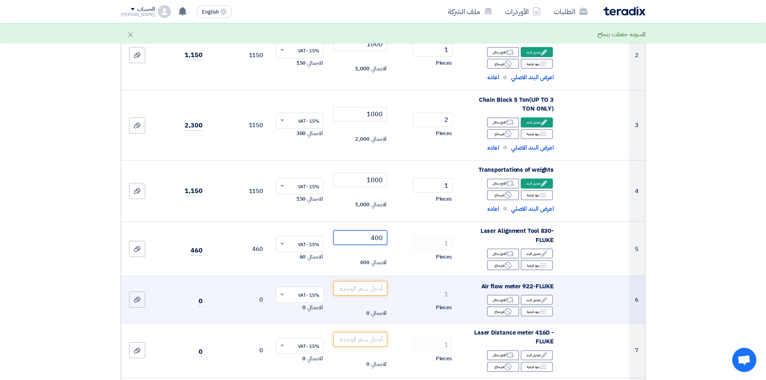
scroll to position [201, 0]
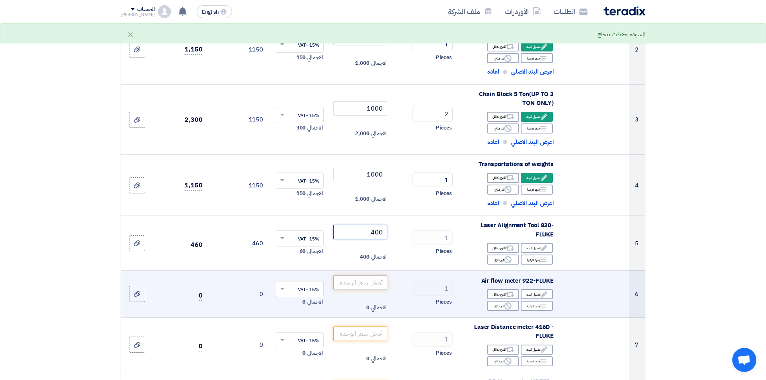
type input "400"
click at [357, 287] on input "number" at bounding box center [360, 282] width 54 height 14
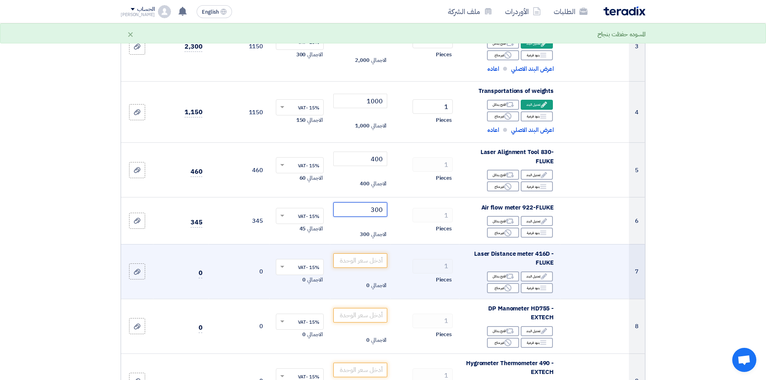
scroll to position [281, 0]
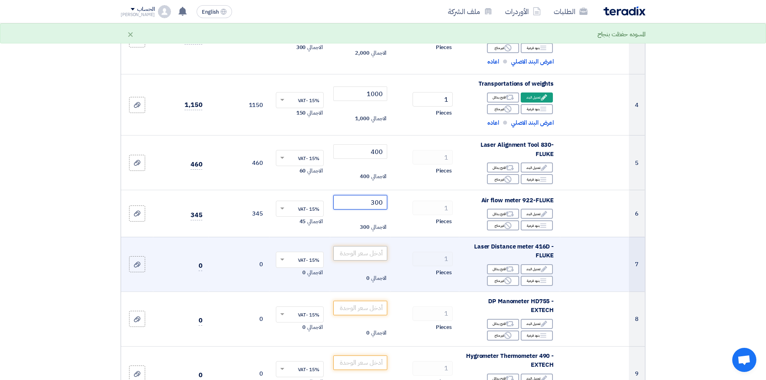
type input "300"
click at [353, 249] on input "number" at bounding box center [360, 253] width 54 height 14
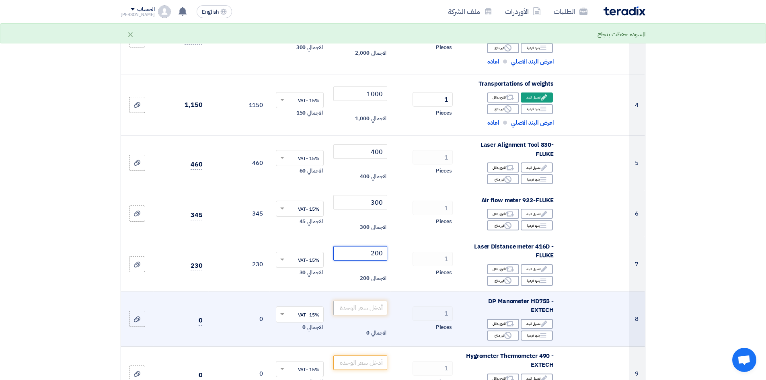
type input "200"
click at [358, 305] on input "number" at bounding box center [360, 308] width 54 height 14
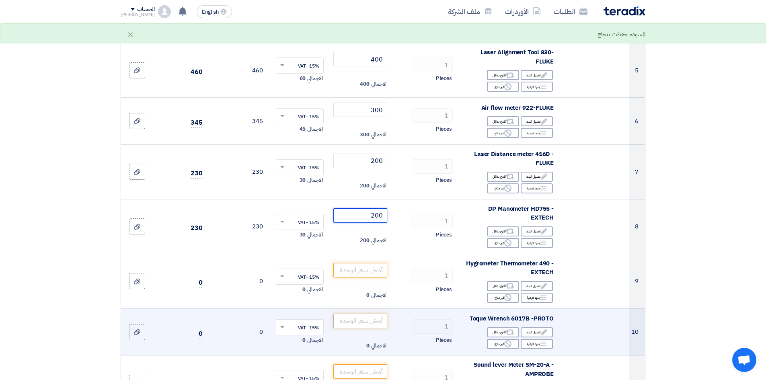
scroll to position [402, 0]
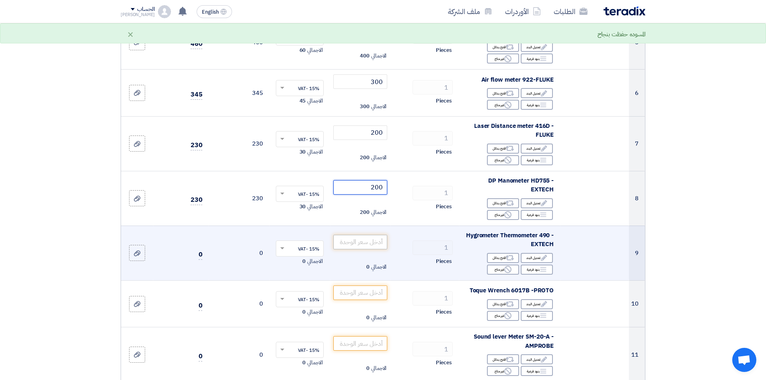
type input "200"
click at [357, 239] on input "number" at bounding box center [360, 242] width 54 height 14
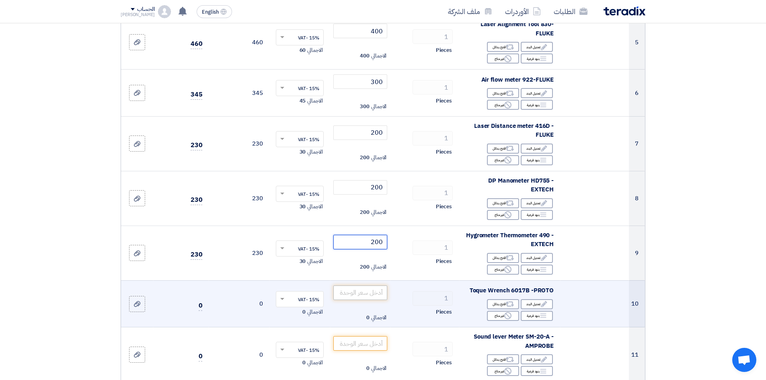
type input "200"
click at [365, 289] on input "number" at bounding box center [360, 292] width 54 height 14
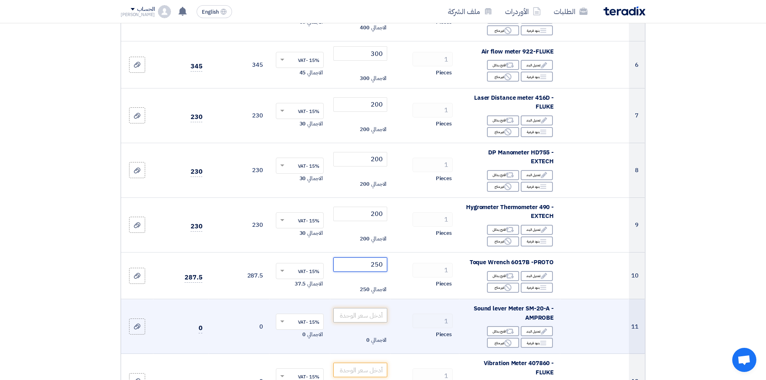
scroll to position [442, 0]
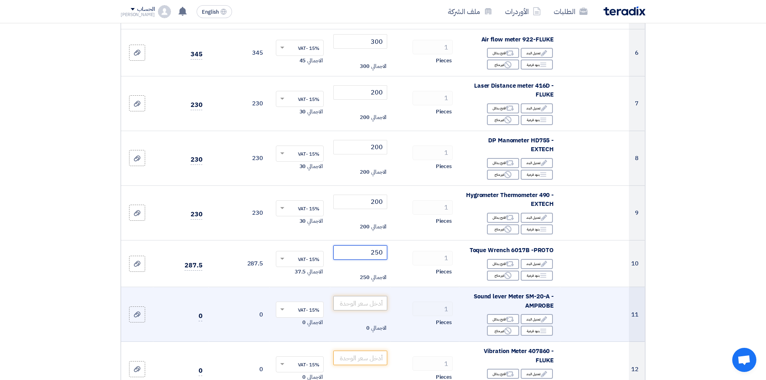
type input "250"
click at [367, 299] on input "number" at bounding box center [360, 303] width 54 height 14
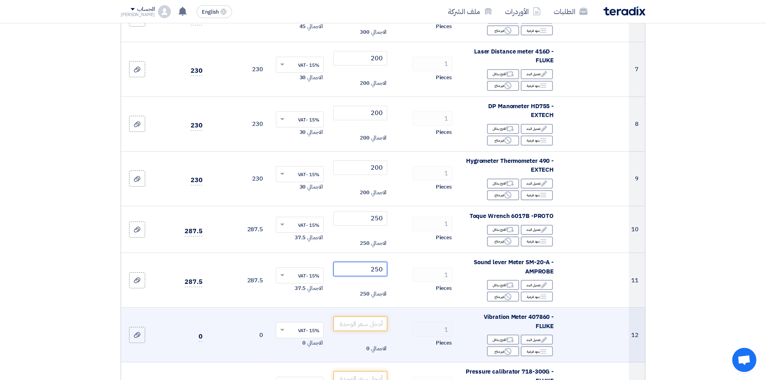
scroll to position [523, 0]
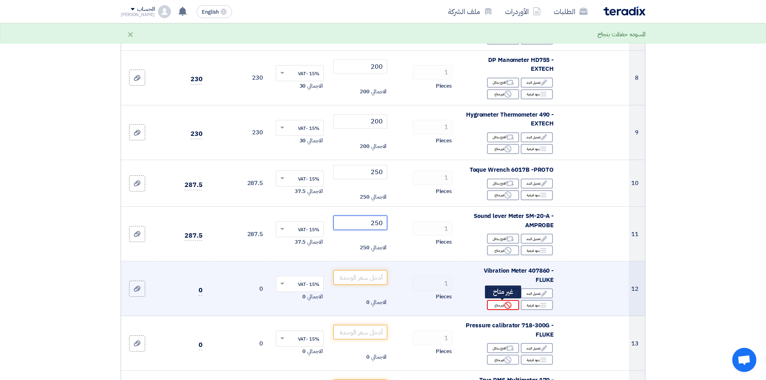
type input "250"
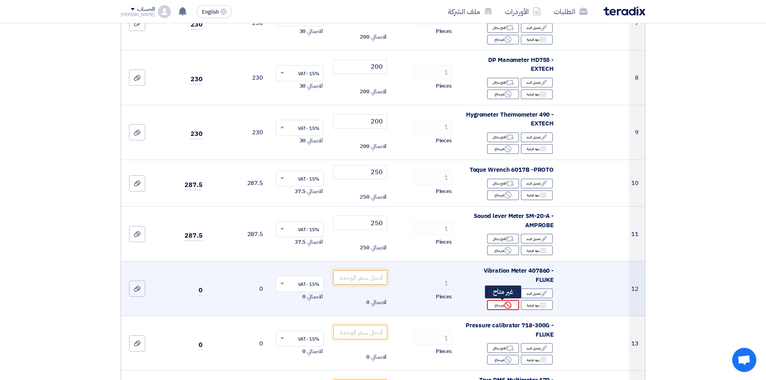
click at [515, 307] on div "Reject غير متاح" at bounding box center [503, 305] width 32 height 10
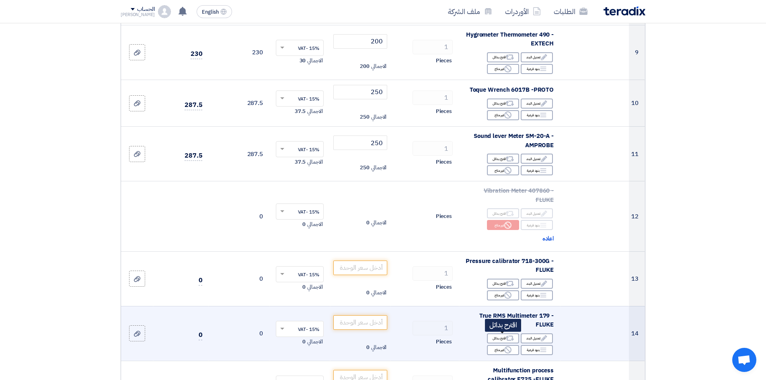
scroll to position [603, 0]
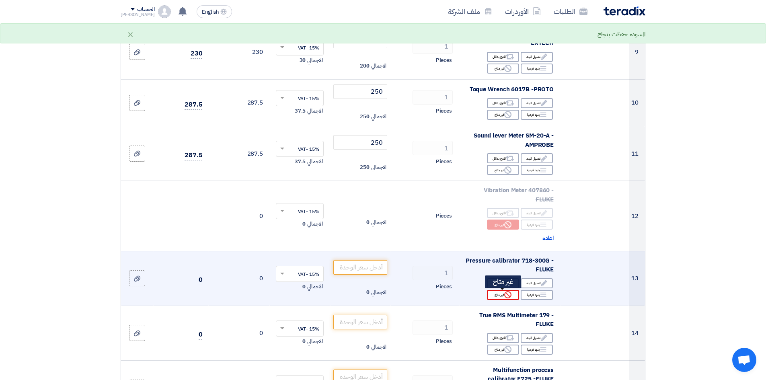
click at [496, 296] on div "Reject غير متاح" at bounding box center [503, 295] width 32 height 10
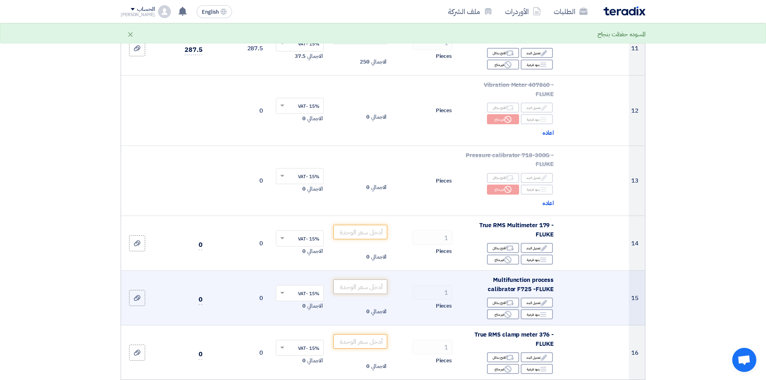
scroll to position [724, 0]
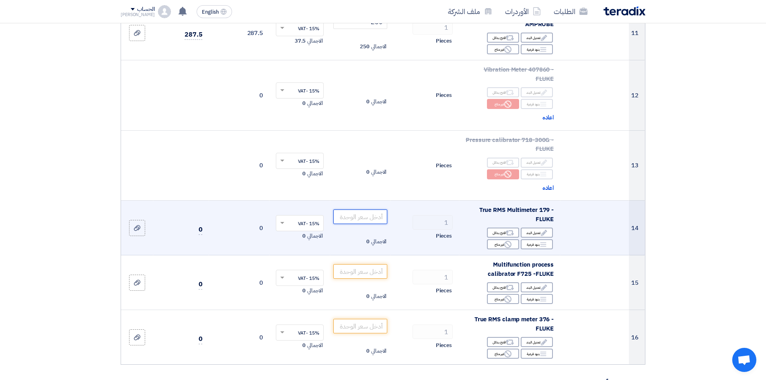
click at [360, 219] on input "number" at bounding box center [360, 216] width 54 height 14
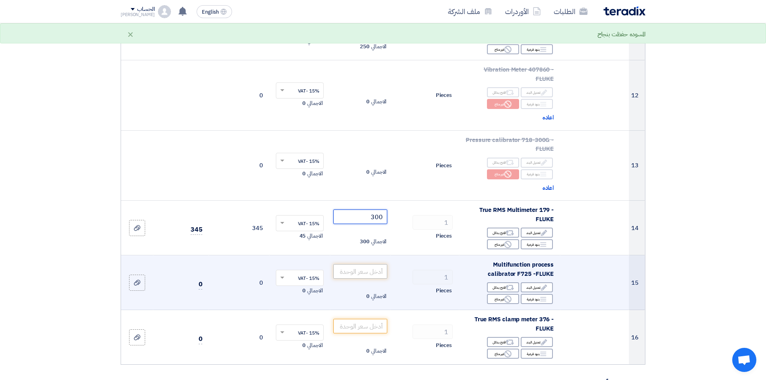
type input "300"
click at [355, 266] on input "number" at bounding box center [360, 271] width 54 height 14
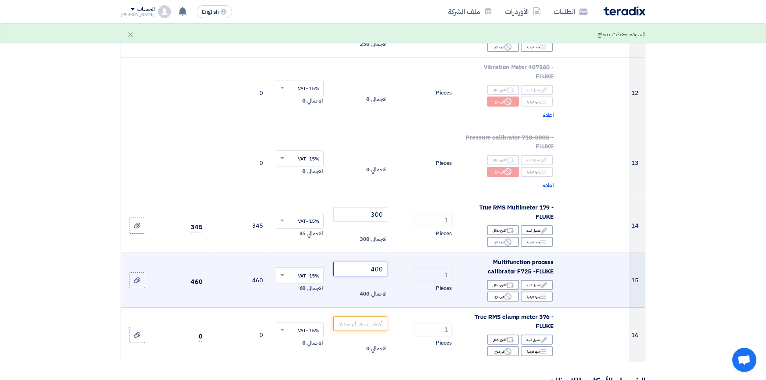
scroll to position [764, 0]
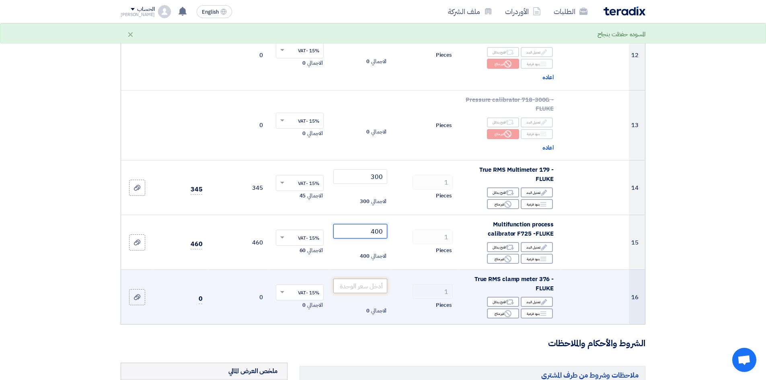
type input "400"
click at [377, 283] on input "number" at bounding box center [360, 286] width 54 height 14
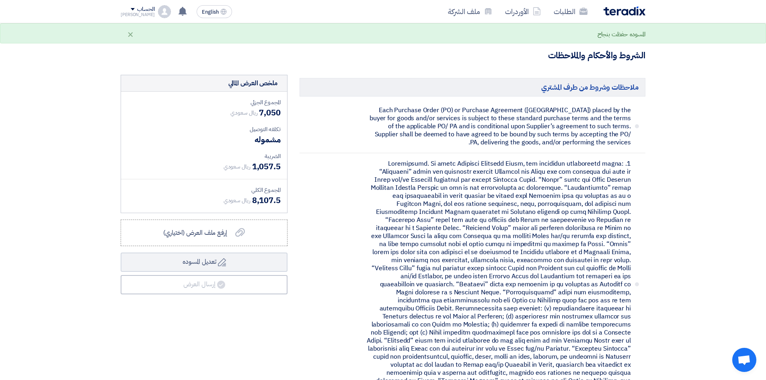
scroll to position [1126, 0]
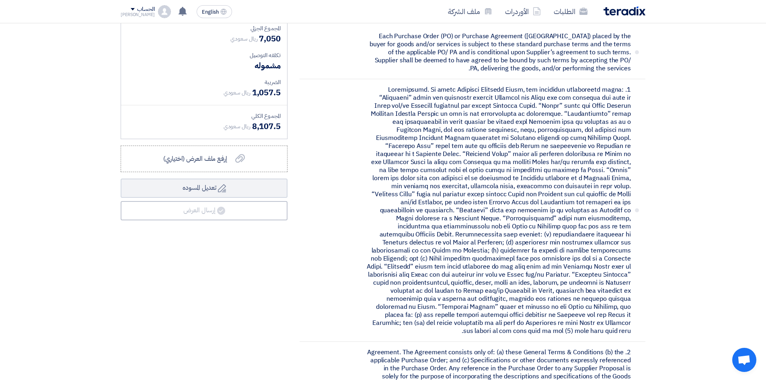
type input "250"
click at [219, 160] on span "إرفع ملف العرض (اختياري)" at bounding box center [195, 159] width 64 height 10
click at [0, 0] on input "إرفع ملف العرض (اختياري) إرفع ملف العرض (اختياري)" at bounding box center [0, 0] width 0 height 0
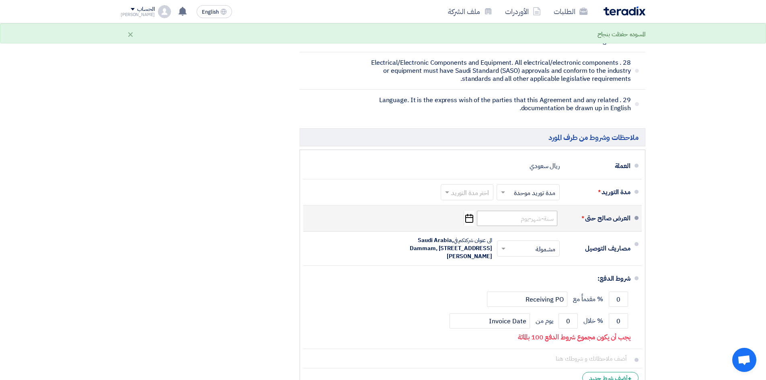
scroll to position [3699, 0]
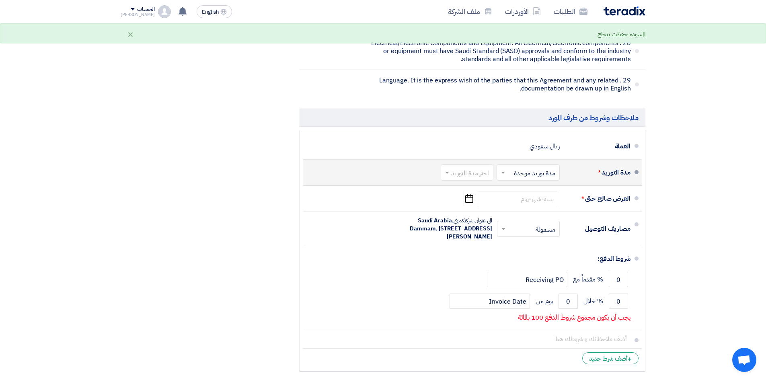
click at [484, 168] on input "text" at bounding box center [465, 174] width 49 height 12
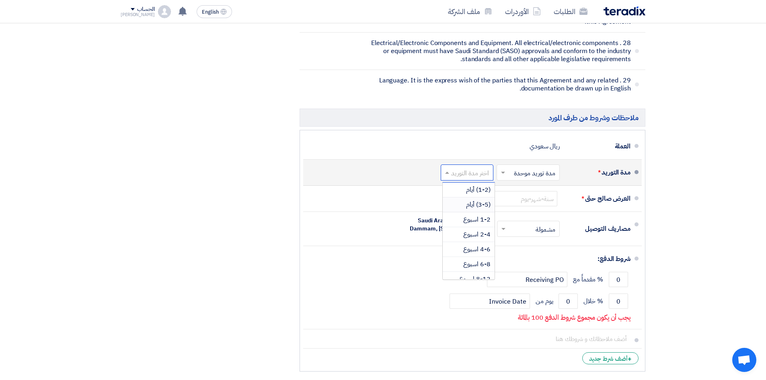
click at [484, 200] on span "(3-5) أيام" at bounding box center [478, 205] width 25 height 10
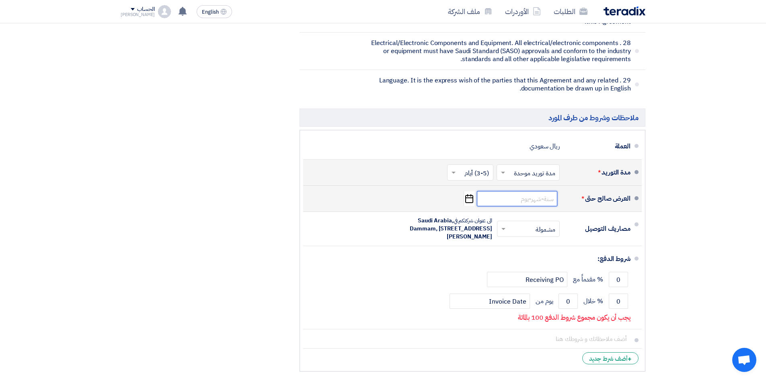
click at [550, 191] on input at bounding box center [517, 198] width 80 height 15
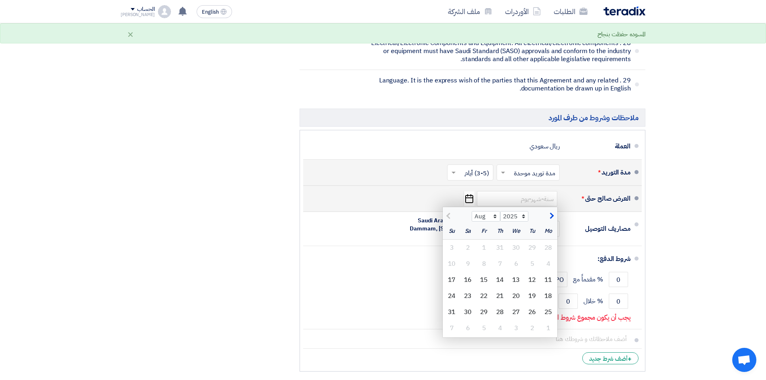
click at [549, 211] on span "button" at bounding box center [550, 215] width 4 height 9
select select "9"
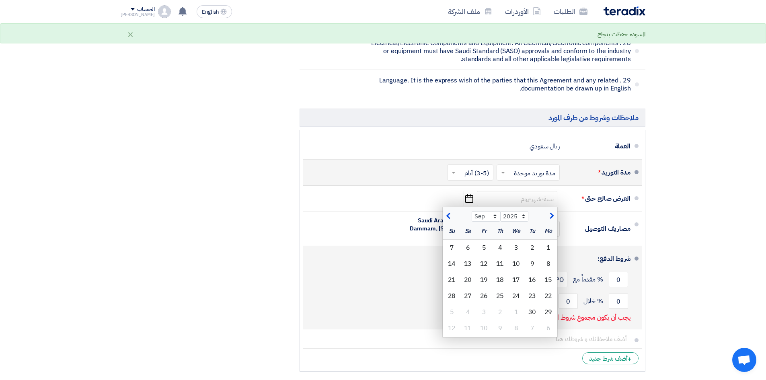
click at [502, 256] on div "11" at bounding box center [500, 264] width 16 height 16
type input "[DATE]"
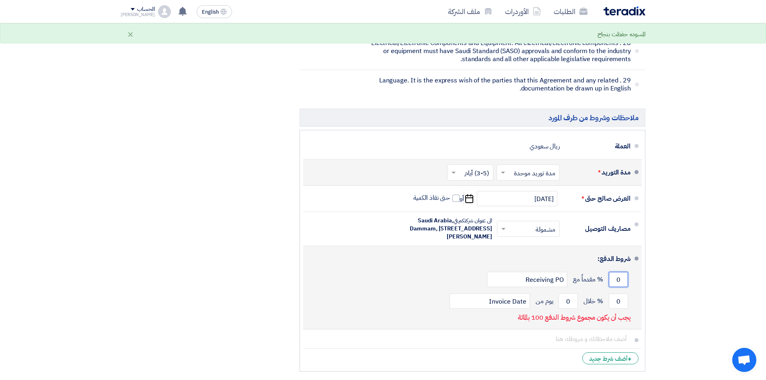
drag, startPoint x: 621, startPoint y: 258, endPoint x: 586, endPoint y: 256, distance: 34.6
click at [587, 269] on div "0 % مقدماً مع Receiving PO" at bounding box center [470, 280] width 321 height 22
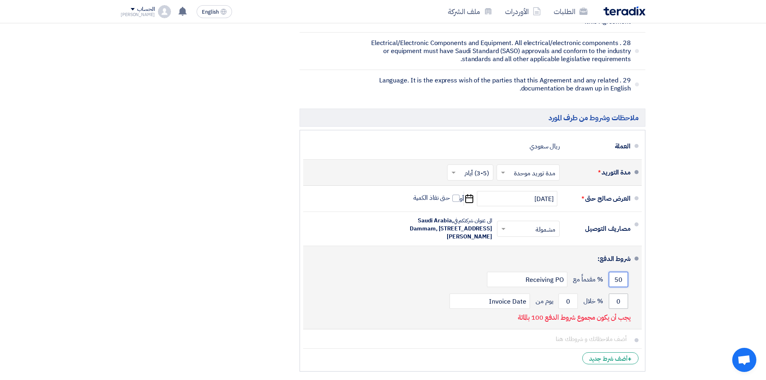
type input "50"
drag, startPoint x: 626, startPoint y: 278, endPoint x: 601, endPoint y: 278, distance: 24.1
click at [601, 290] on div "0 % خلال 0 يوم من Invoice Date" at bounding box center [470, 301] width 321 height 22
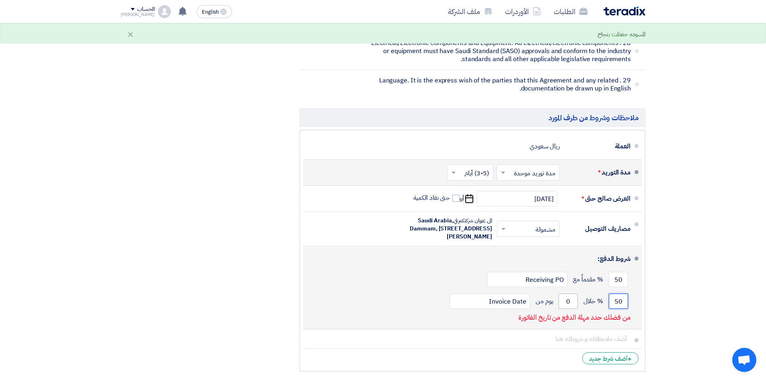
type input "50"
drag, startPoint x: 567, startPoint y: 277, endPoint x: 579, endPoint y: 282, distance: 12.5
click at [576, 293] on input "0" at bounding box center [567, 300] width 19 height 15
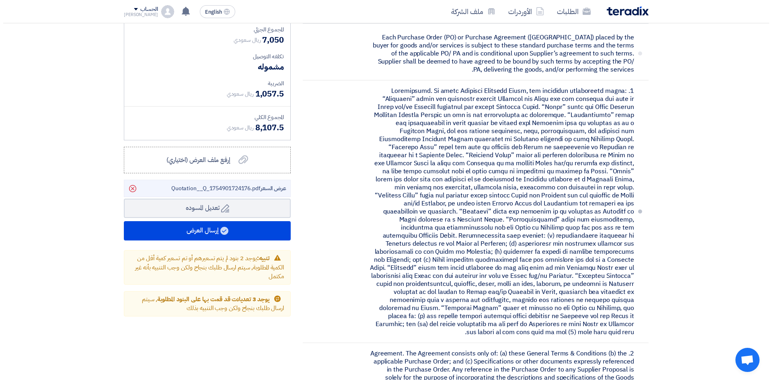
scroll to position [1120, 0]
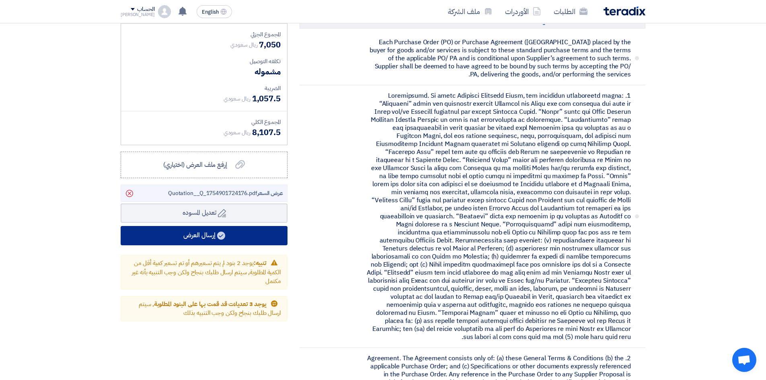
type input "1"
click at [216, 236] on button "إرسال العرض" at bounding box center [204, 235] width 167 height 19
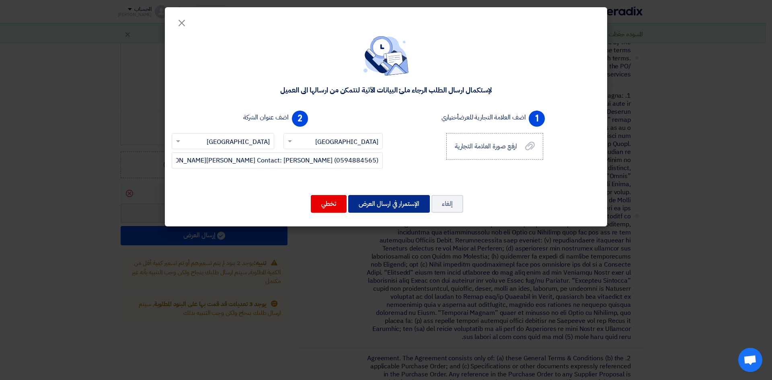
click at [390, 207] on button "الإستمرار في ارسال العرض" at bounding box center [389, 204] width 82 height 18
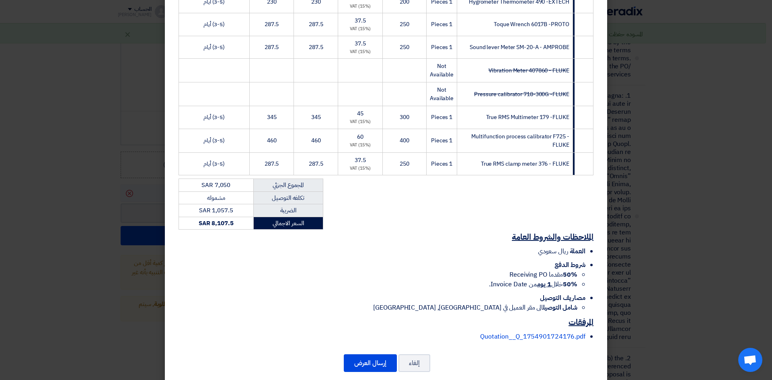
scroll to position [358, 0]
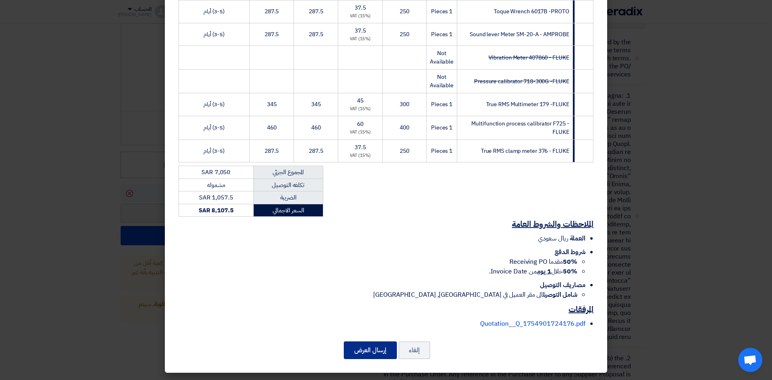
click at [372, 347] on button "إرسال العرض" at bounding box center [370, 350] width 53 height 18
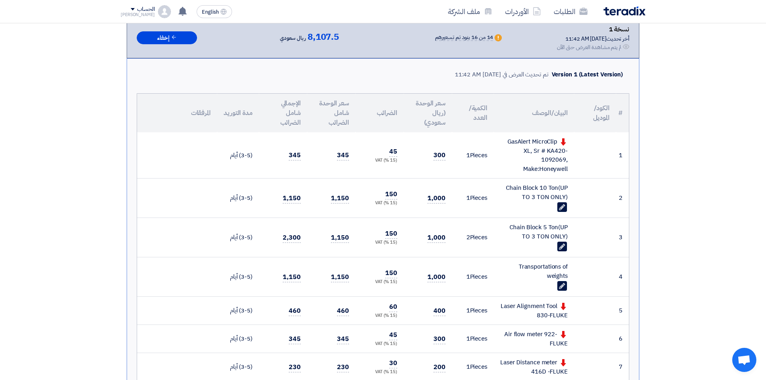
scroll to position [161, 0]
